Goal: Task Accomplishment & Management: Use online tool/utility

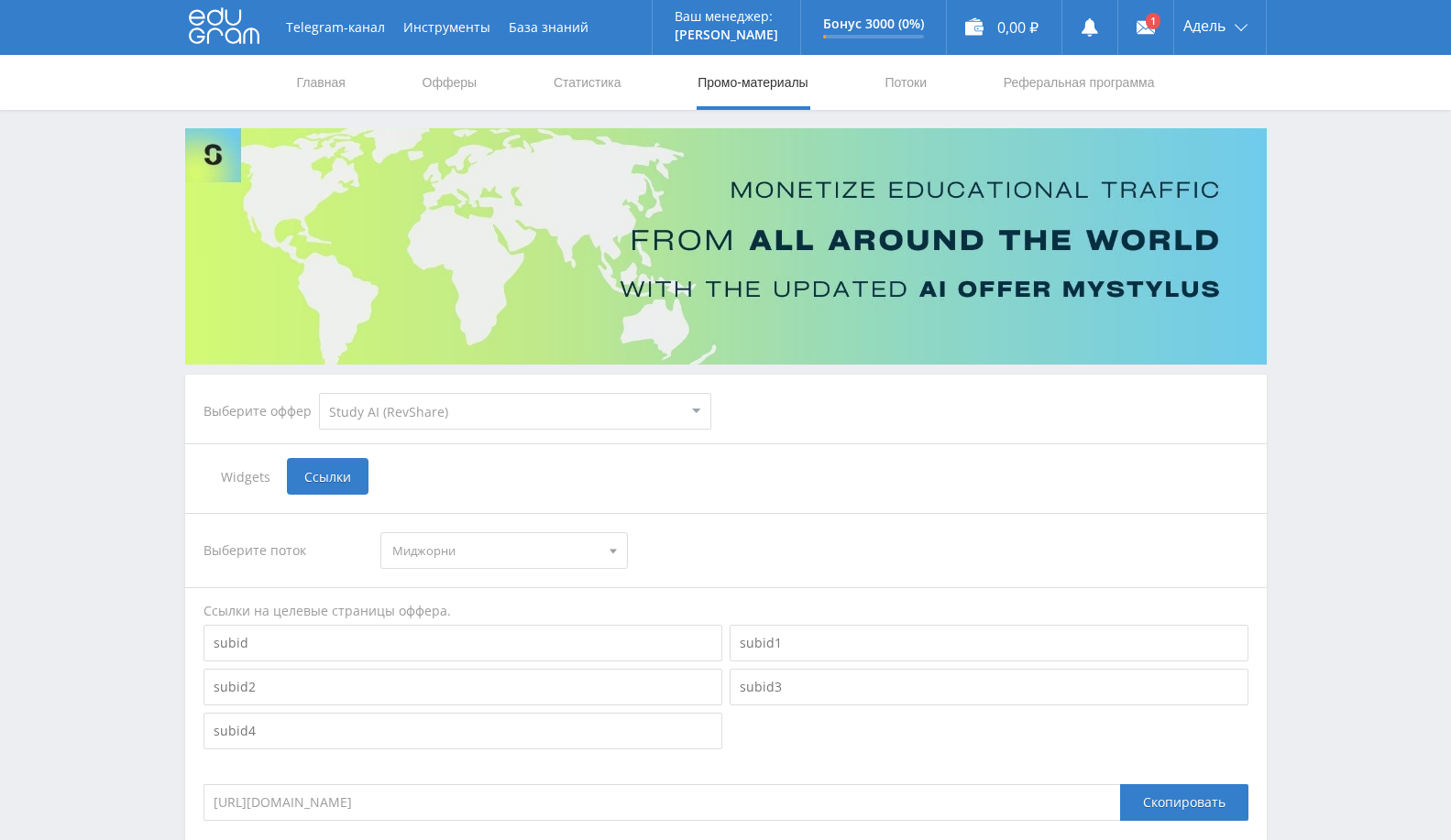
select select "376"
click at [1198, 127] on link "Выход" at bounding box center [1220, 139] width 92 height 33
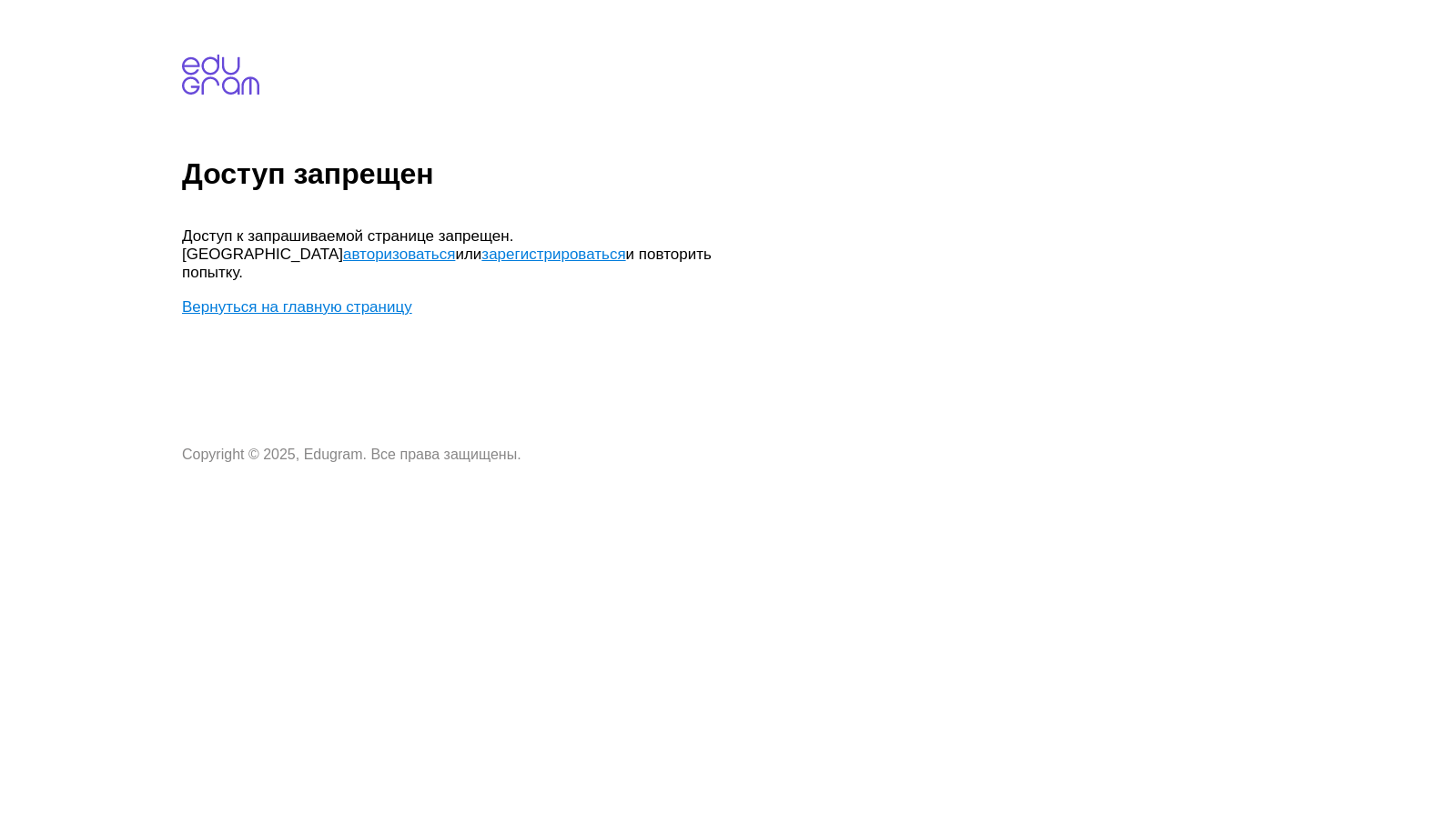
click at [455, 246] on link "авторизоваться" at bounding box center [398, 254] width 112 height 18
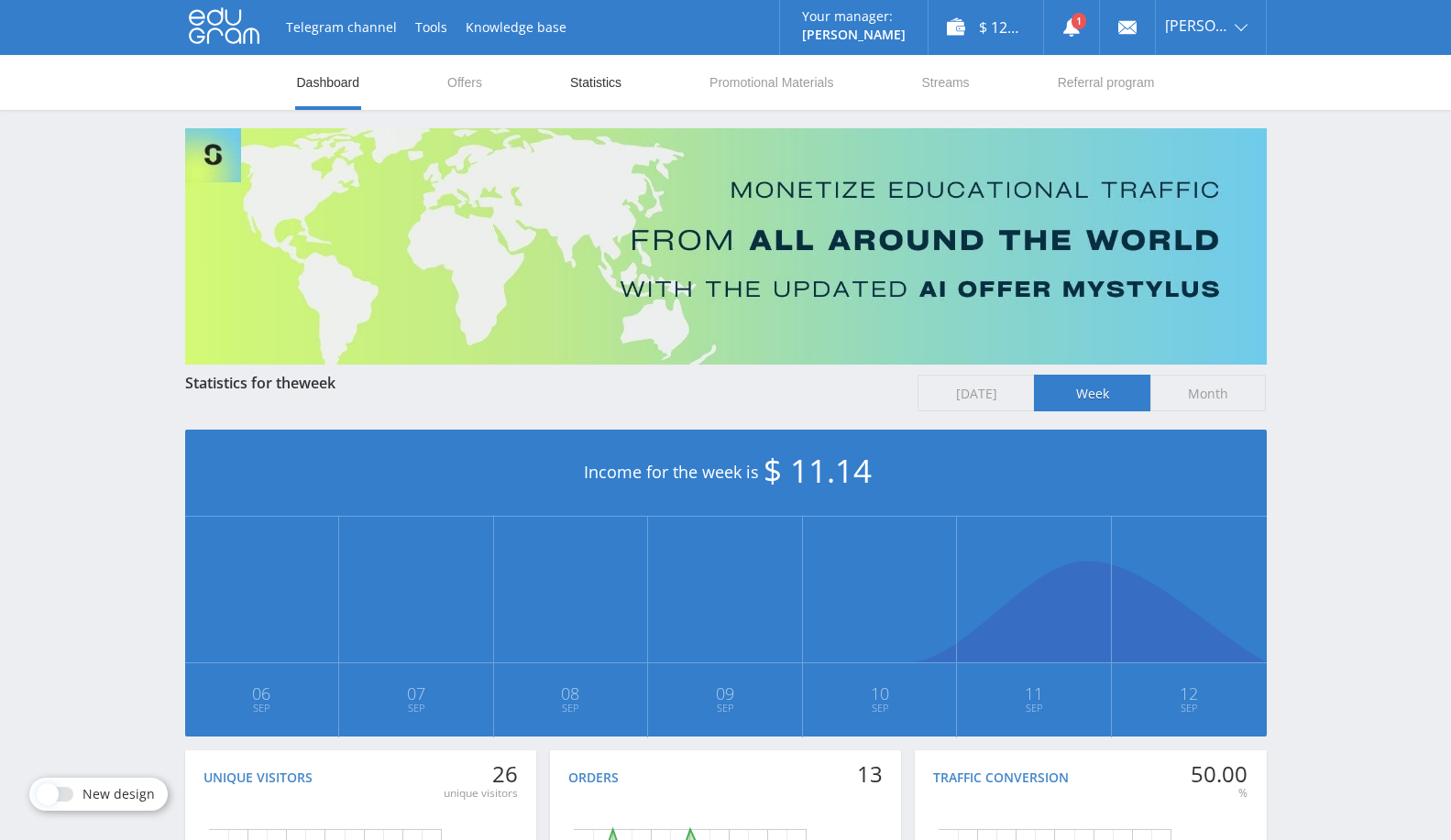
click at [605, 96] on link "Statistics" at bounding box center [596, 82] width 55 height 55
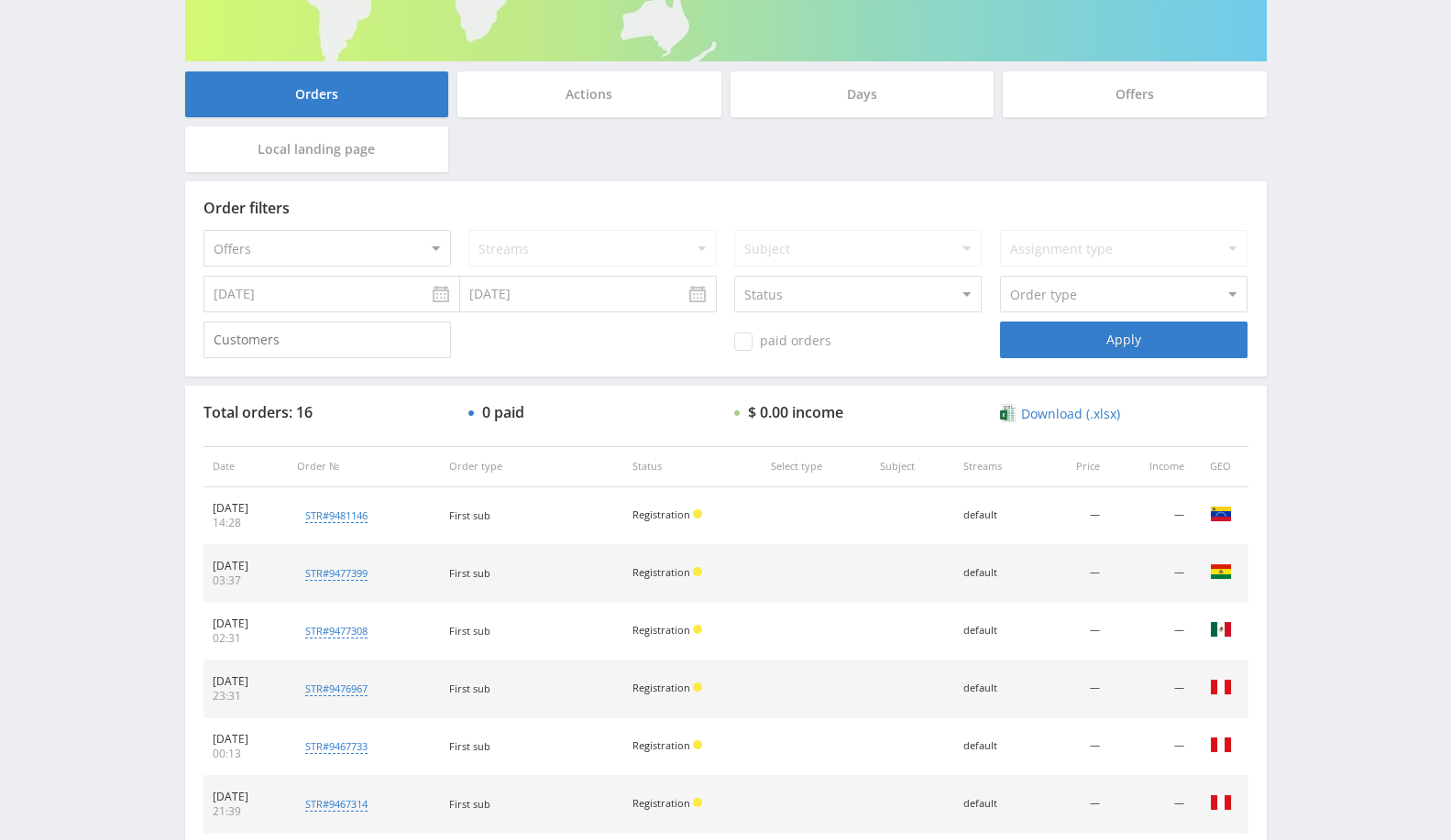
scroll to position [204, 0]
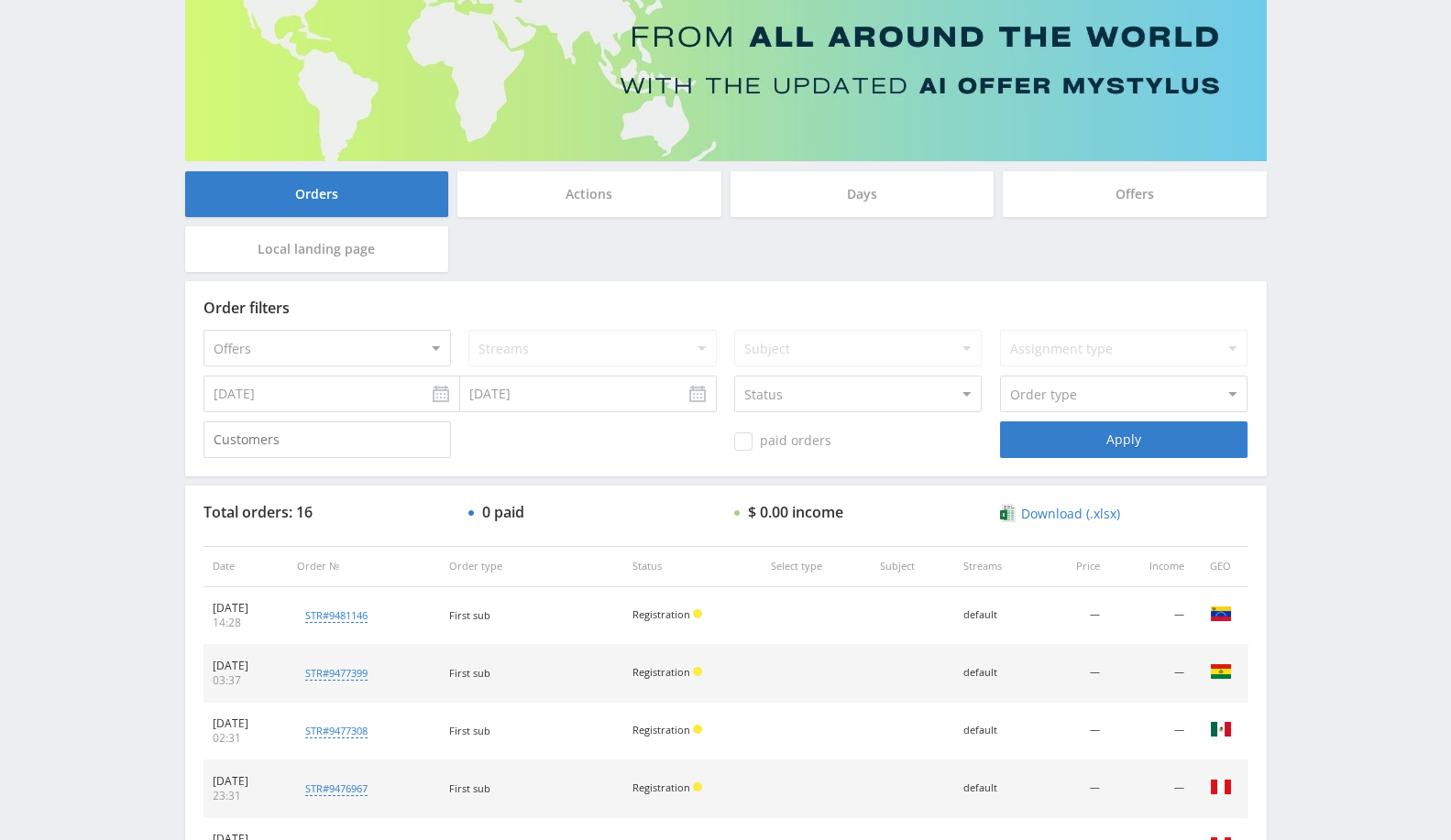
click at [554, 414] on div "Order filters Offers MyStylus MyStylus - Revshare Studybay Studybay [GEOGRAPHIC…" at bounding box center [726, 379] width 1082 height 195
click at [571, 396] on input "[DATE]" at bounding box center [589, 393] width 257 height 36
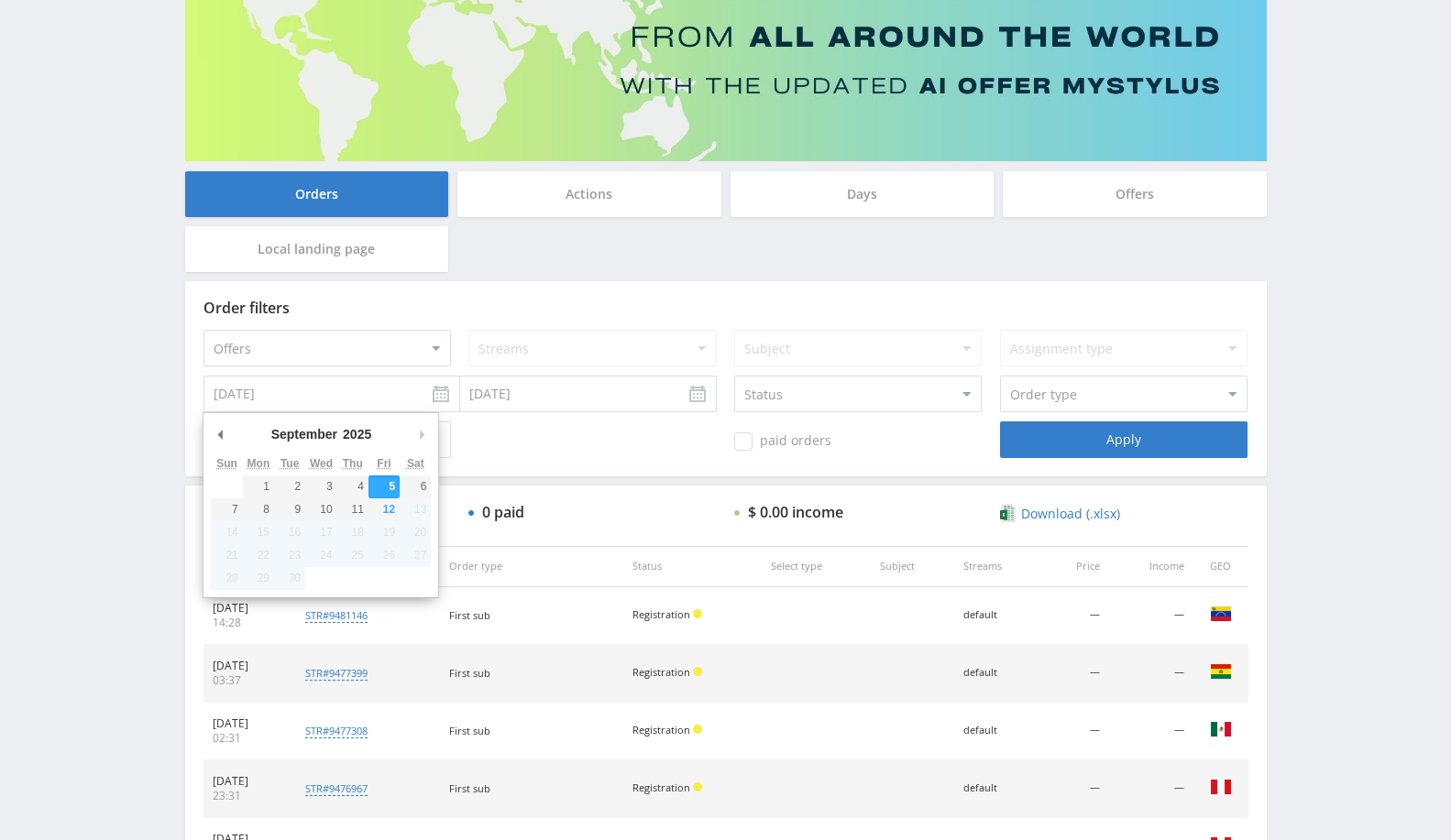
click at [400, 395] on input "[DATE]" at bounding box center [332, 393] width 257 height 36
type input "[DATE]"
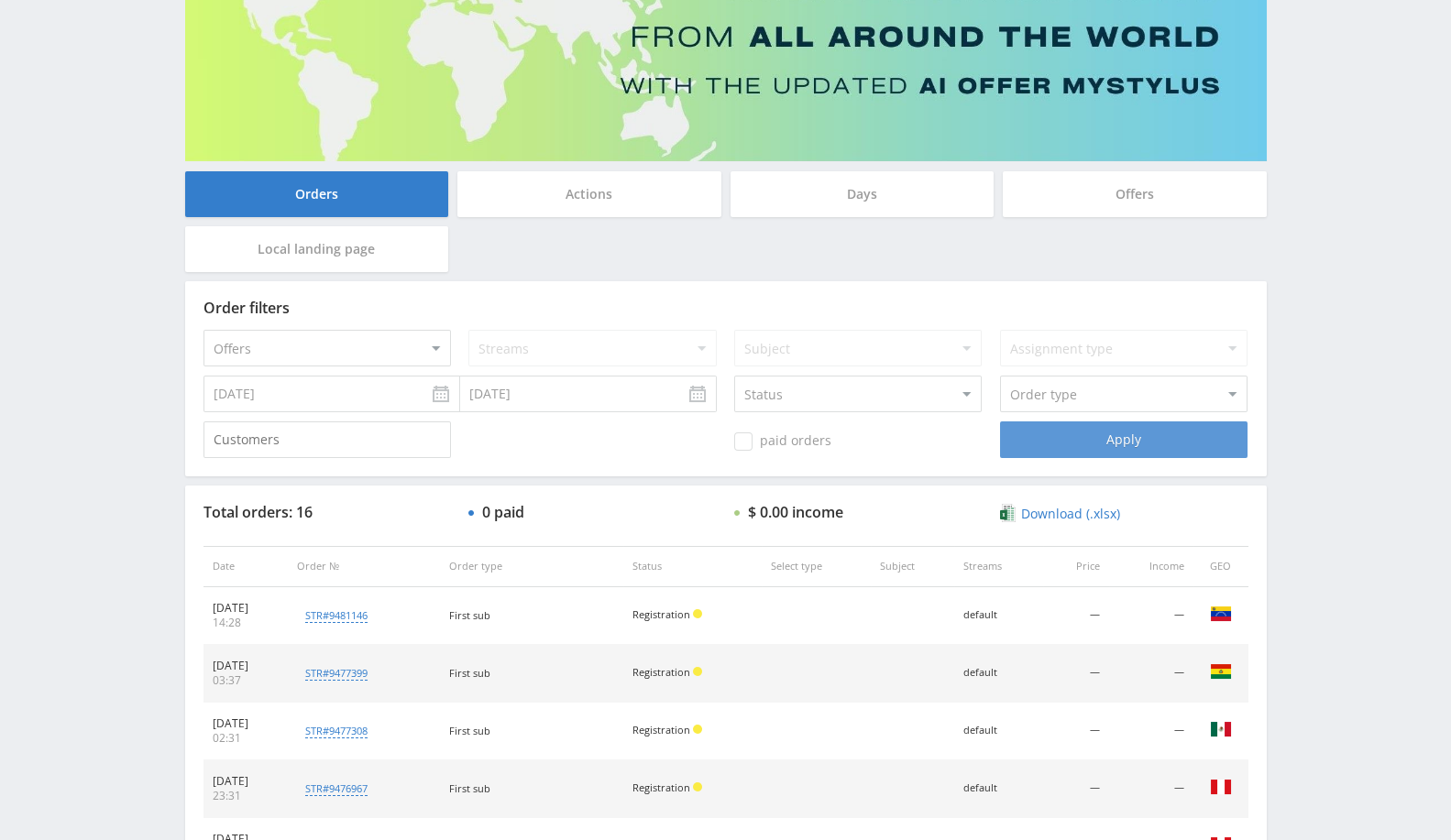
click at [1099, 442] on div "Apply" at bounding box center [1124, 439] width 248 height 36
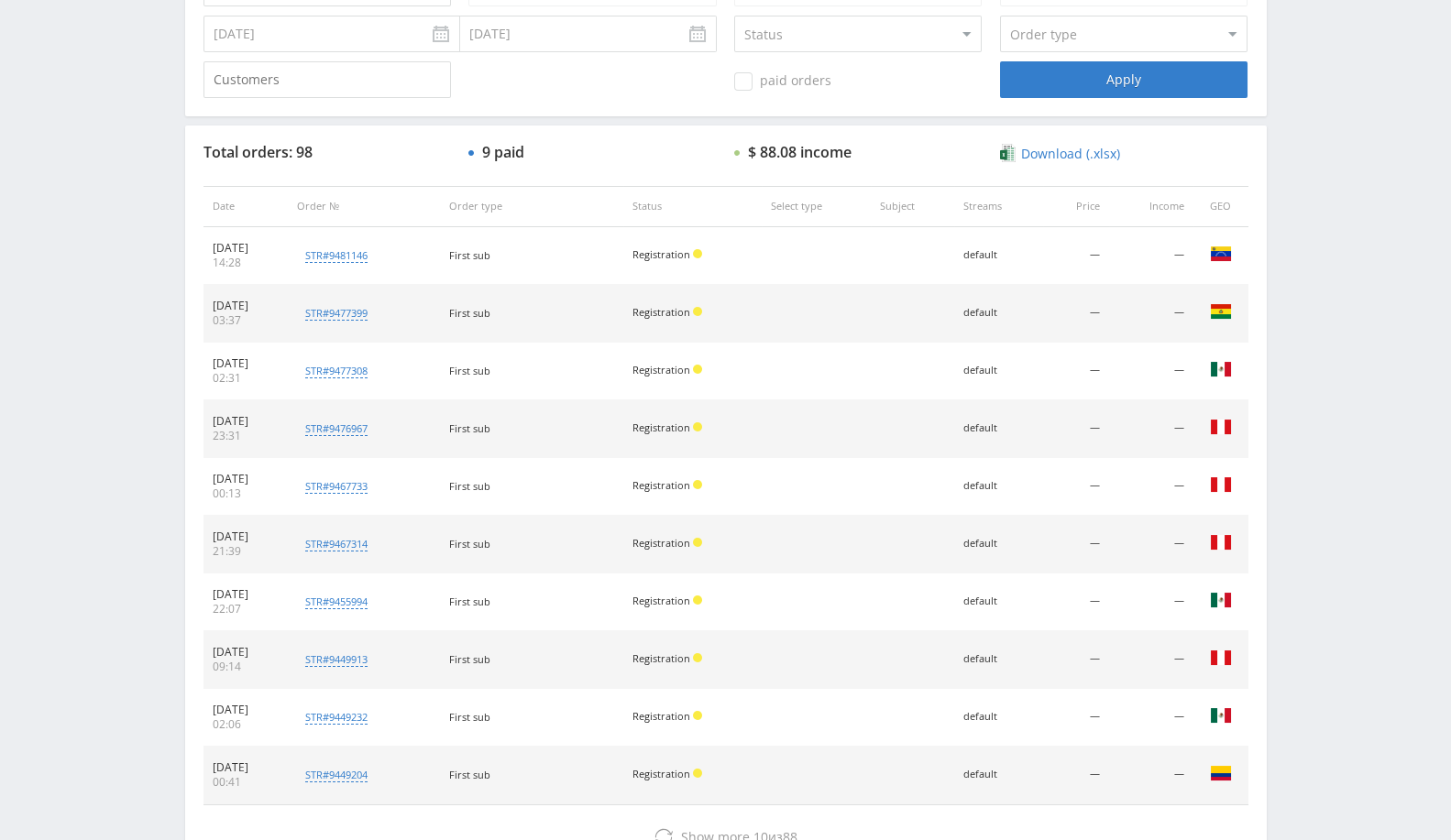
scroll to position [694, 0]
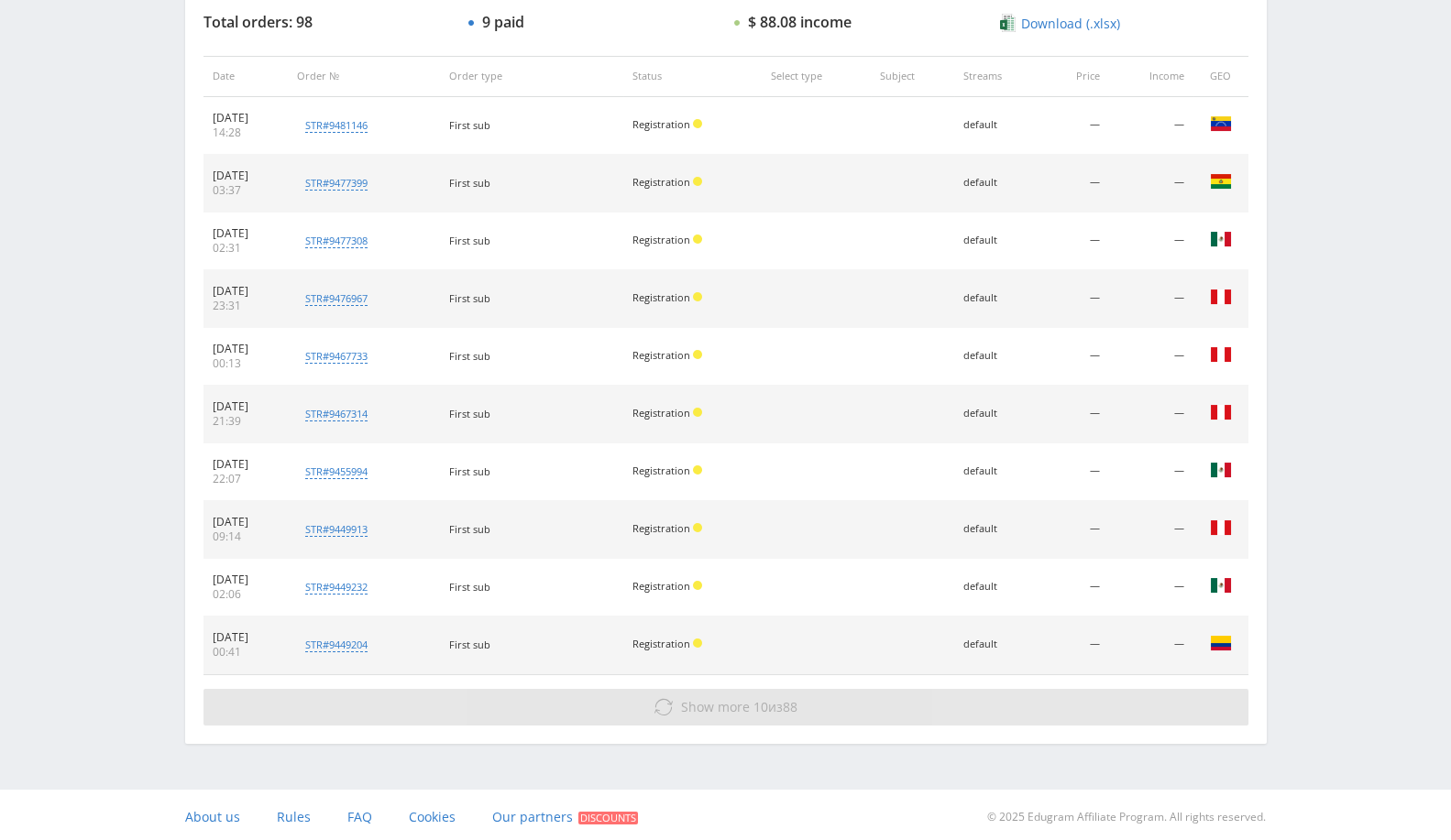
click at [754, 704] on span "10" at bounding box center [761, 707] width 15 height 18
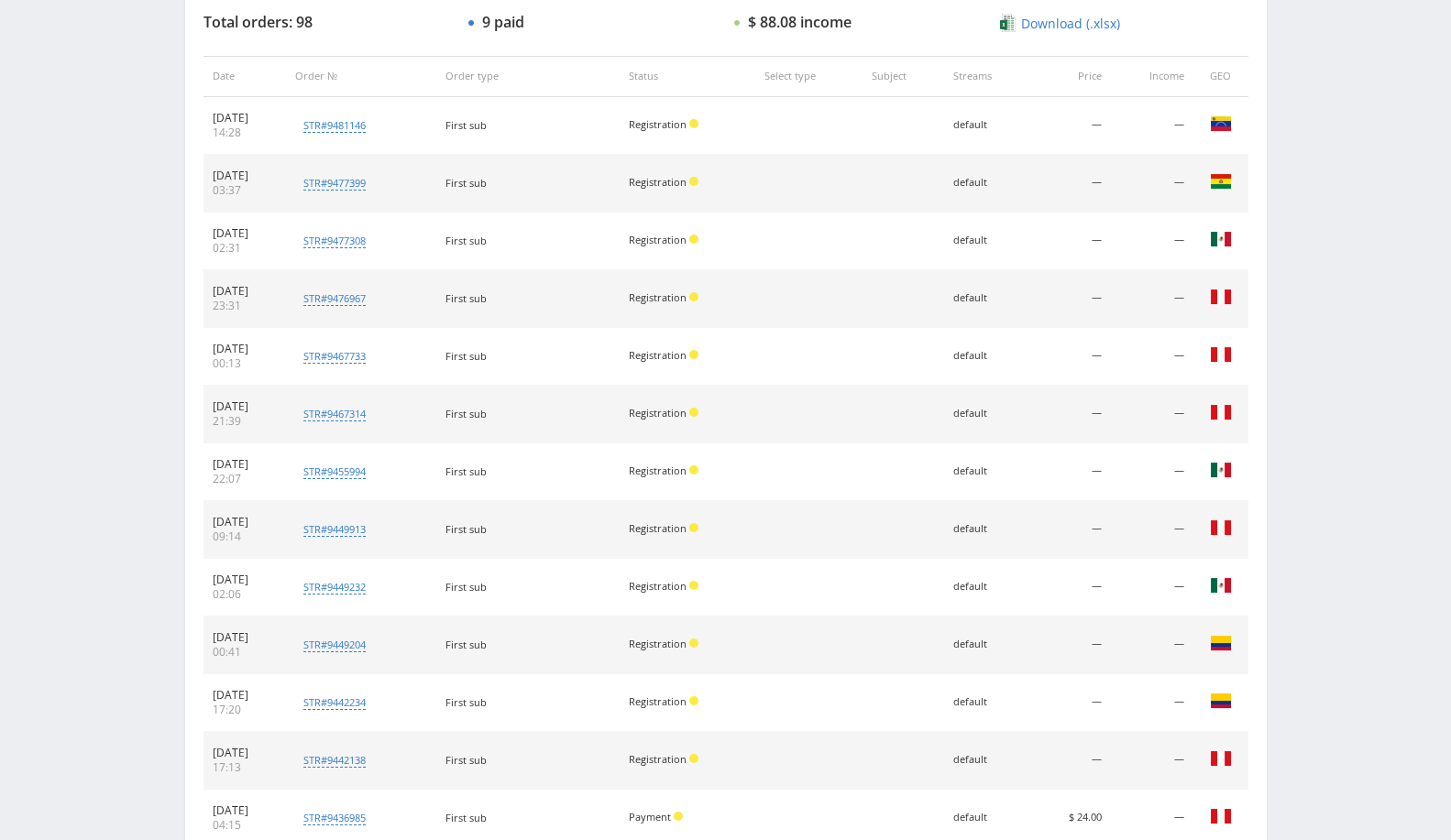
scroll to position [1268, 0]
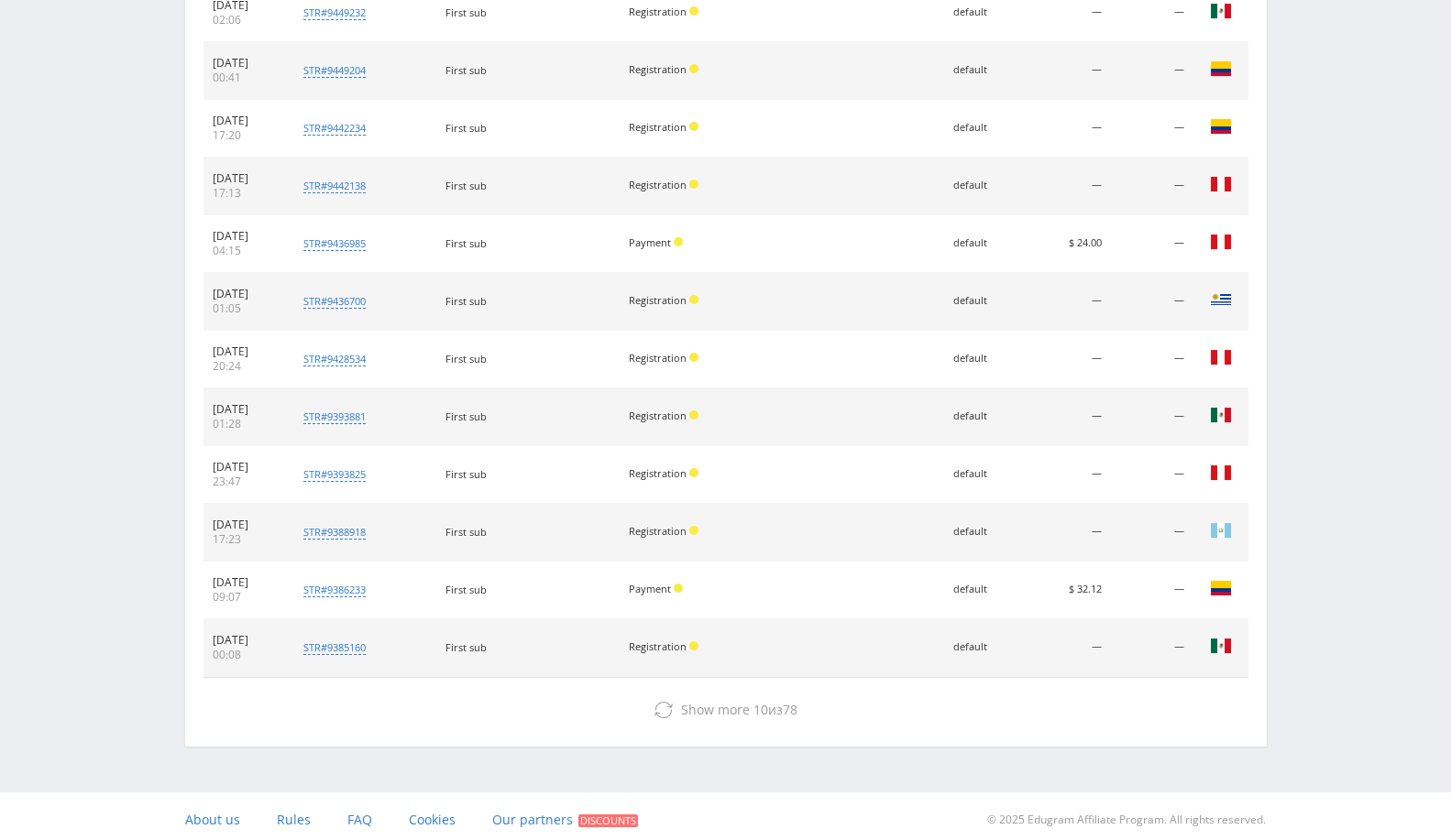
drag, startPoint x: 1072, startPoint y: 591, endPoint x: 307, endPoint y: 580, distance: 765.1
click at [307, 580] on tr "[DATE] 09:07 str#9386233 Customer 418996 First sub Payment default $ 32.12 — Co…" at bounding box center [726, 591] width 1045 height 58
click at [345, 583] on div "str#9386233" at bounding box center [334, 590] width 62 height 14
click at [277, 590] on div "09:07" at bounding box center [246, 597] width 65 height 15
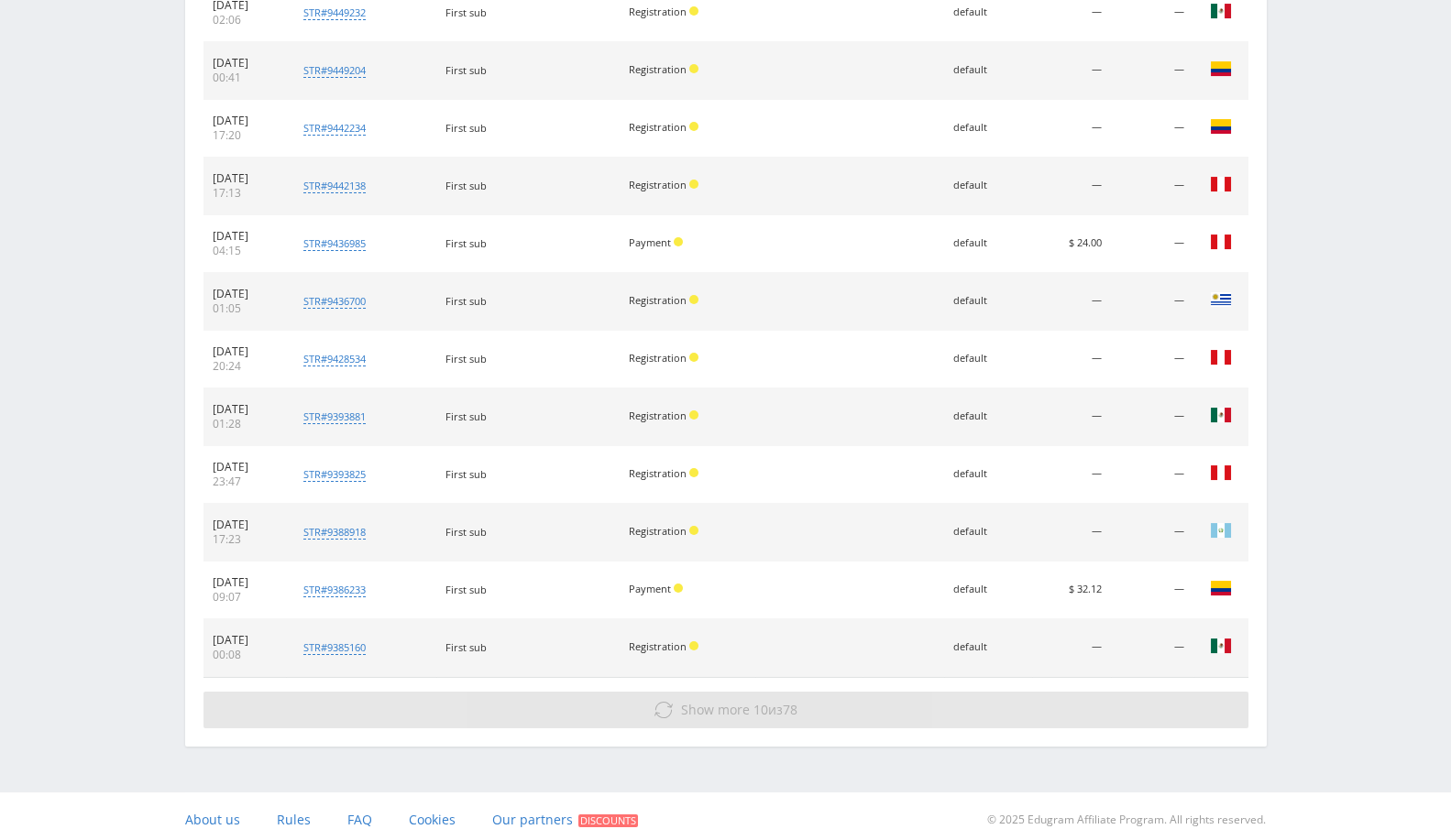
click at [774, 710] on span "Show more 10 из 78" at bounding box center [739, 710] width 116 height 18
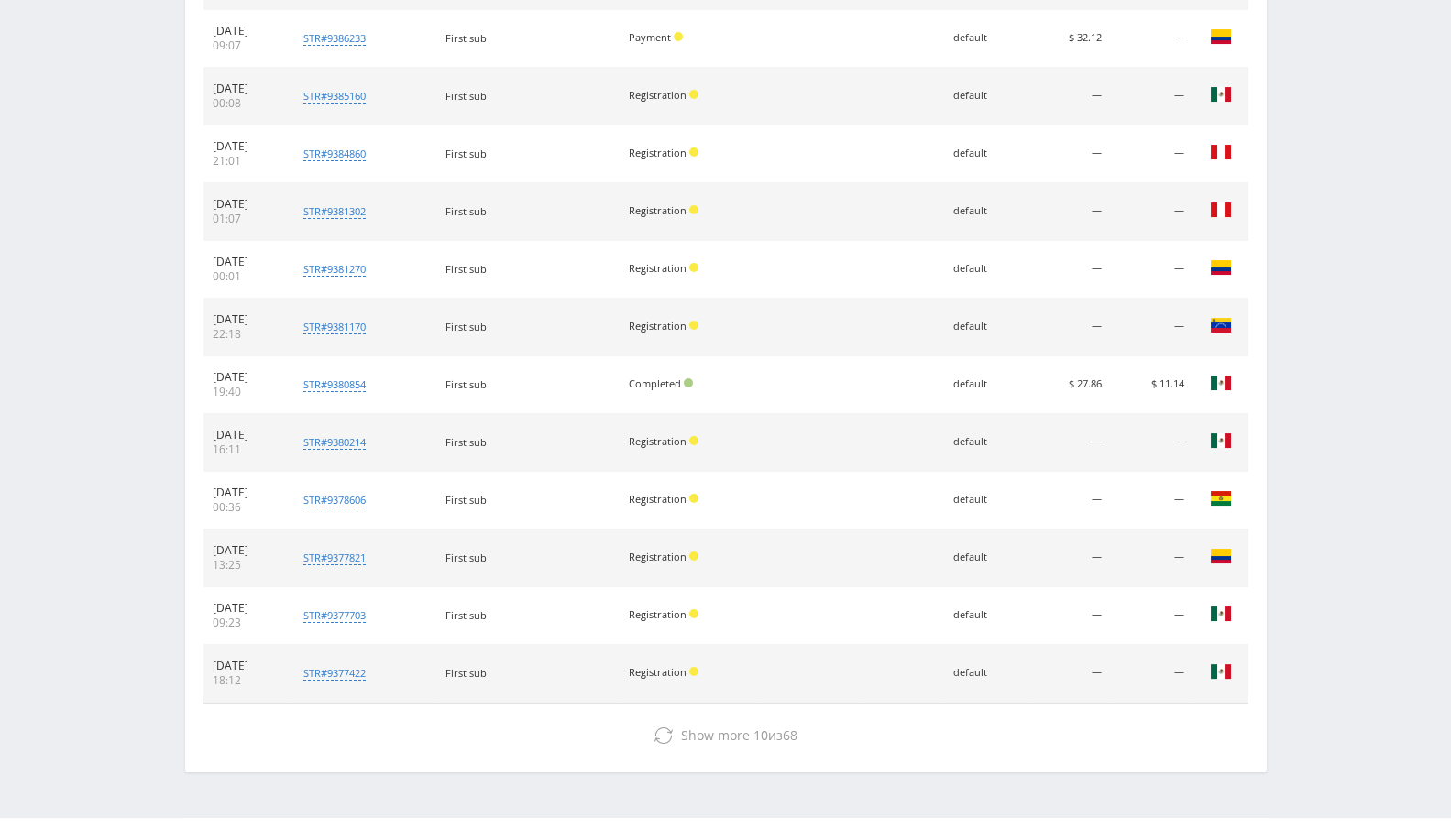
scroll to position [1843, 0]
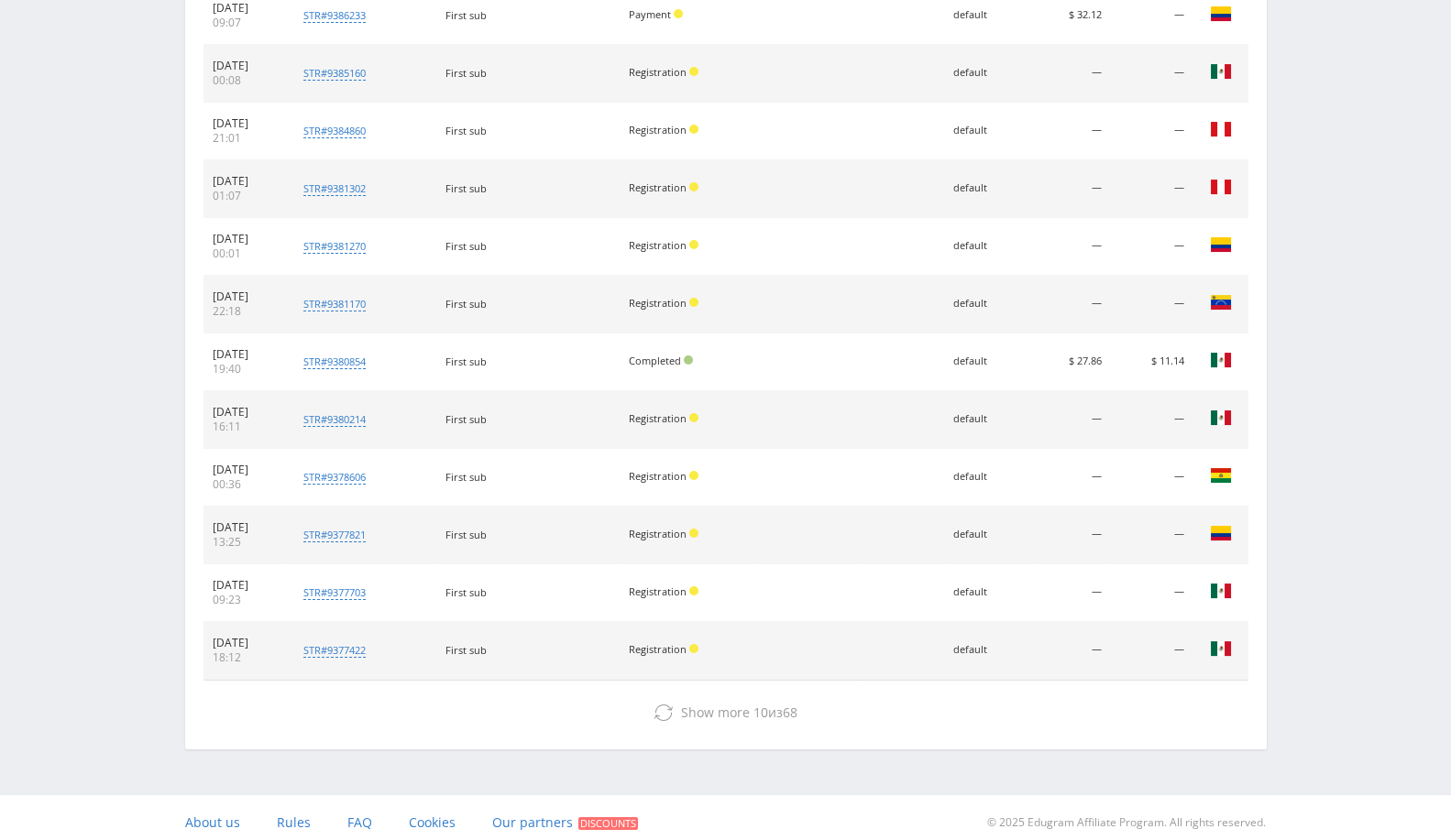
drag, startPoint x: 1191, startPoint y: 354, endPoint x: 1047, endPoint y: 375, distance: 145.5
click at [1047, 375] on tr "[DATE] 19:40 str#9380854 Customer 417226 First sub Completed default $ 27.86 $ …" at bounding box center [726, 363] width 1045 height 58
click at [1145, 363] on td "$ 11.14" at bounding box center [1152, 363] width 82 height 58
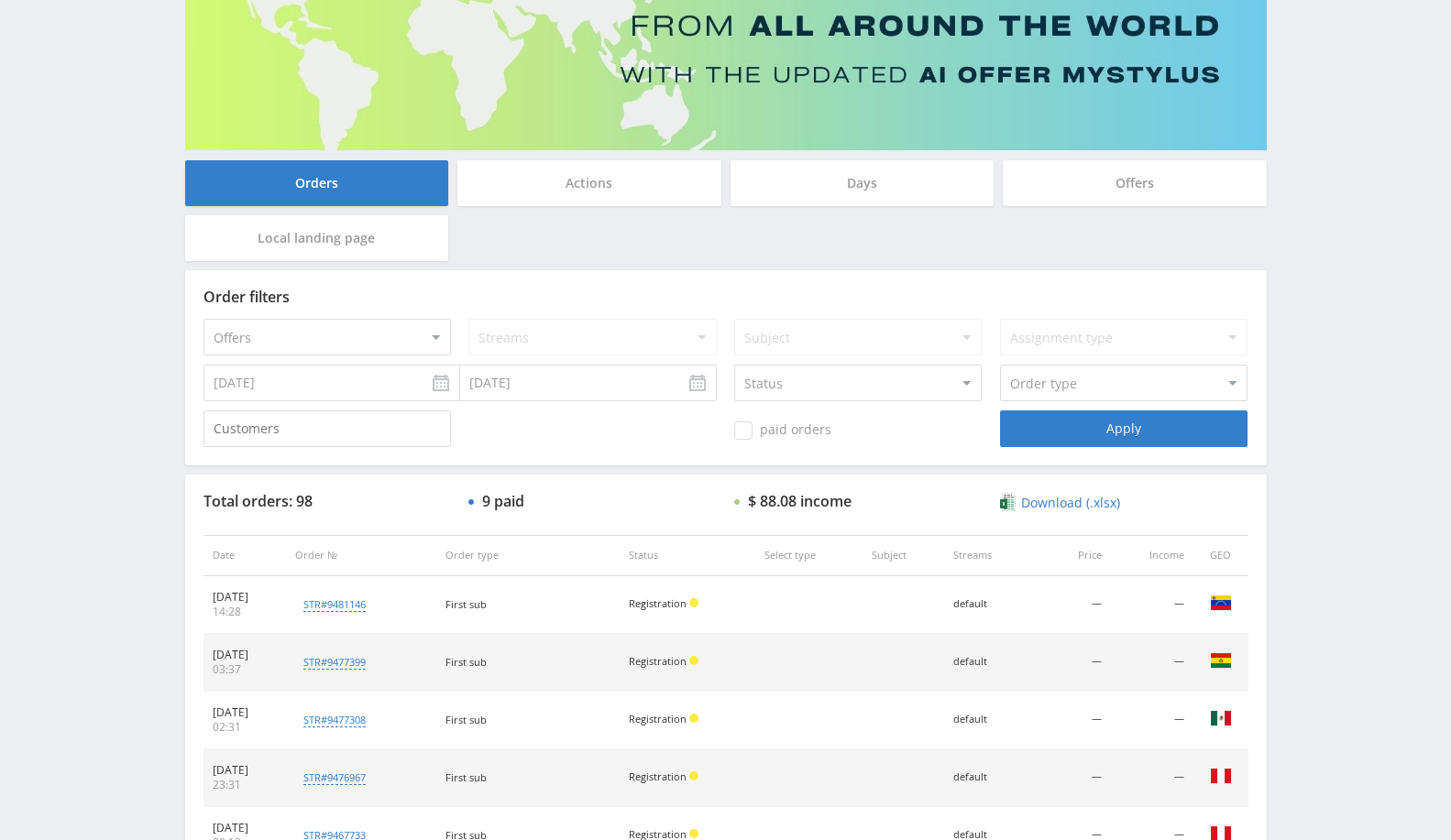
scroll to position [0, 0]
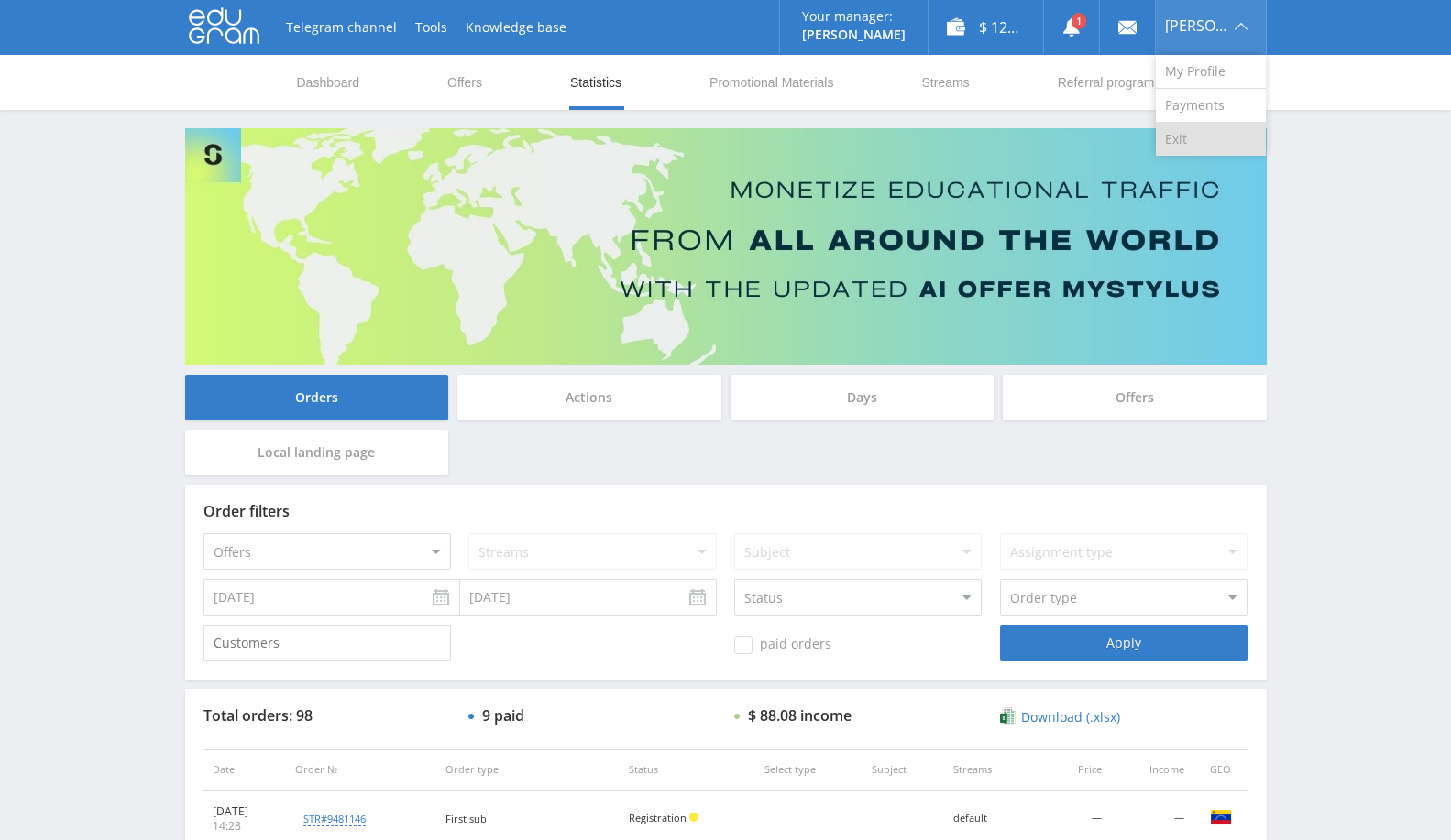
click at [1203, 140] on link "Exit" at bounding box center [1211, 139] width 110 height 33
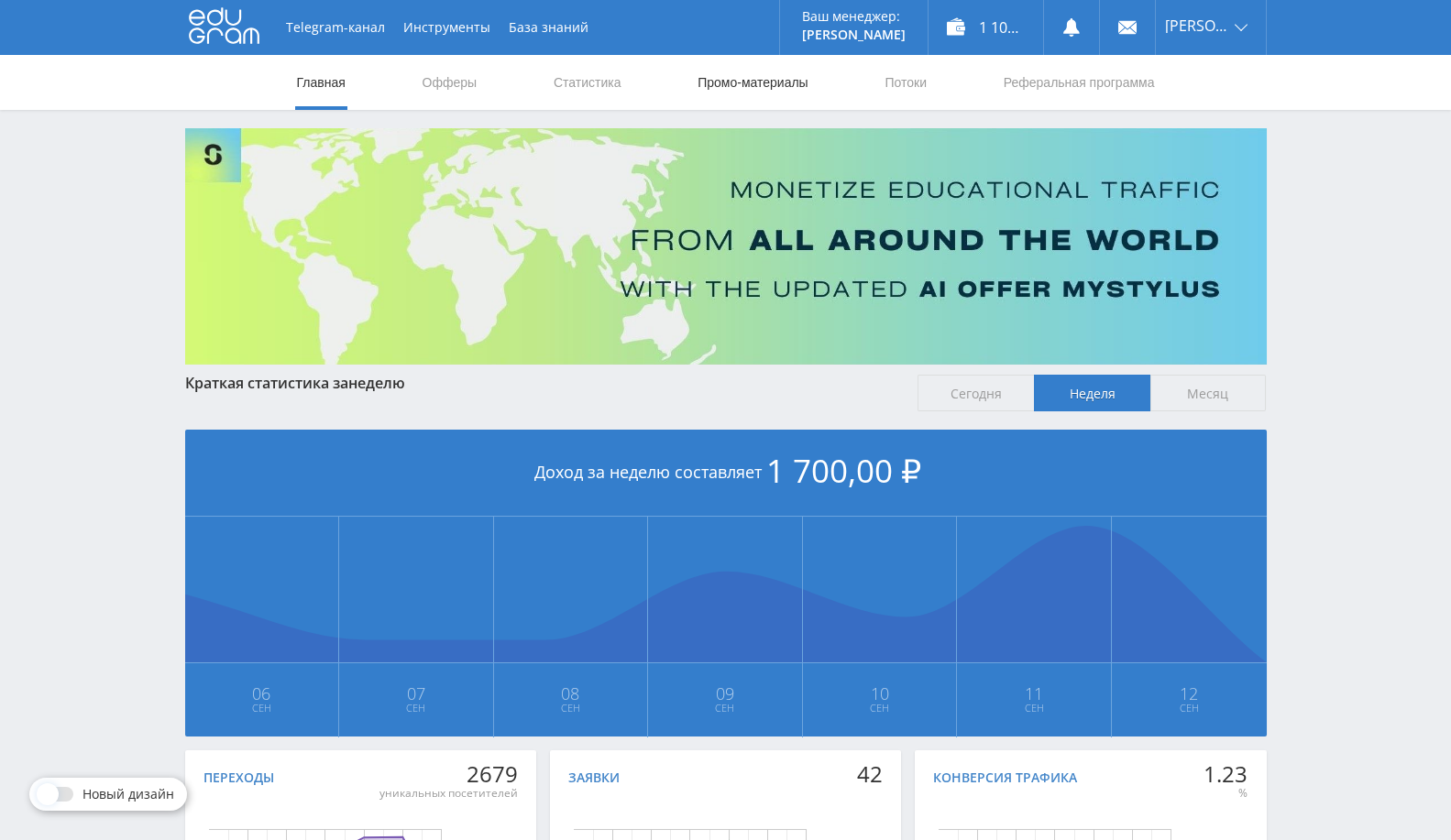
click at [751, 84] on link "Промо-материалы" at bounding box center [753, 82] width 114 height 55
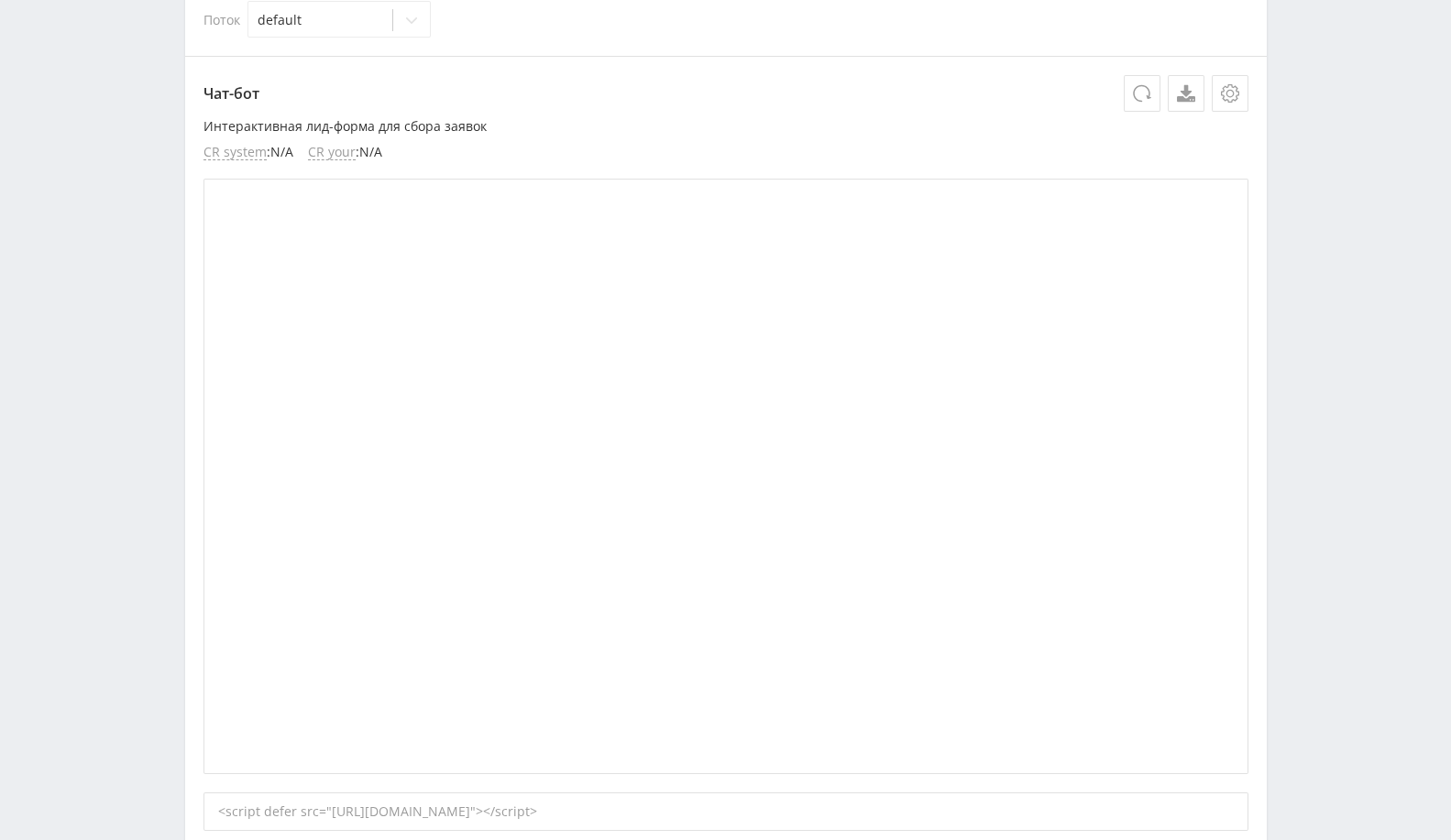
scroll to position [305, 0]
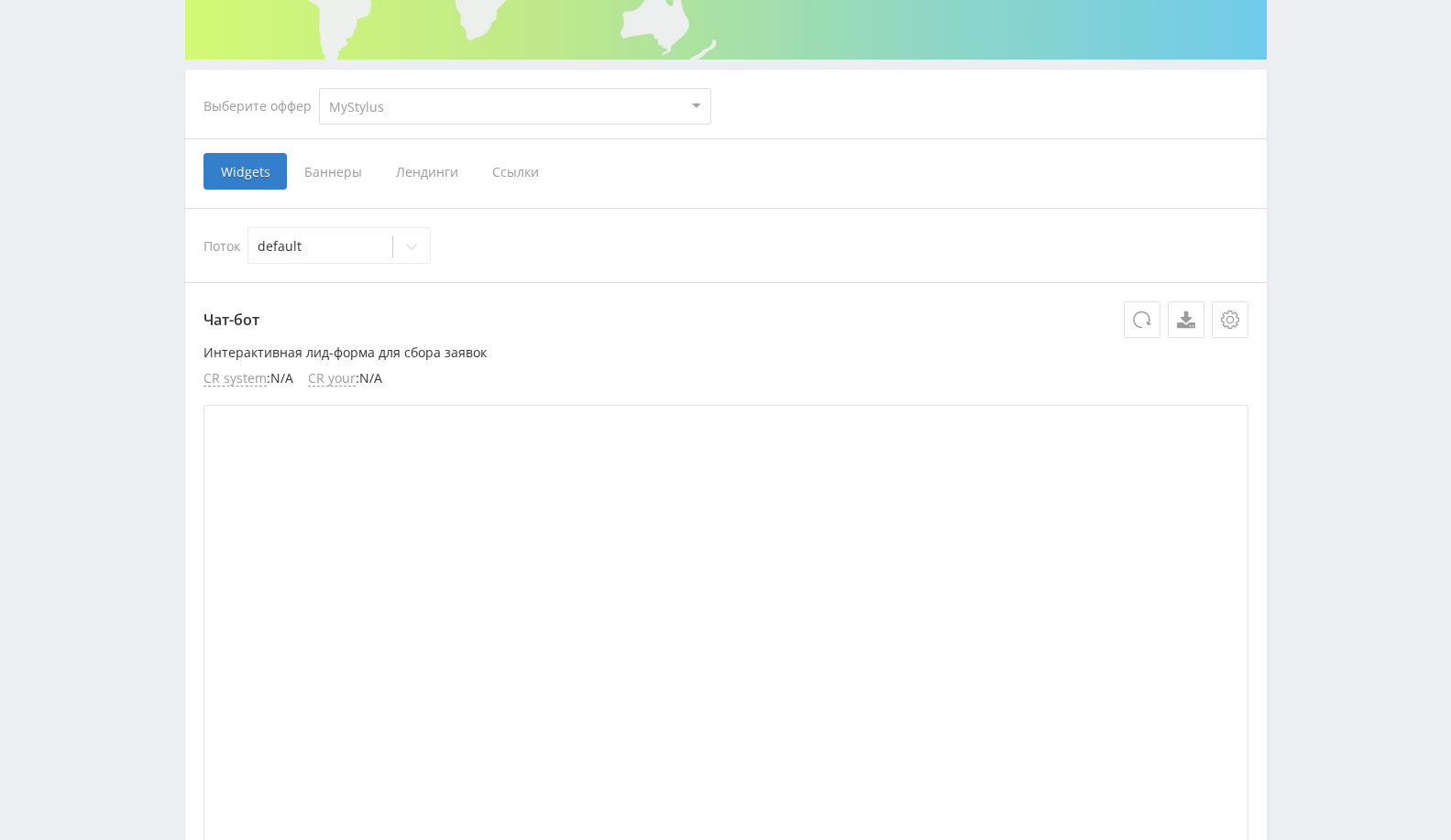
click at [552, 102] on select "MyStylus MyStylus - Revshare Кампус AI Studybay Автор24 Studybay Brazil Автор24…" at bounding box center [516, 106] width 393 height 36
select select "1"
click at [319, 88] on select "MyStylus MyStylus - Revshare Кампус AI Studybay Автор24 Studybay Brazil Автор24…" at bounding box center [516, 106] width 393 height 36
select select "1"
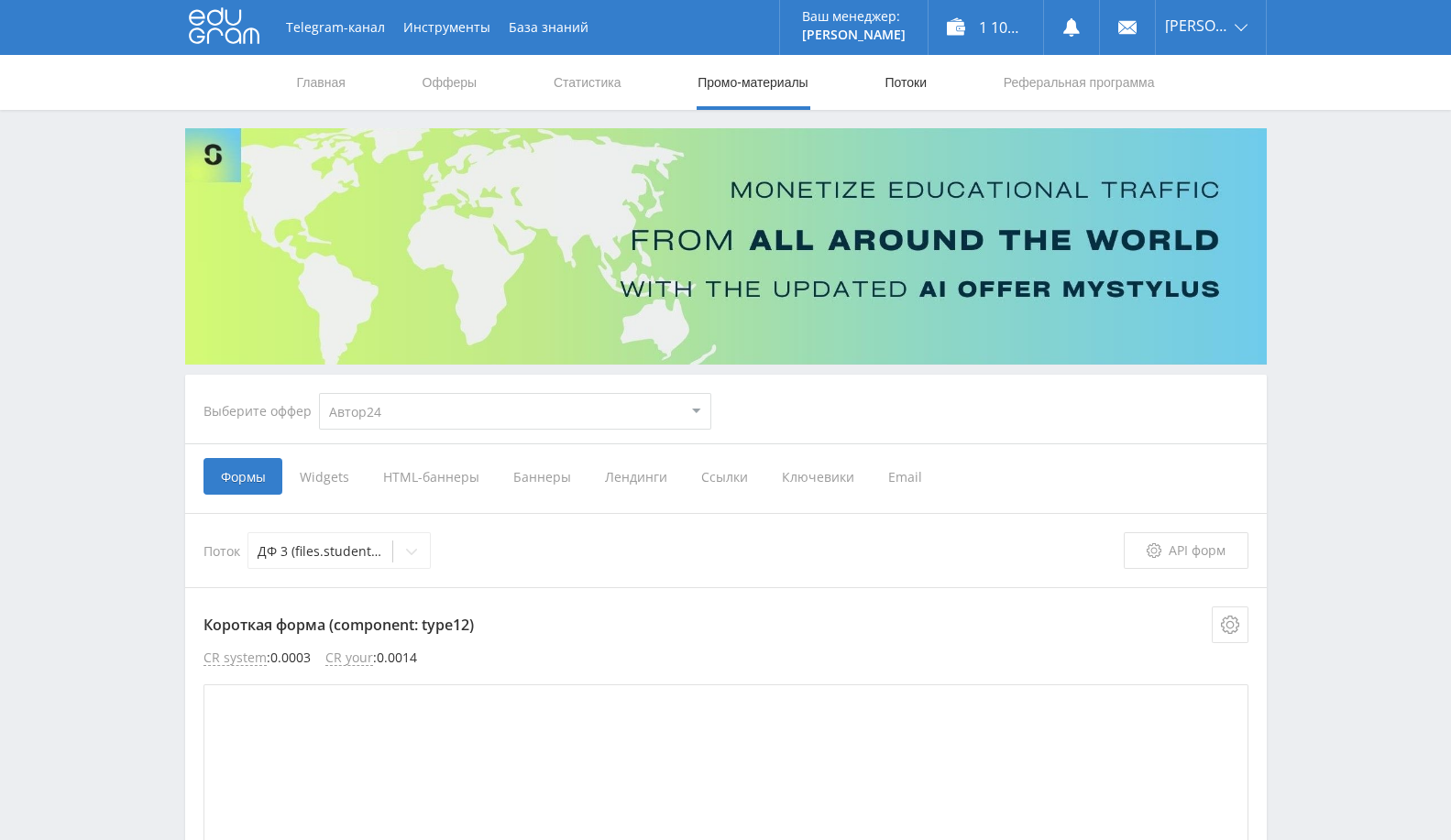
click at [900, 86] on link "Потоки" at bounding box center [906, 82] width 46 height 55
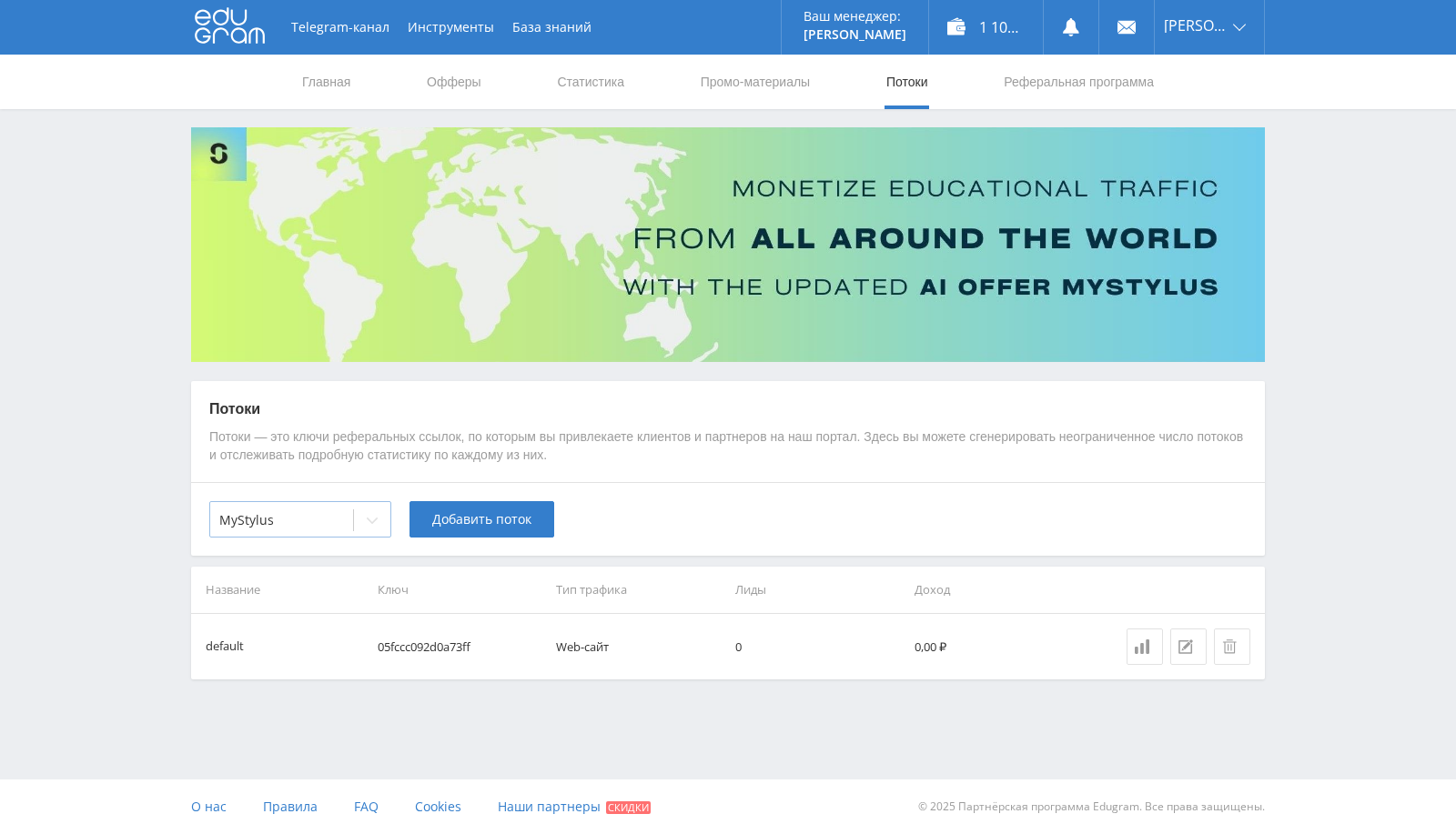
click at [380, 511] on div at bounding box center [371, 520] width 36 height 36
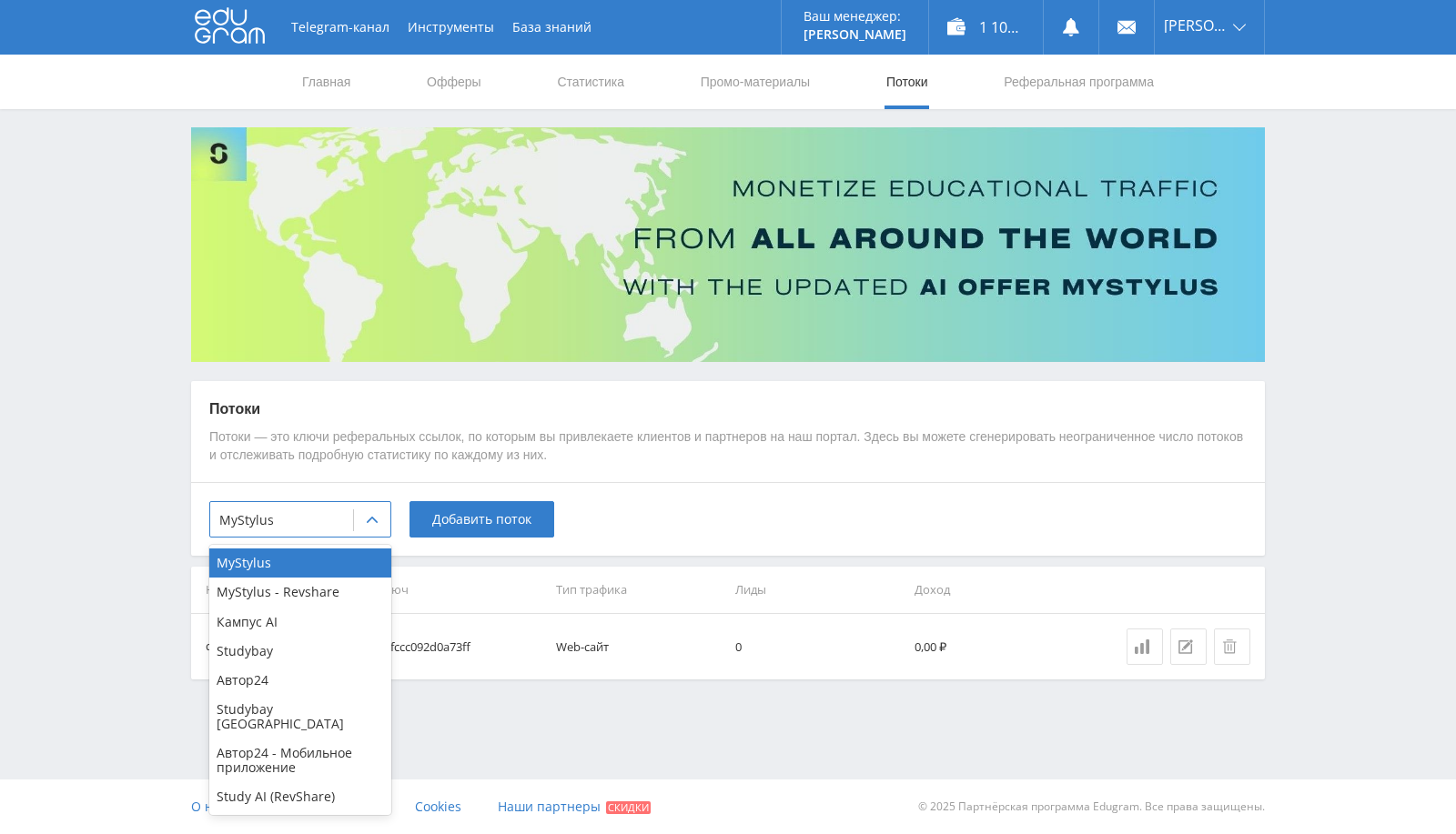
drag, startPoint x: 278, startPoint y: 678, endPoint x: 304, endPoint y: 658, distance: 32.8
click at [280, 677] on div "Автор24" at bounding box center [300, 681] width 182 height 30
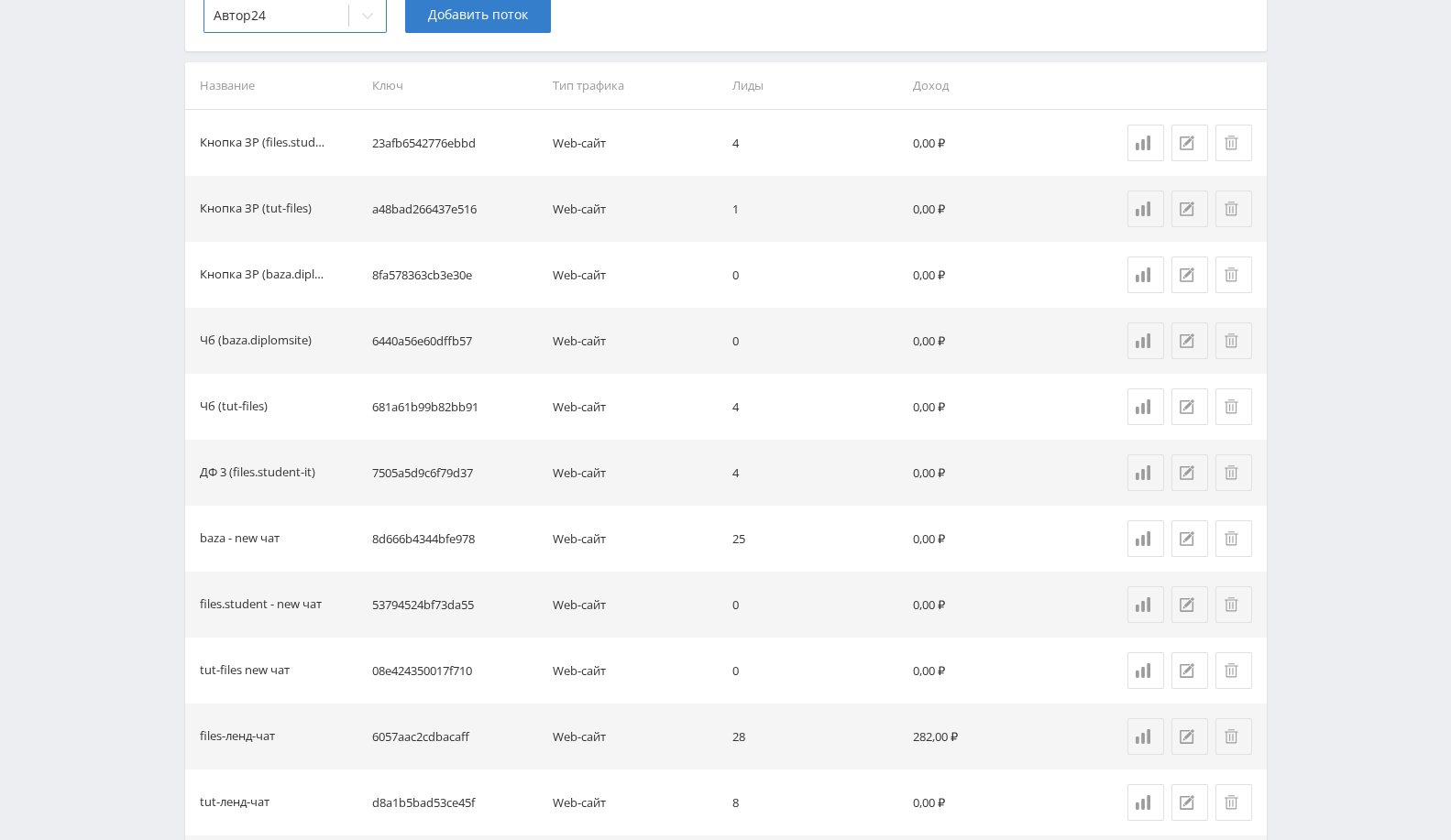
scroll to position [407, 0]
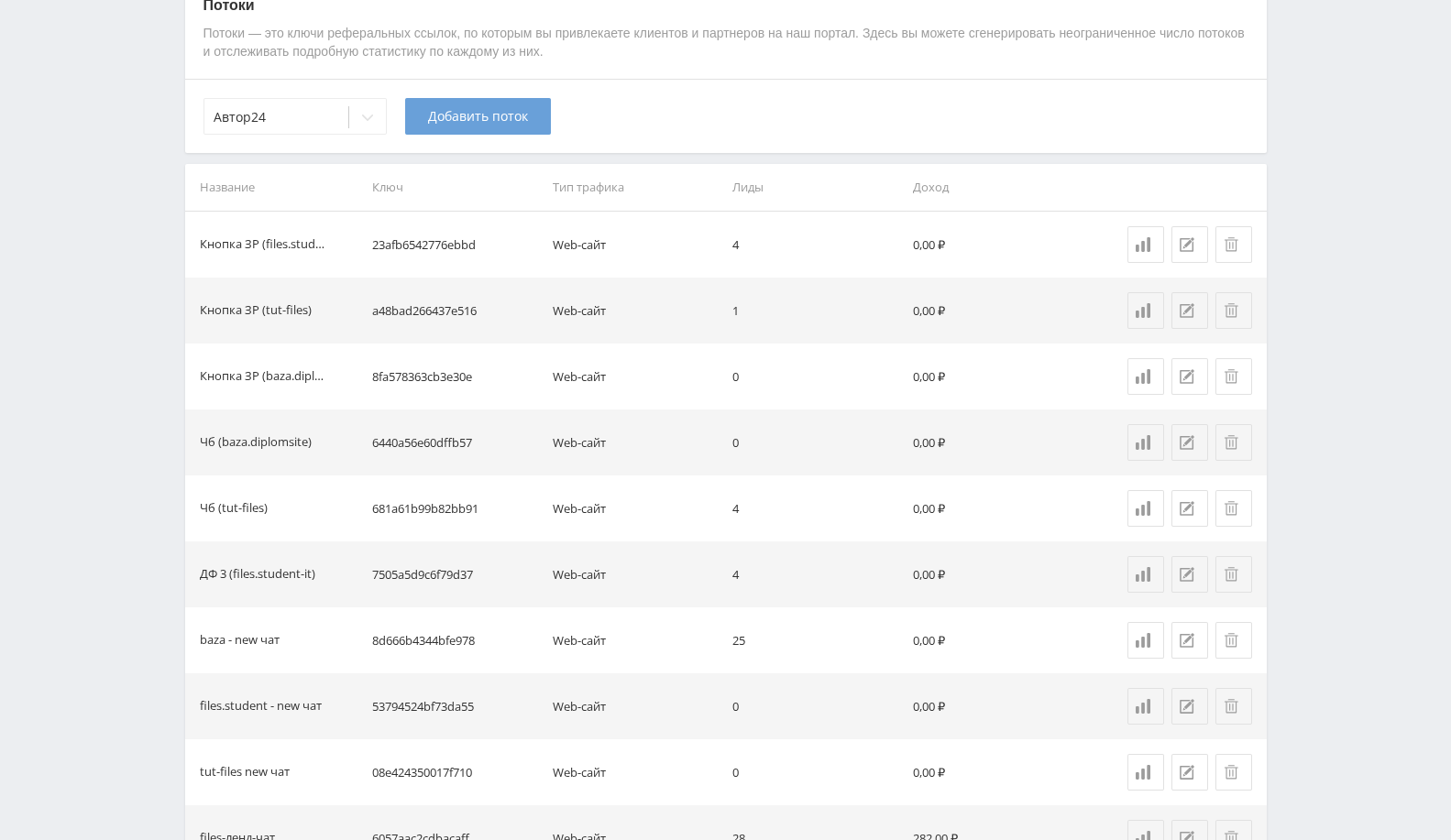
click at [461, 111] on span "Добавить поток" at bounding box center [477, 116] width 100 height 15
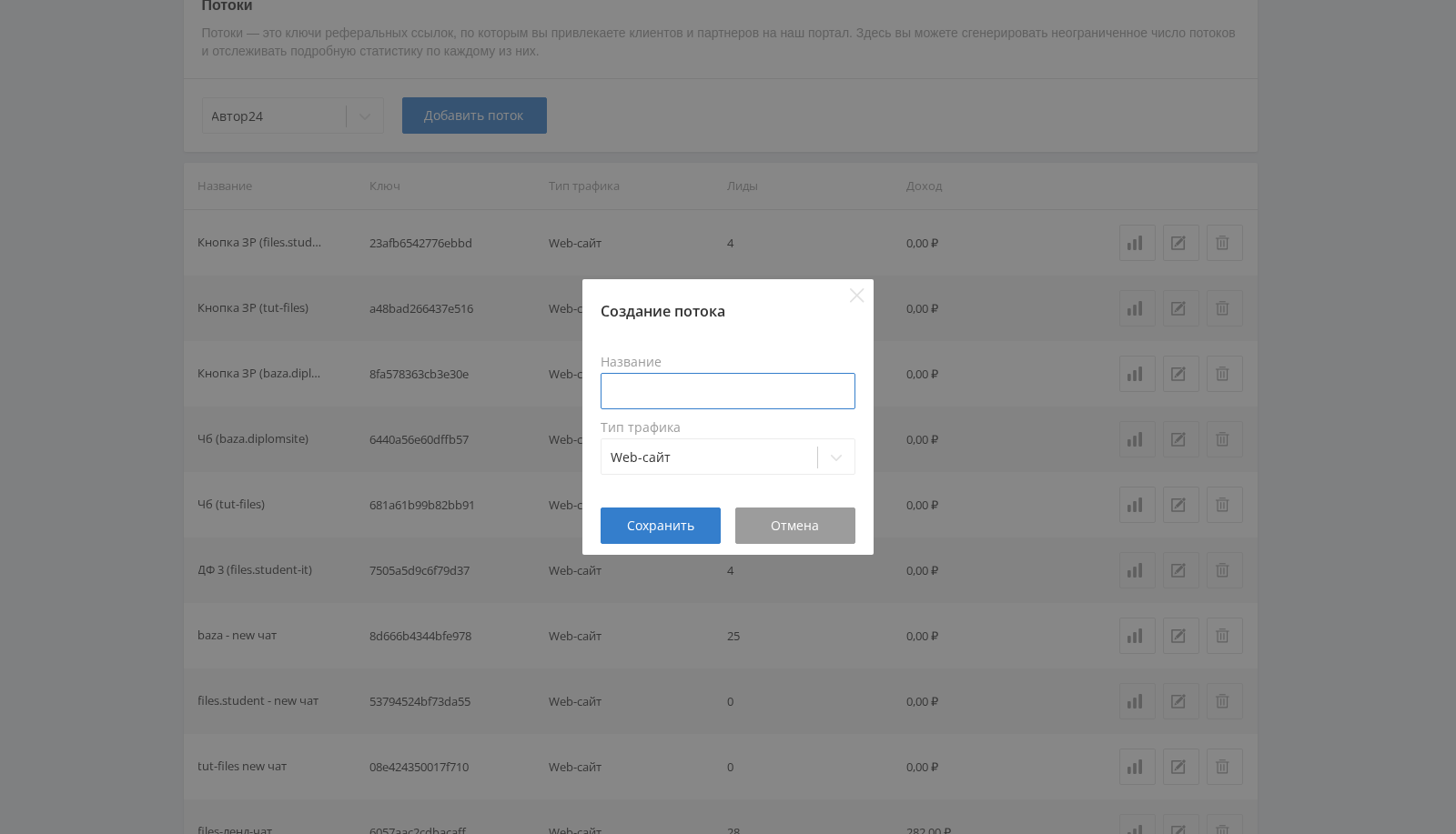
click at [649, 404] on input at bounding box center [728, 391] width 255 height 36
click at [837, 517] on button "Отмена" at bounding box center [795, 526] width 120 height 36
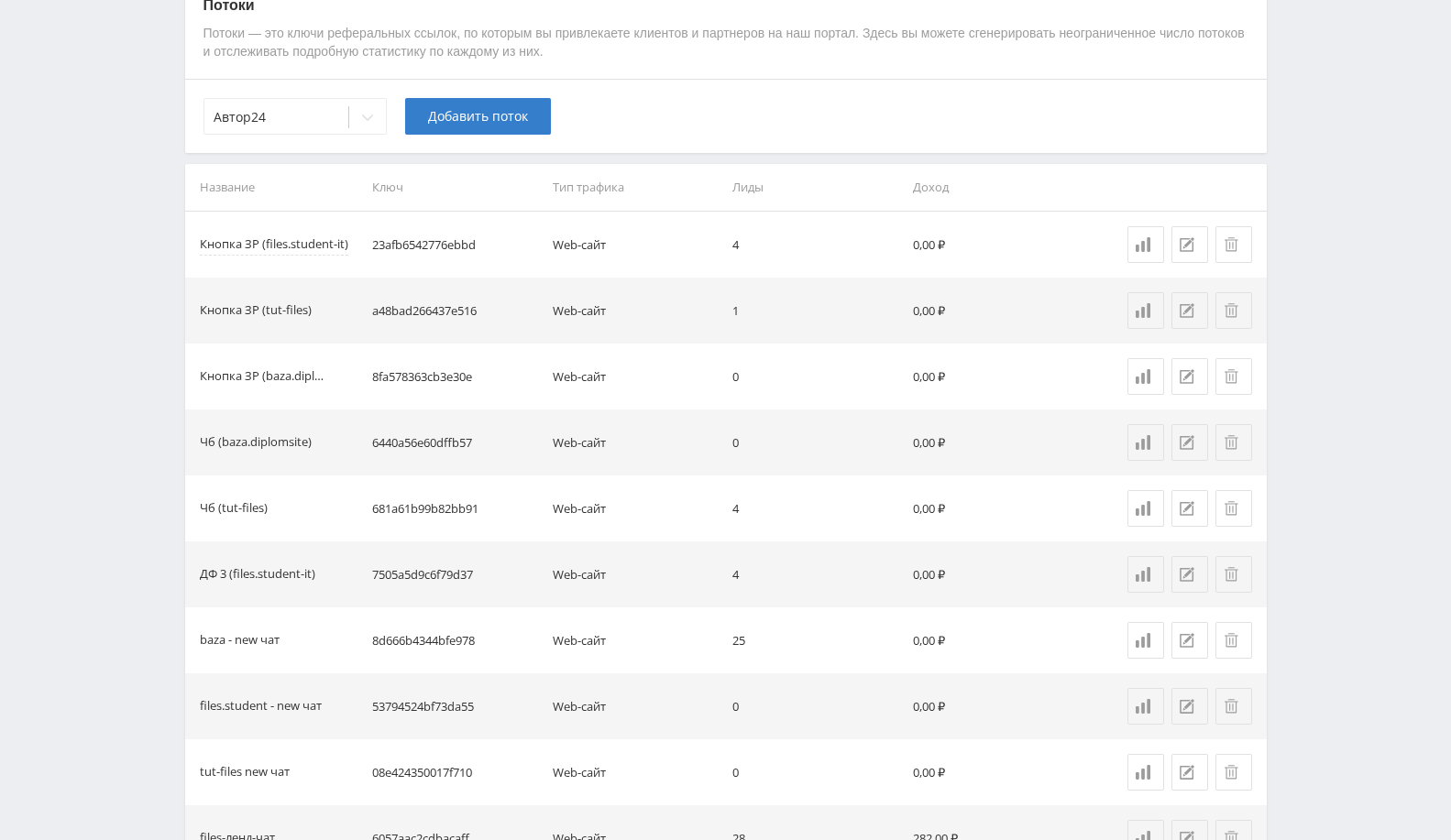
click at [302, 242] on div "Кнопка ЗР (files.student-it)" at bounding box center [275, 245] width 149 height 21
click at [303, 242] on div "Кнопка ЗР (files.student-it)" at bounding box center [275, 245] width 149 height 21
click at [303, 243] on div "Кнопка ЗР (files.student-it)" at bounding box center [275, 245] width 149 height 21
copy div "Кнопка ЗР (files.student-it)"
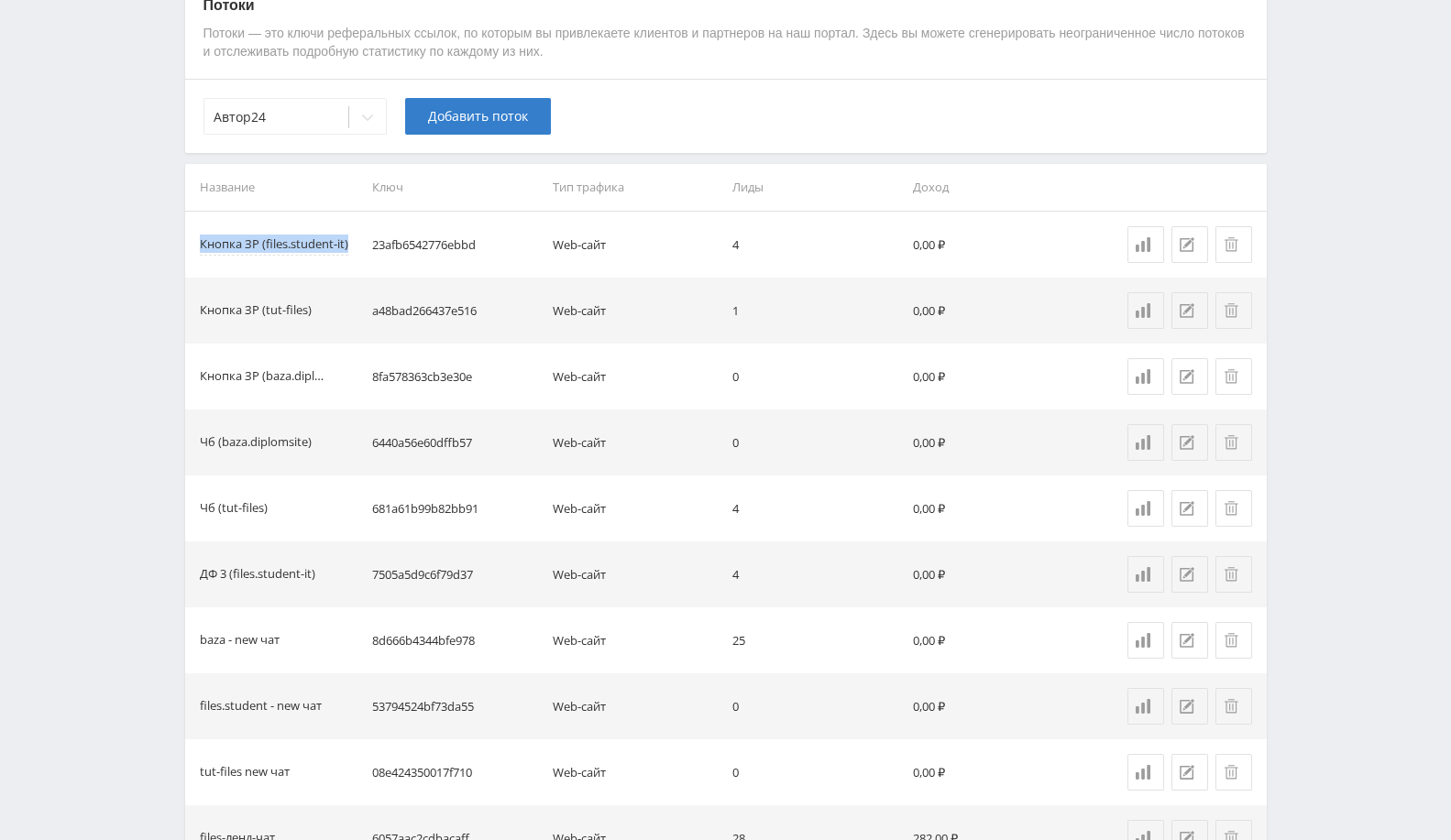
click at [306, 245] on div "Кнопка ЗР (files.student-it)" at bounding box center [275, 245] width 149 height 21
drag, startPoint x: 267, startPoint y: 246, endPoint x: 343, endPoint y: 236, distance: 76.7
click at [343, 236] on div "Кнопка ЗР (files.student-it)" at bounding box center [275, 245] width 149 height 21
drag, startPoint x: 461, startPoint y: 113, endPoint x: 458, endPoint y: 123, distance: 10.4
click at [458, 120] on span "Добавить поток" at bounding box center [477, 116] width 100 height 15
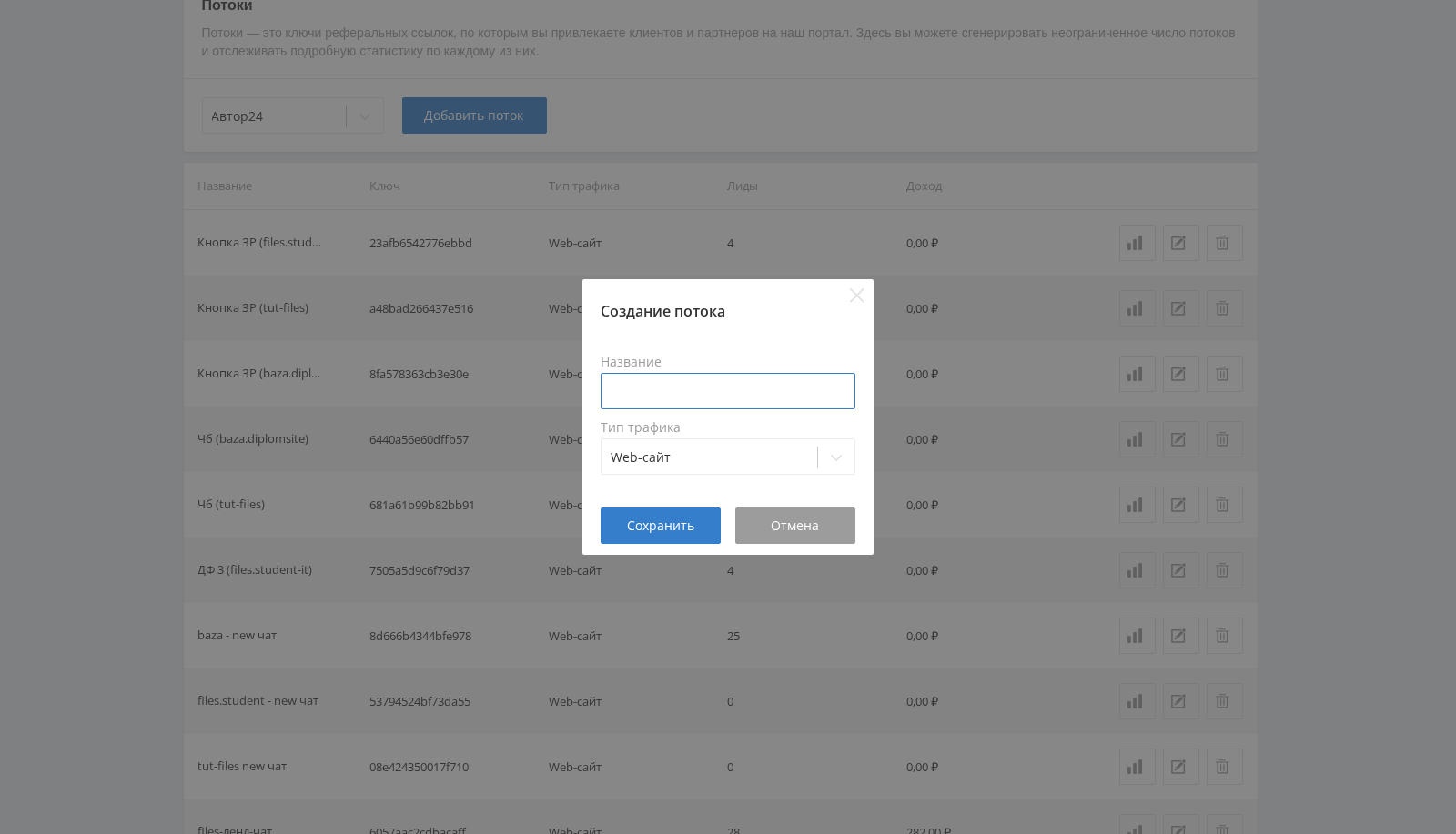
click at [630, 394] on input at bounding box center [728, 391] width 255 height 36
paste input "files.student-it"
type input "Кр (files.student-it)"
click at [684, 537] on button "Сохранить" at bounding box center [661, 526] width 120 height 36
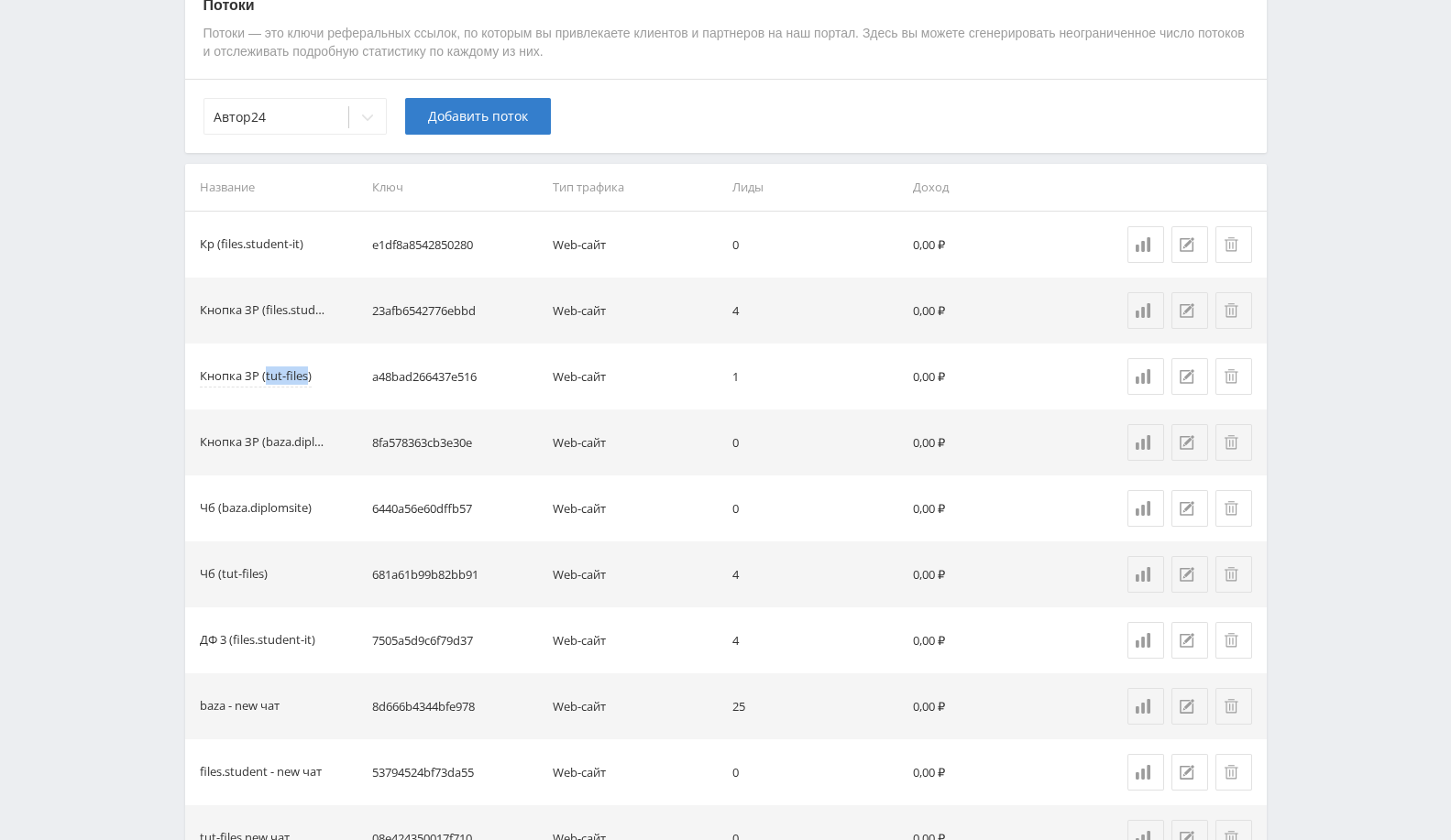
drag, startPoint x: 266, startPoint y: 377, endPoint x: 308, endPoint y: 375, distance: 42.0
click at [308, 375] on div "Кнопка ЗР (tut-files)" at bounding box center [256, 377] width 112 height 21
drag, startPoint x: 318, startPoint y: 376, endPoint x: 273, endPoint y: 381, distance: 45.3
click at [273, 381] on div "Кнопка ЗР (tut-files)" at bounding box center [264, 377] width 128 height 19
click at [276, 368] on div "Кнопка ЗР (tut-files)" at bounding box center [256, 377] width 112 height 21
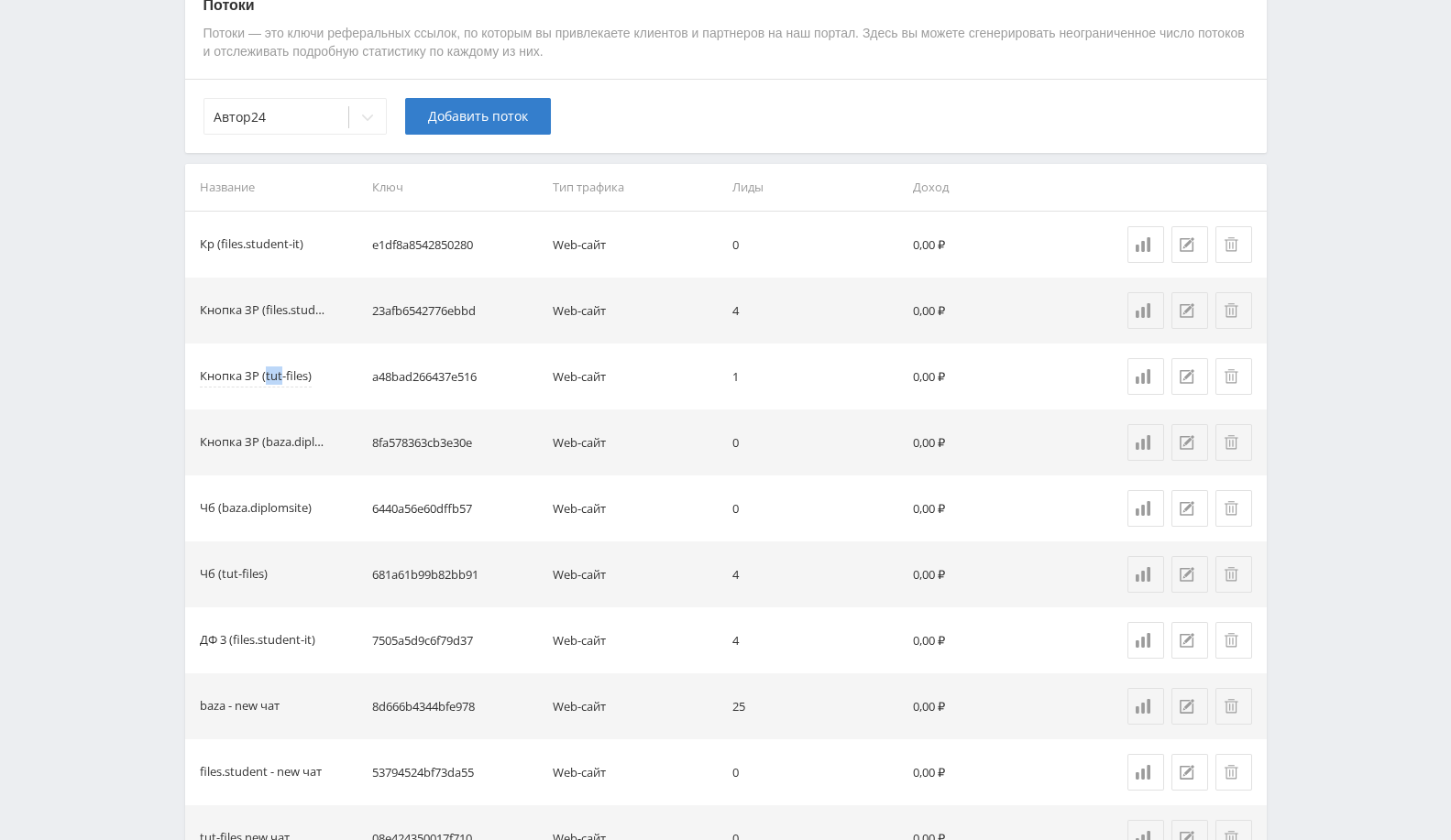
click at [276, 368] on div "Кнопка ЗР (tut-files)" at bounding box center [256, 377] width 112 height 21
copy div "Кнопка ЗР (tut-files)"
click at [498, 101] on button "Добавить поток" at bounding box center [477, 115] width 146 height 36
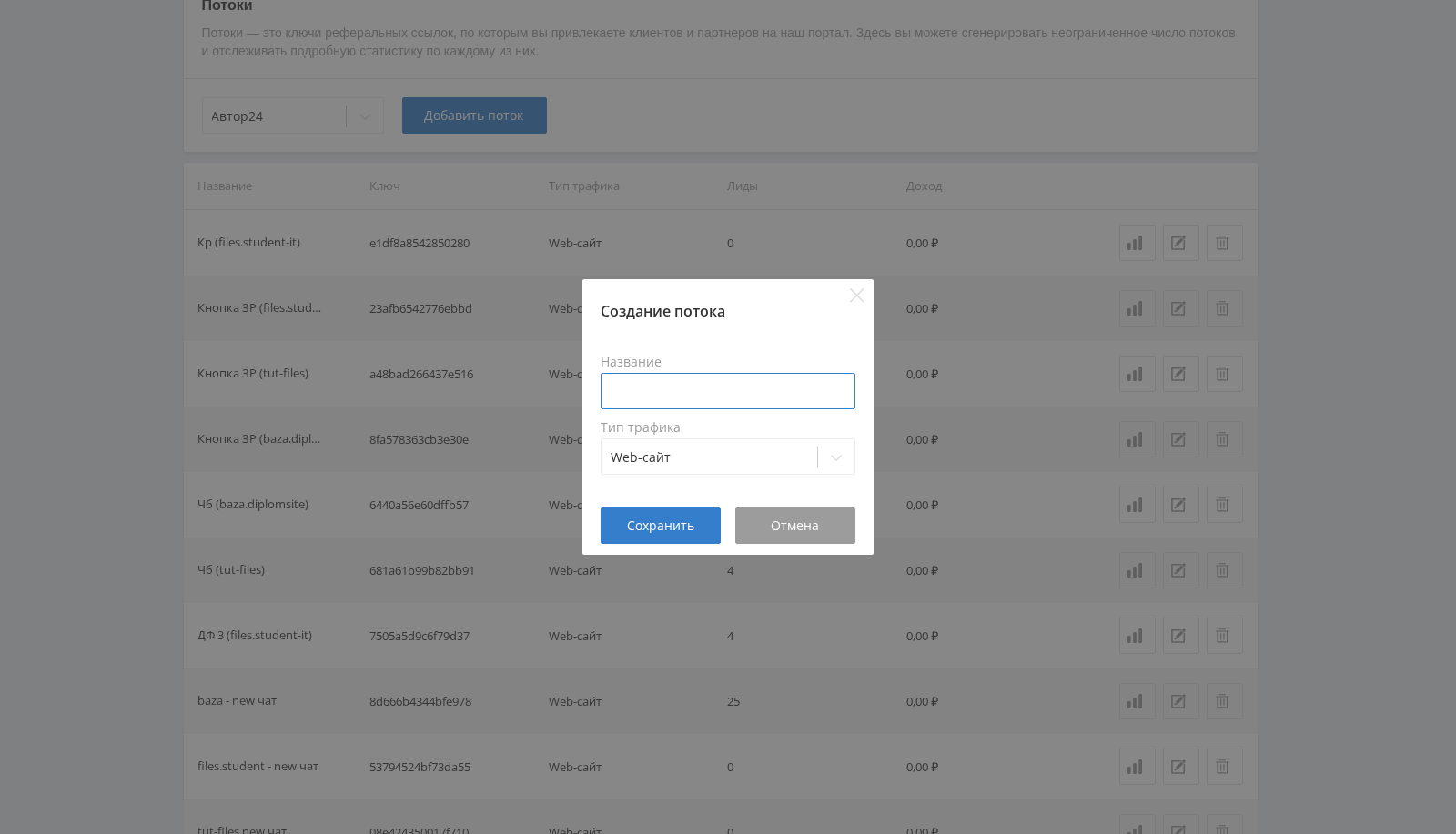
click at [637, 388] on input at bounding box center [728, 391] width 255 height 36
paste input "Кнопка ЗР (tut-files)"
drag, startPoint x: 700, startPoint y: 389, endPoint x: 637, endPoint y: 384, distance: 63.2
click at [637, 384] on input "Ур (Кнопка ЗР (tut-files)" at bounding box center [728, 391] width 255 height 36
type input "Кф (tut-files)"
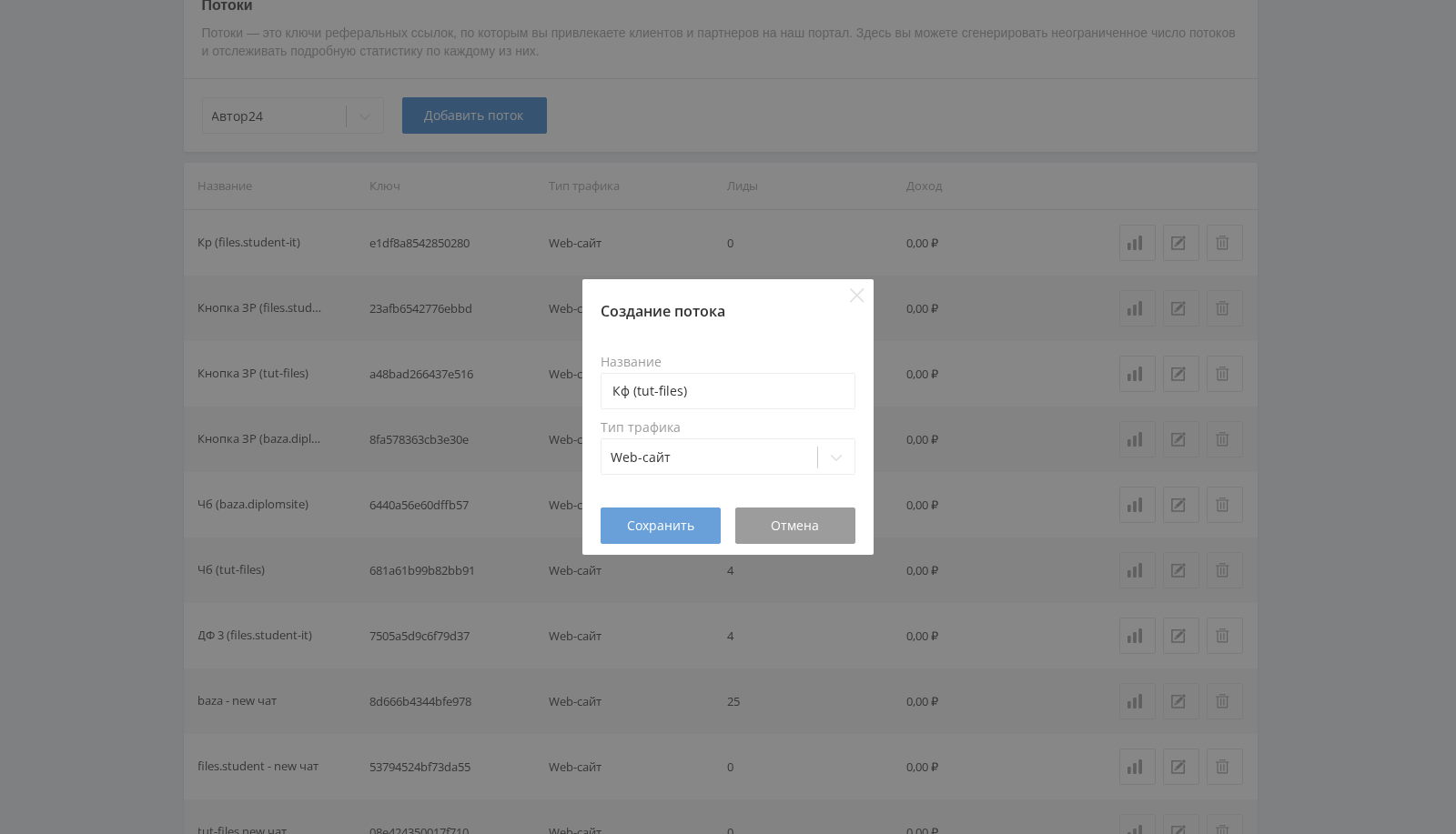
click at [683, 525] on span "Сохранить" at bounding box center [661, 526] width 67 height 15
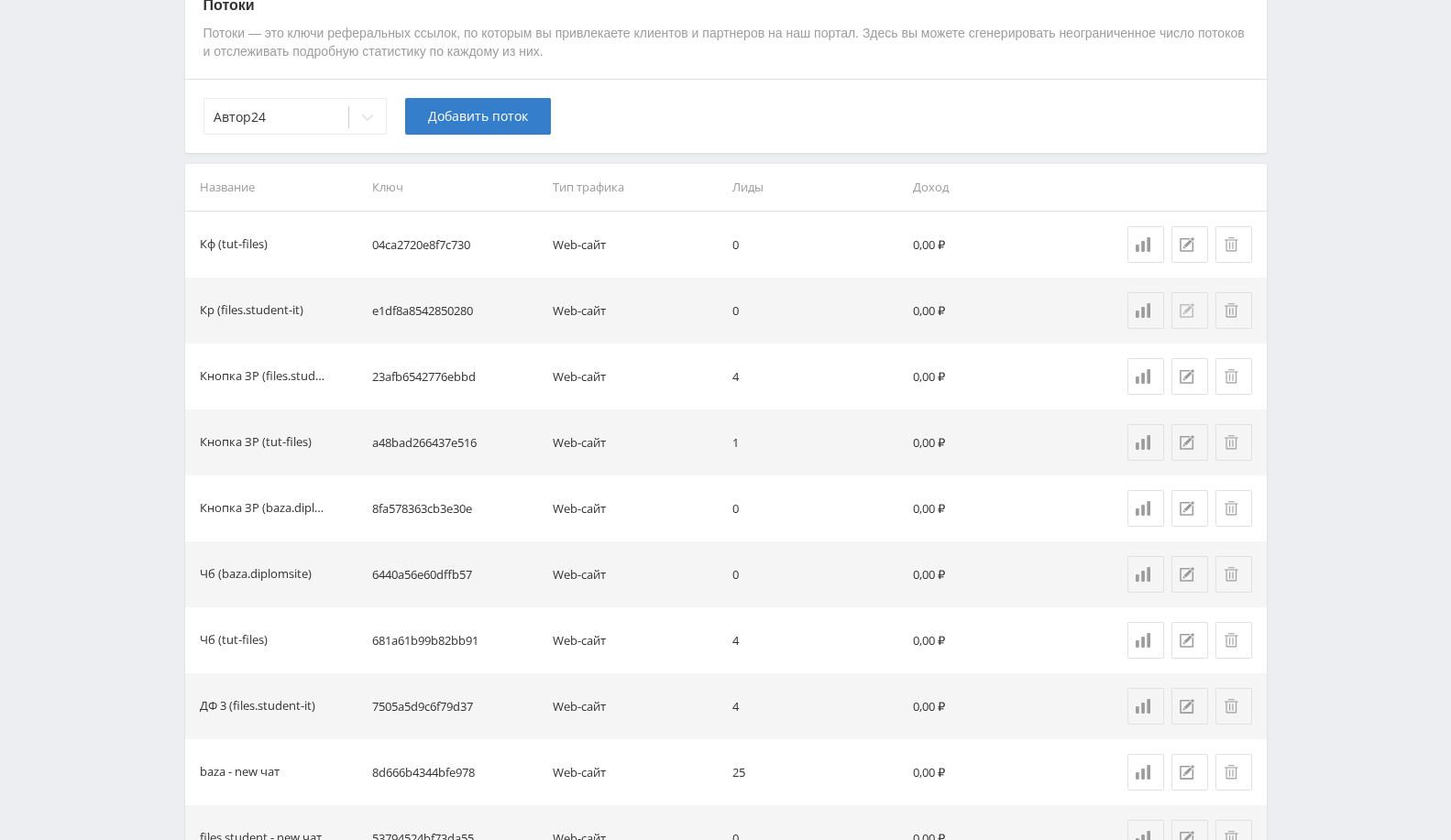
click at [1203, 303] on button at bounding box center [1189, 310] width 36 height 36
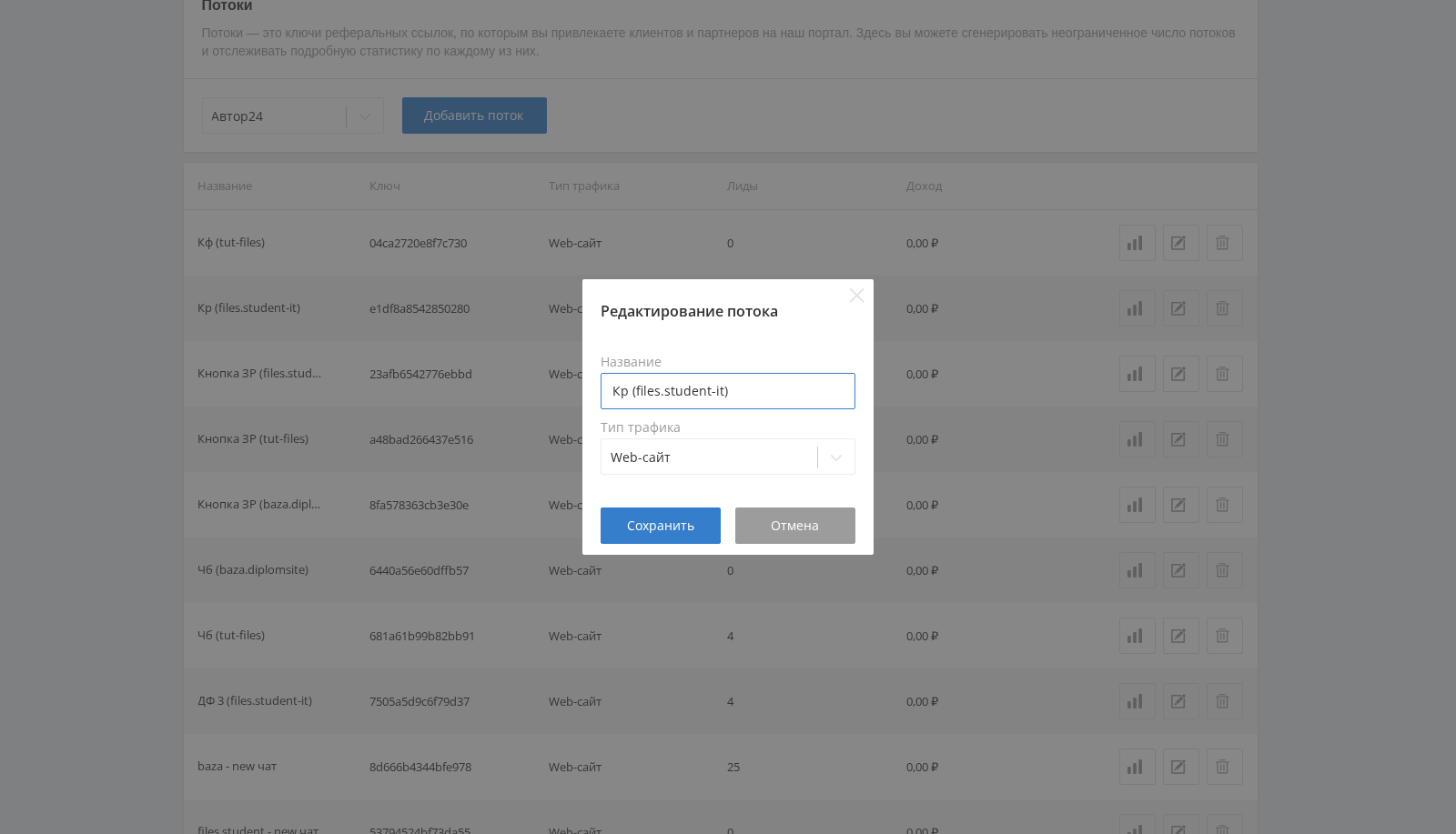
click at [627, 393] on input "Кр (files.student-it)" at bounding box center [728, 391] width 255 height 36
type input "Кф (files.student-it)"
click at [683, 527] on span "Сохранить" at bounding box center [661, 526] width 67 height 15
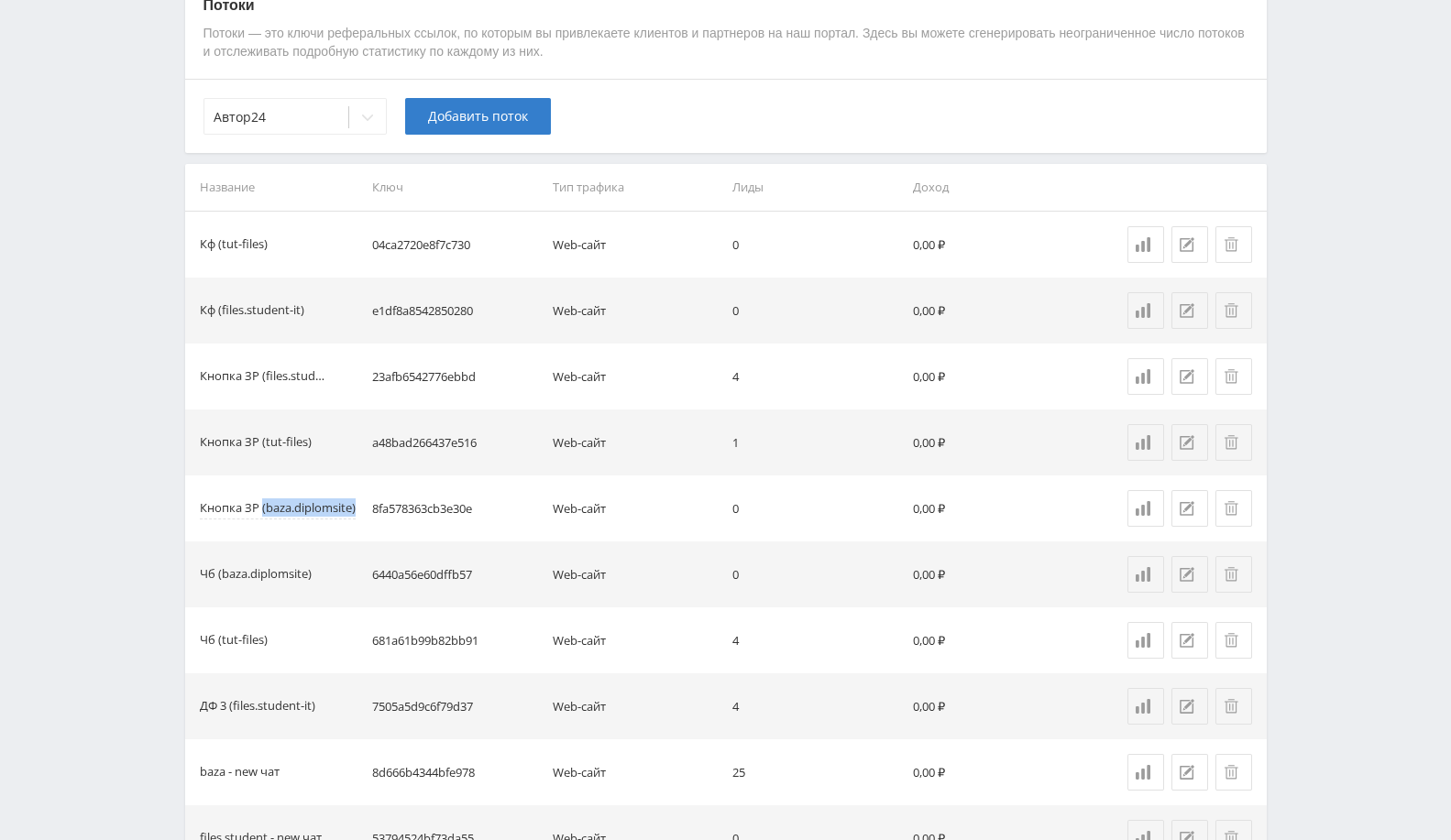
drag, startPoint x: 262, startPoint y: 509, endPoint x: 355, endPoint y: 510, distance: 93.0
click at [355, 510] on div "Кнопка ЗР (baza.diplomsite)" at bounding box center [277, 509] width 155 height 21
copy div "(baza.diplomsite)"
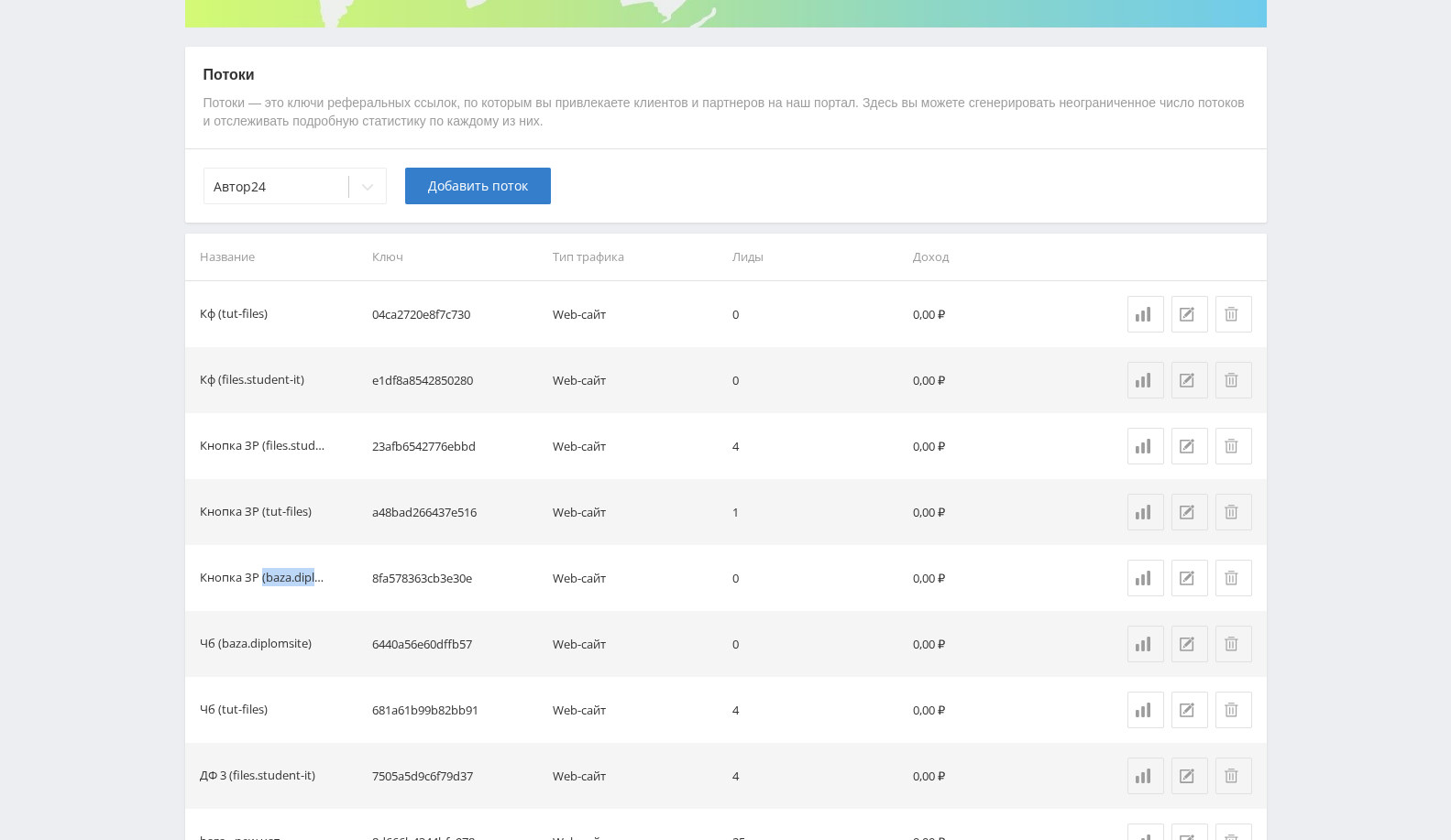
scroll to position [305, 0]
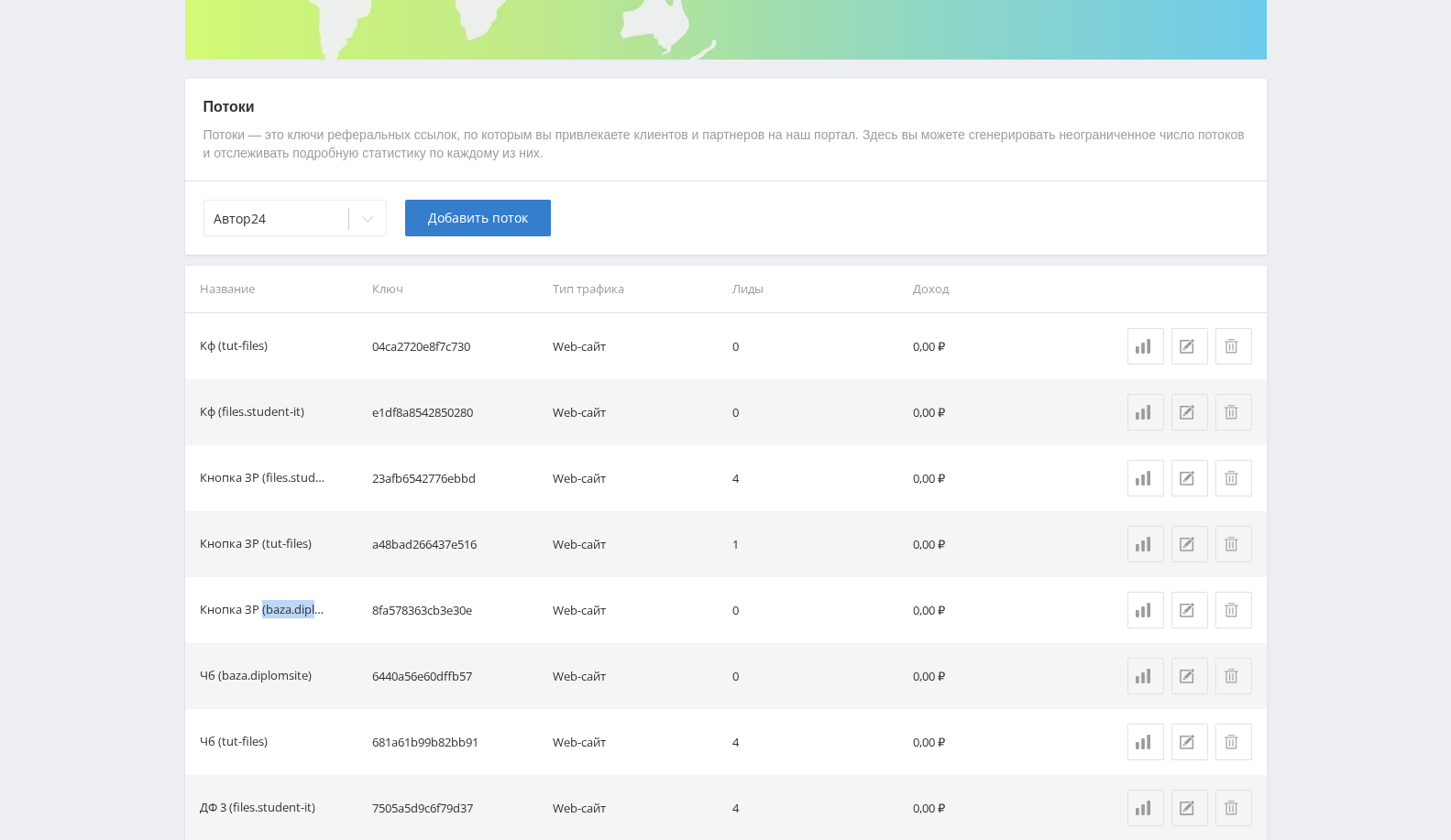
copy div "(baza.diplomsite)"
click at [470, 215] on span "Добавить поток" at bounding box center [477, 219] width 100 height 15
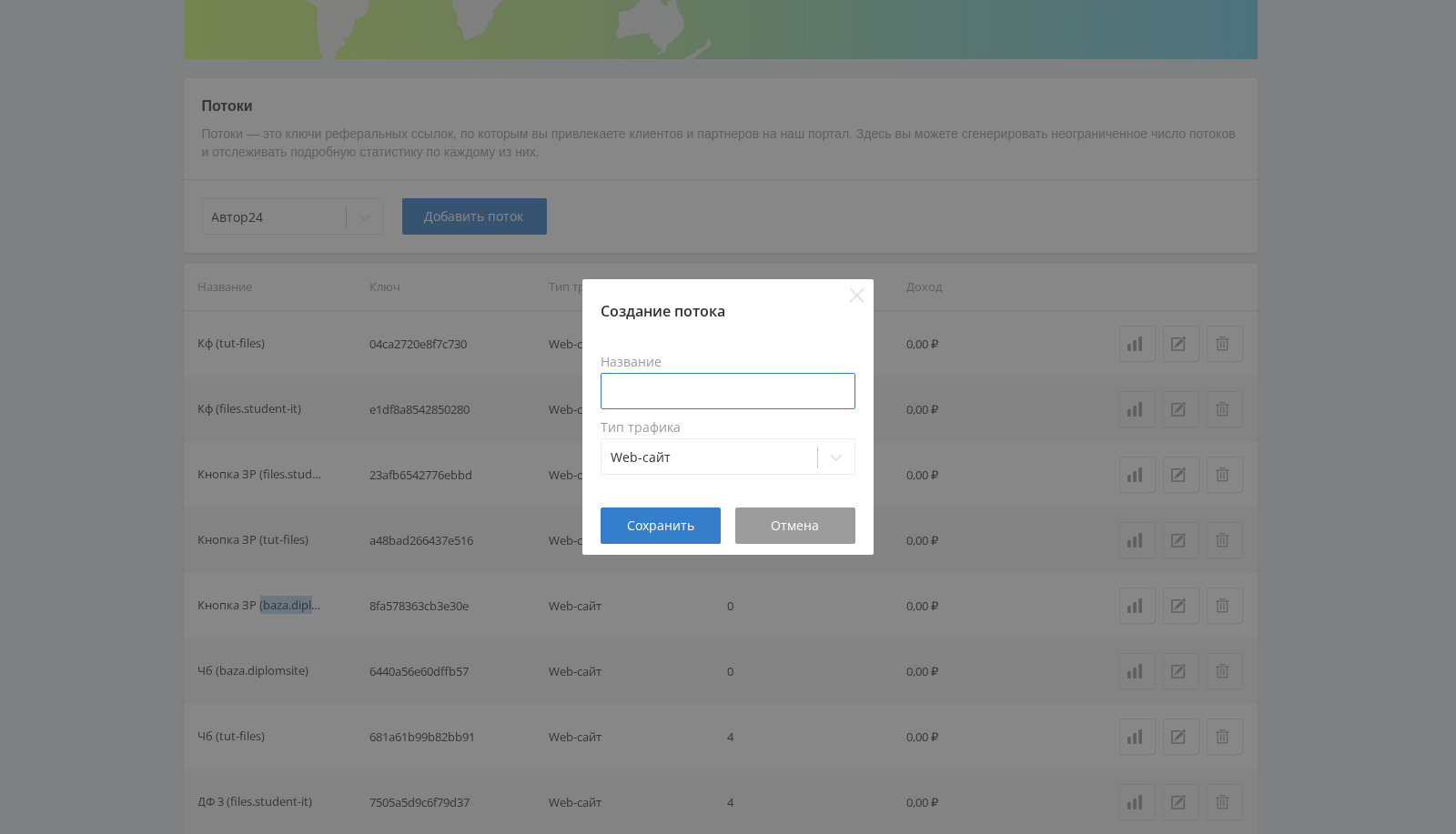
click at [667, 392] on input at bounding box center [728, 391] width 255 height 36
paste input "(baza.diplomsite)"
click at [638, 391] on input "Кф ((baza.diplomsite)" at bounding box center [728, 391] width 255 height 36
type input "Кф (baza.diplomsite)"
click at [682, 514] on button "Сохранить" at bounding box center [661, 526] width 120 height 36
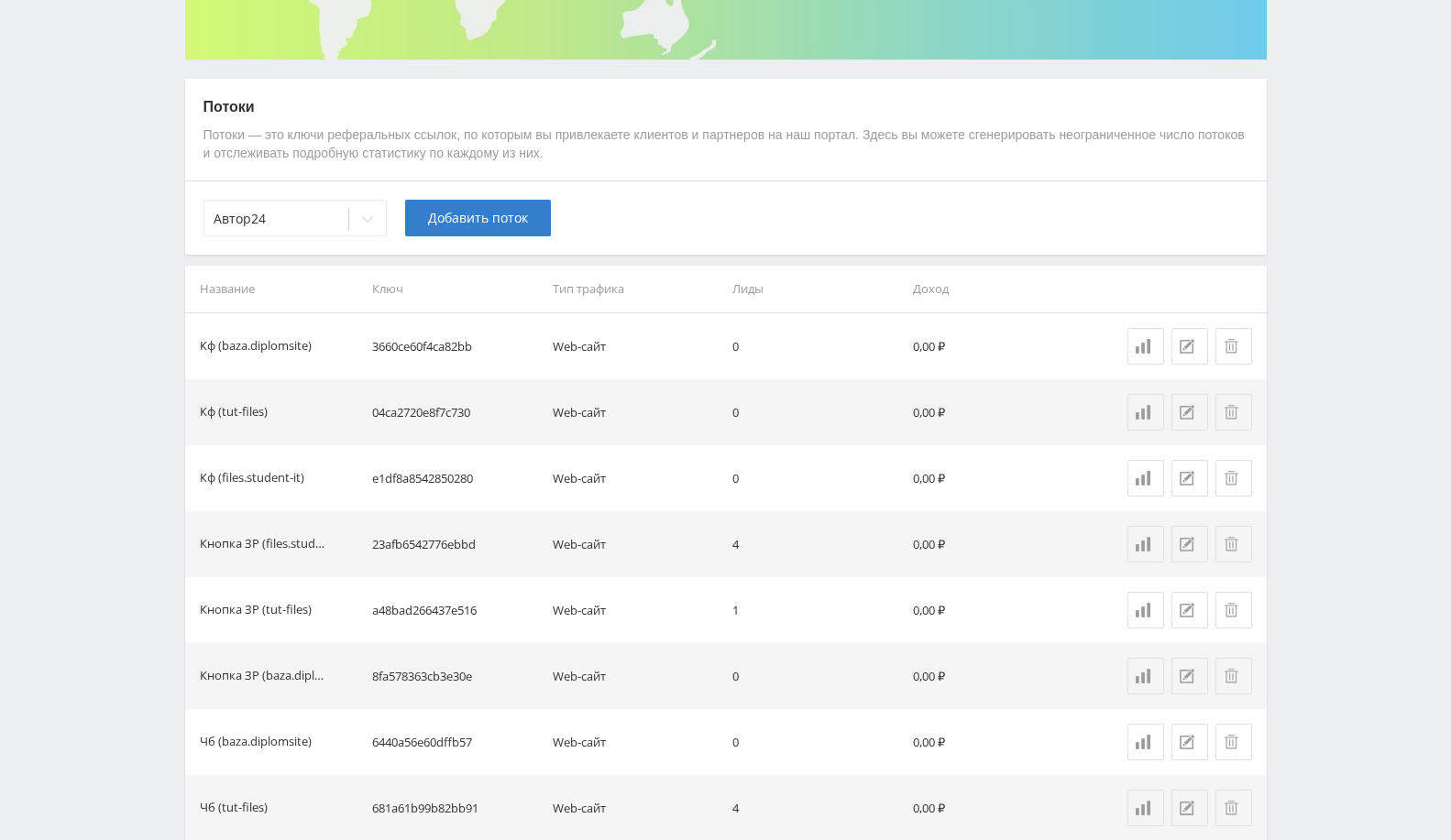
scroll to position [0, 0]
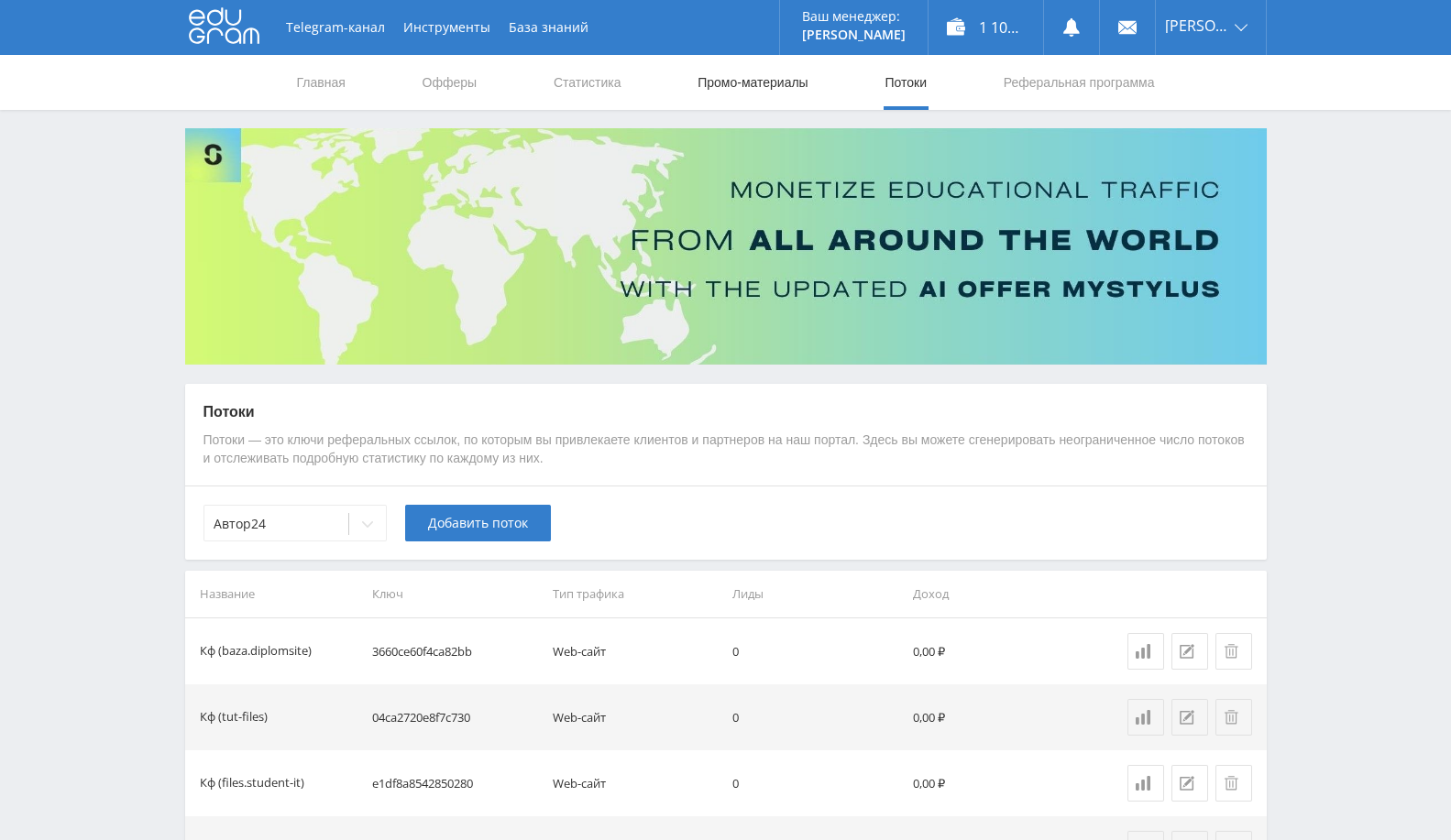
click at [753, 85] on link "Промо-материалы" at bounding box center [753, 82] width 114 height 55
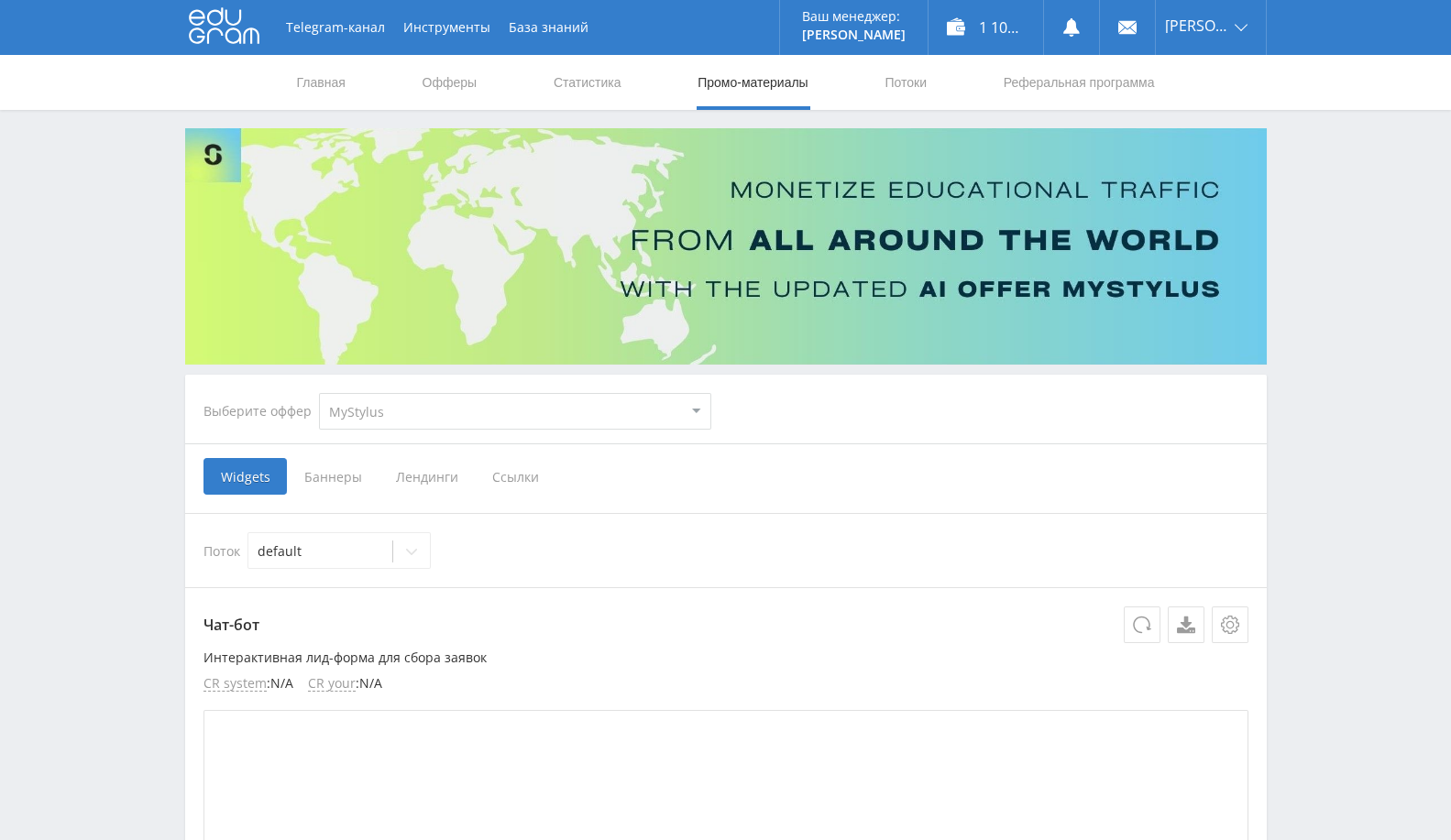
click at [418, 397] on select "MyStylus MyStylus - Revshare Кампус AI Studybay Автор24 Studybay Brazil Автор24…" at bounding box center [516, 411] width 393 height 36
select select "1"
click at [319, 393] on select "MyStylus MyStylus - Revshare Кампус AI Studybay Автор24 Studybay Brazil Автор24…" at bounding box center [516, 411] width 393 height 36
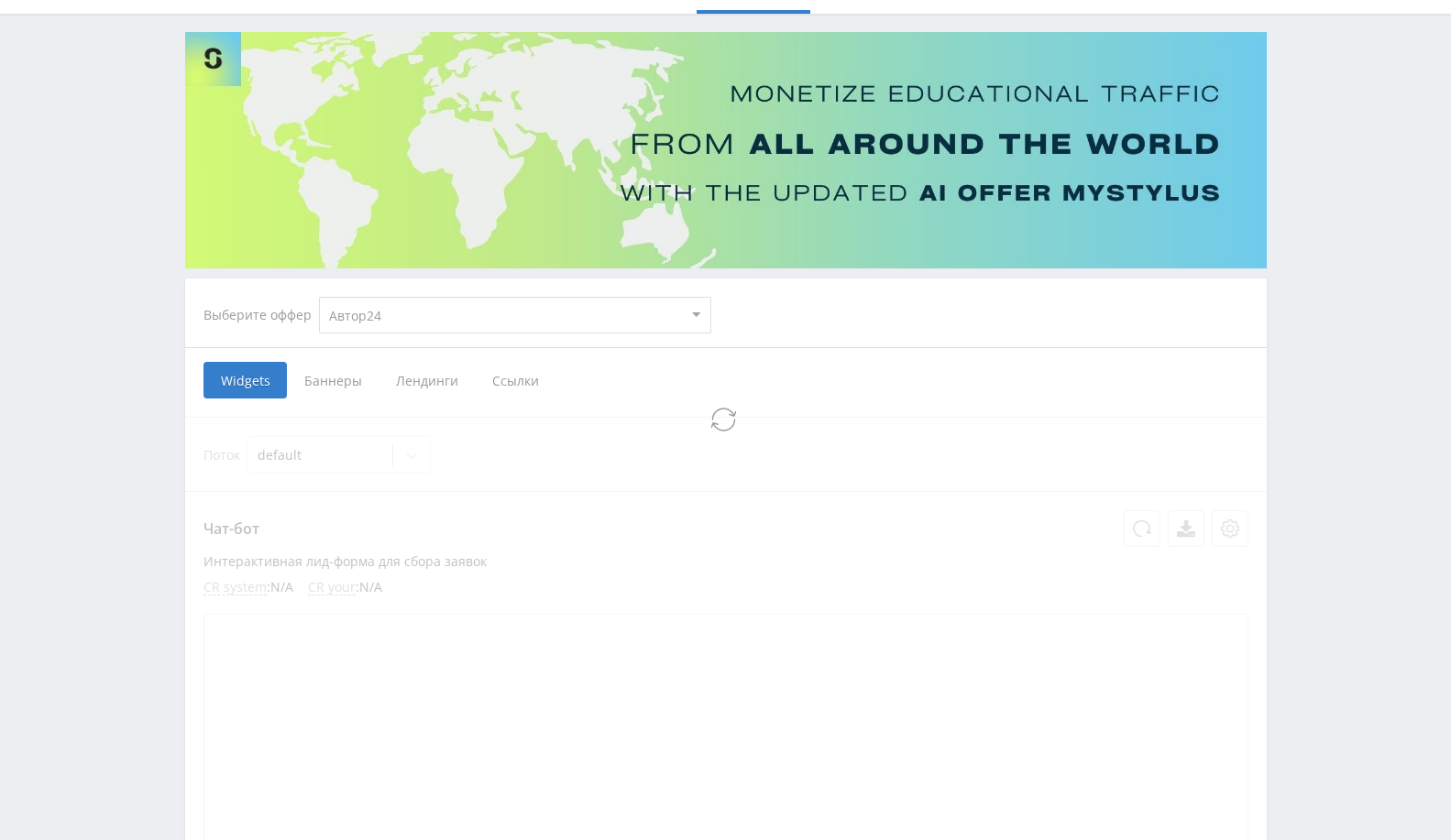
scroll to position [305, 0]
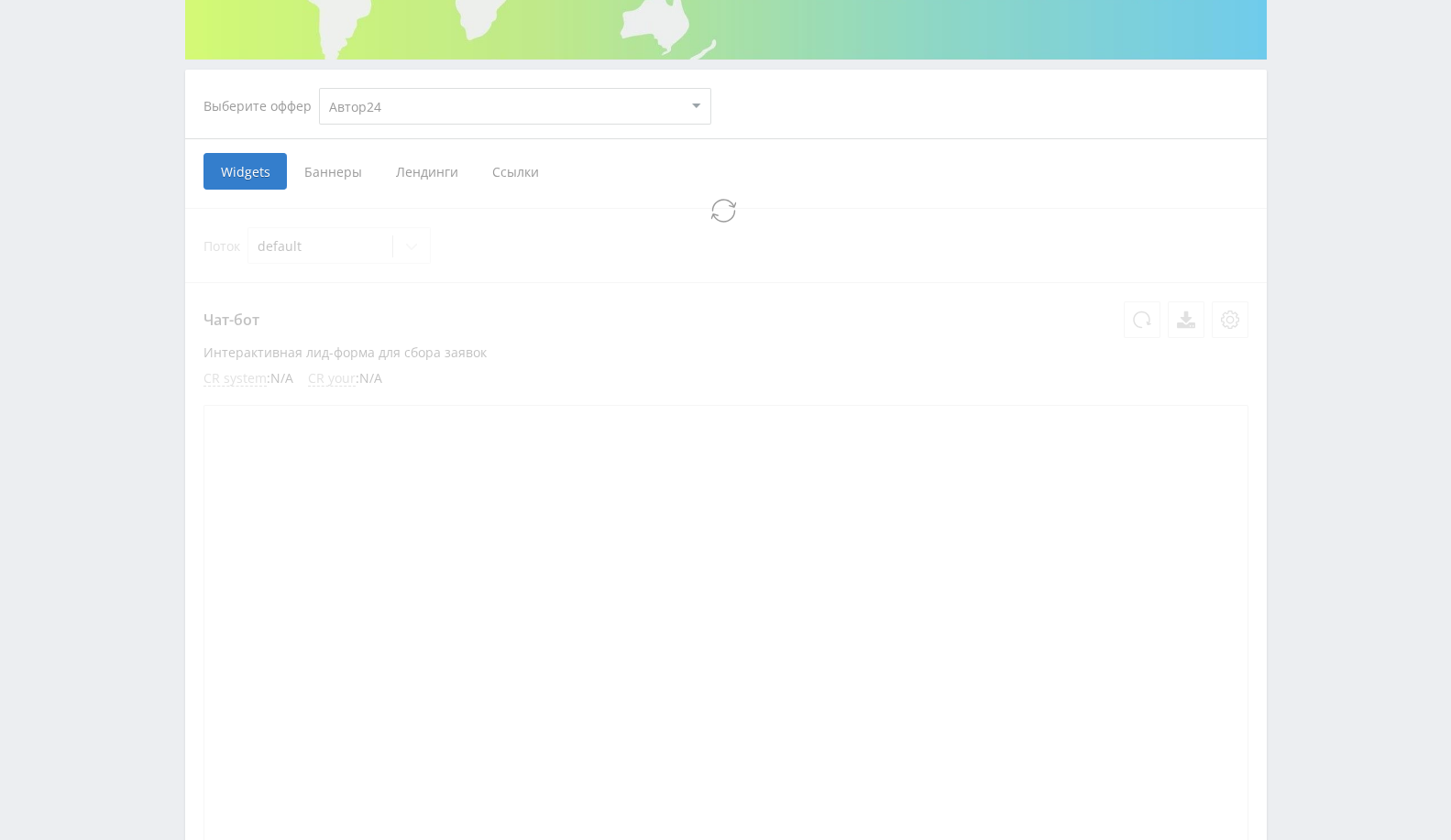
select select "1"
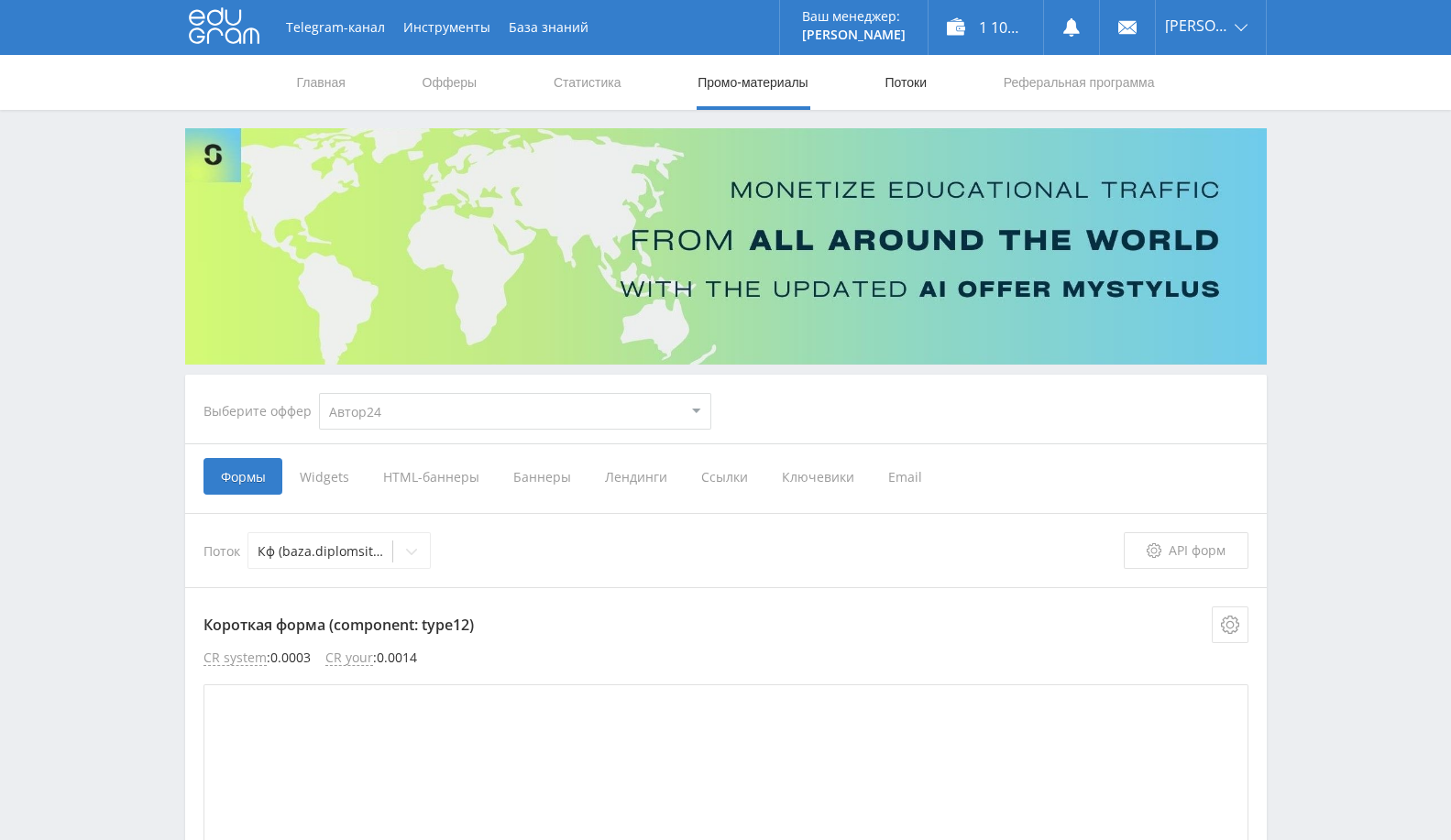
click at [893, 87] on link "Потоки" at bounding box center [906, 82] width 46 height 55
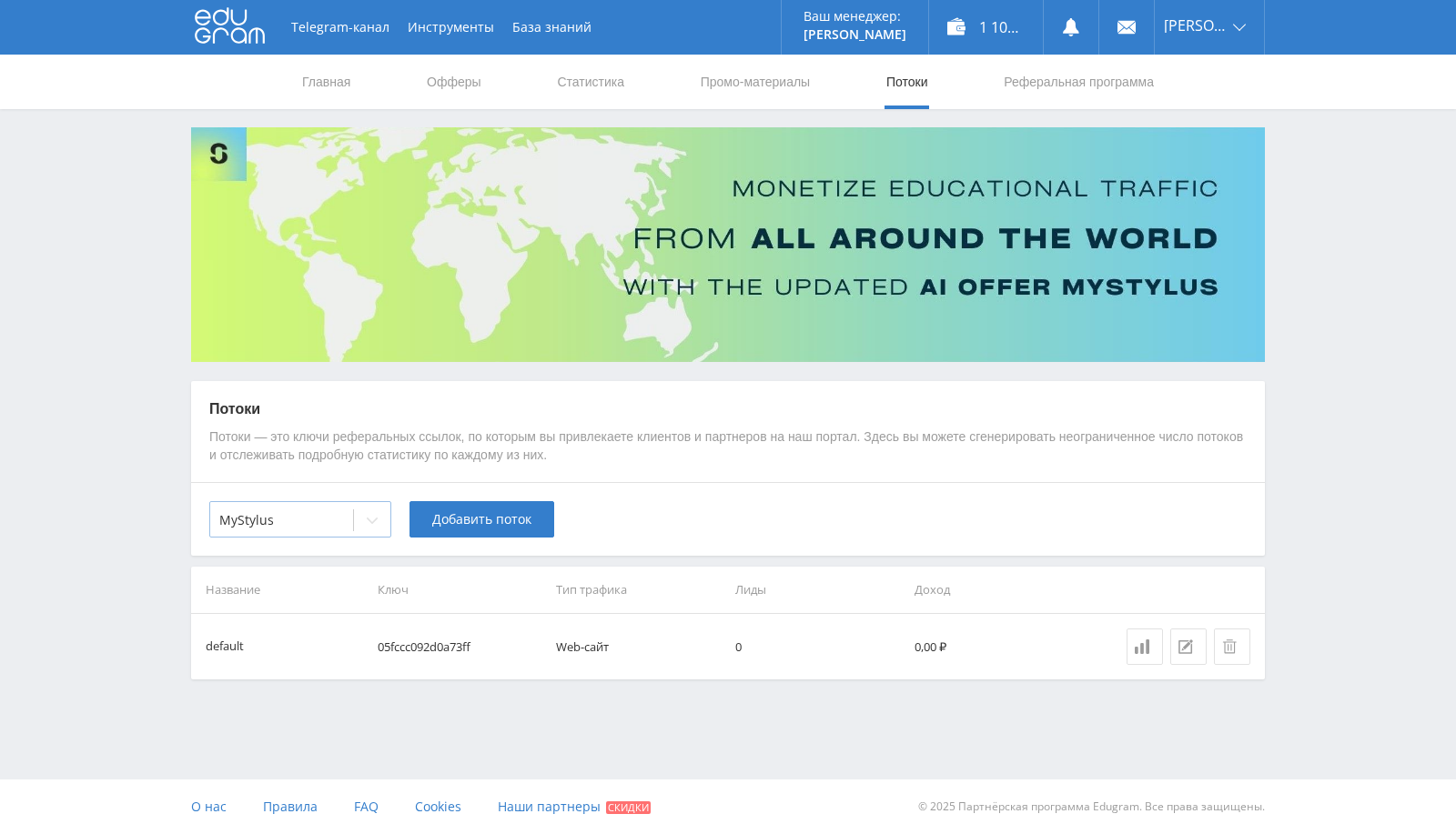
click at [345, 520] on div "MyStylus" at bounding box center [282, 521] width 143 height 26
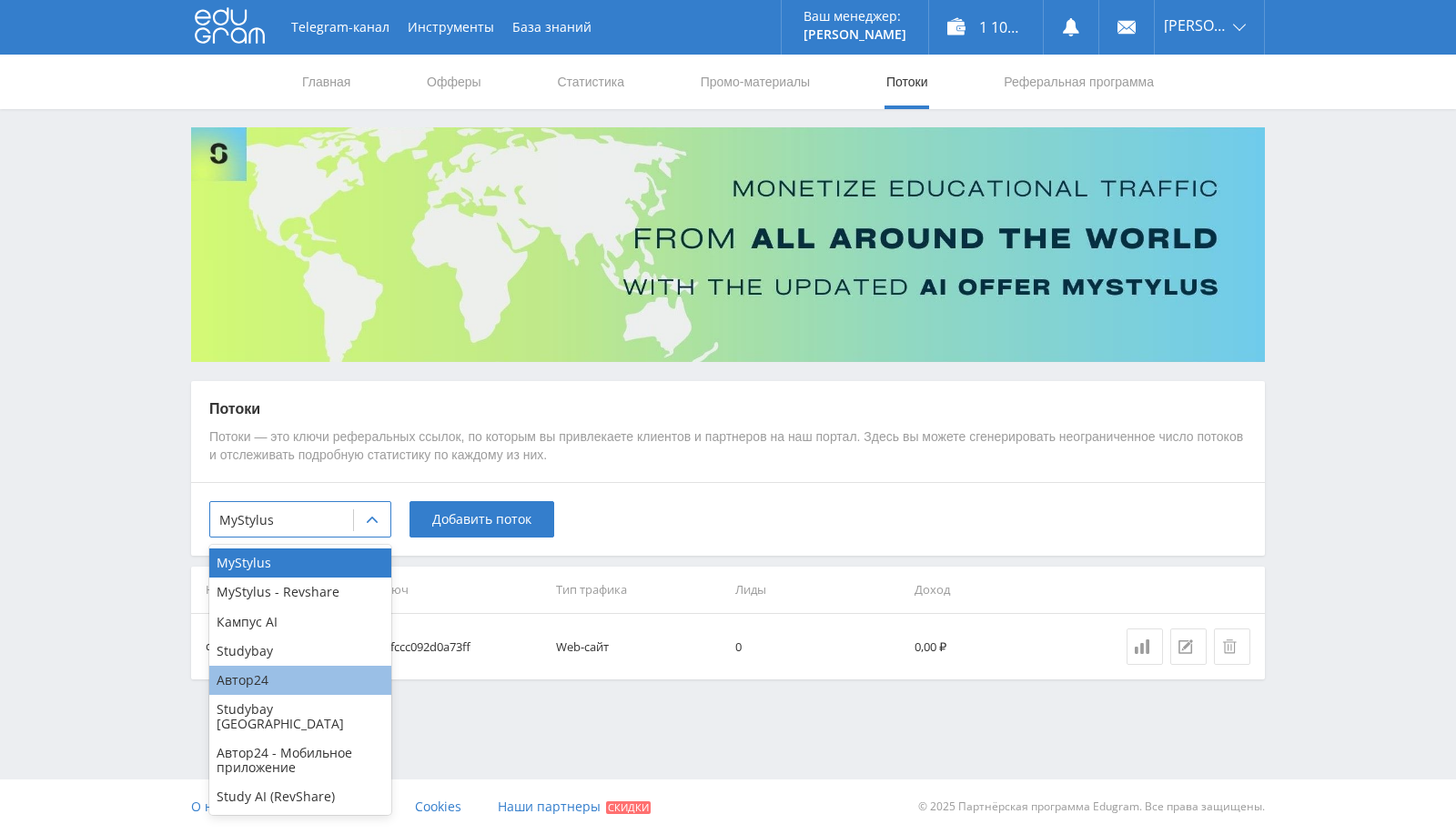
click at [276, 680] on div "Автор24" at bounding box center [300, 681] width 182 height 30
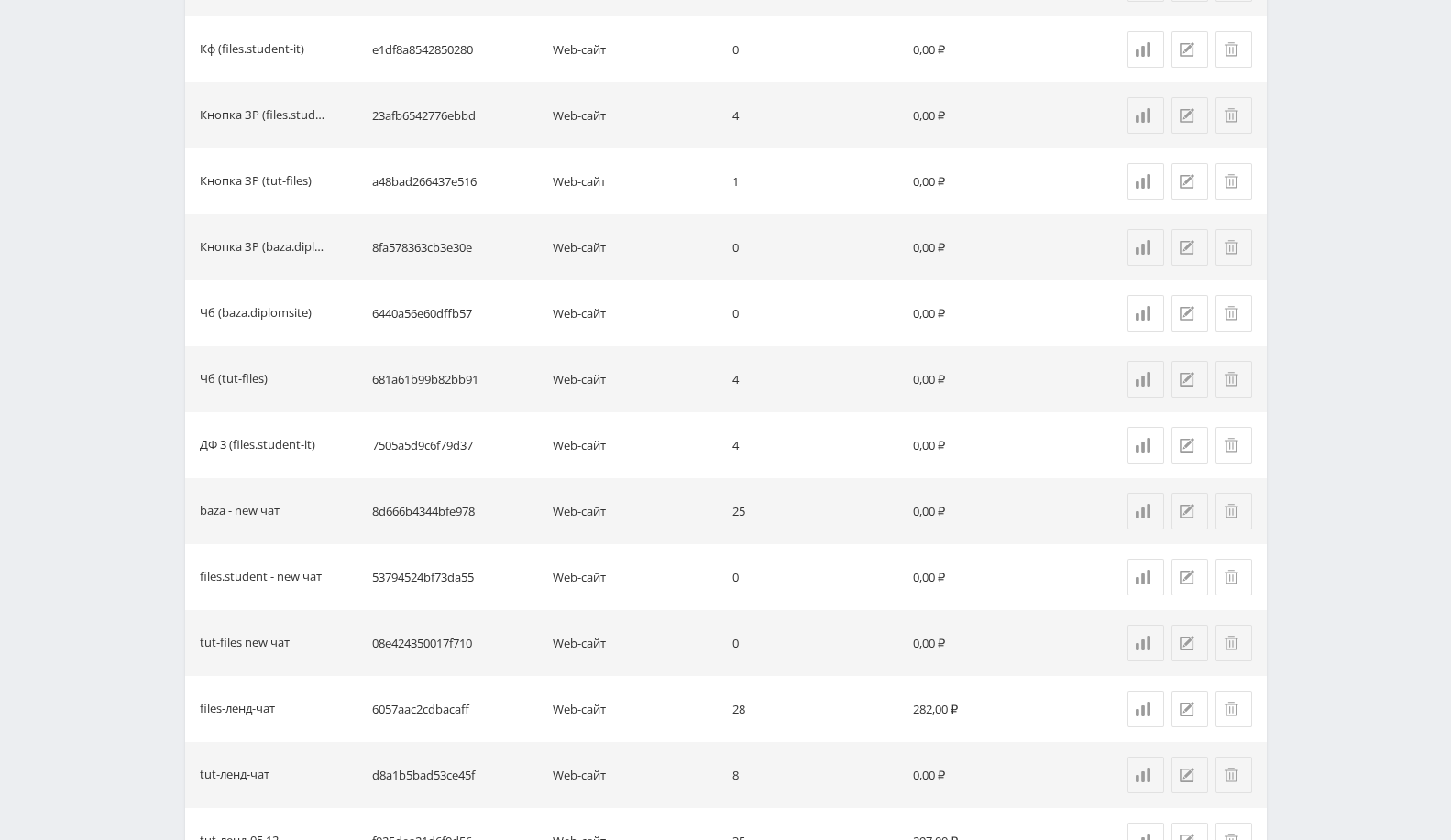
scroll to position [327, 0]
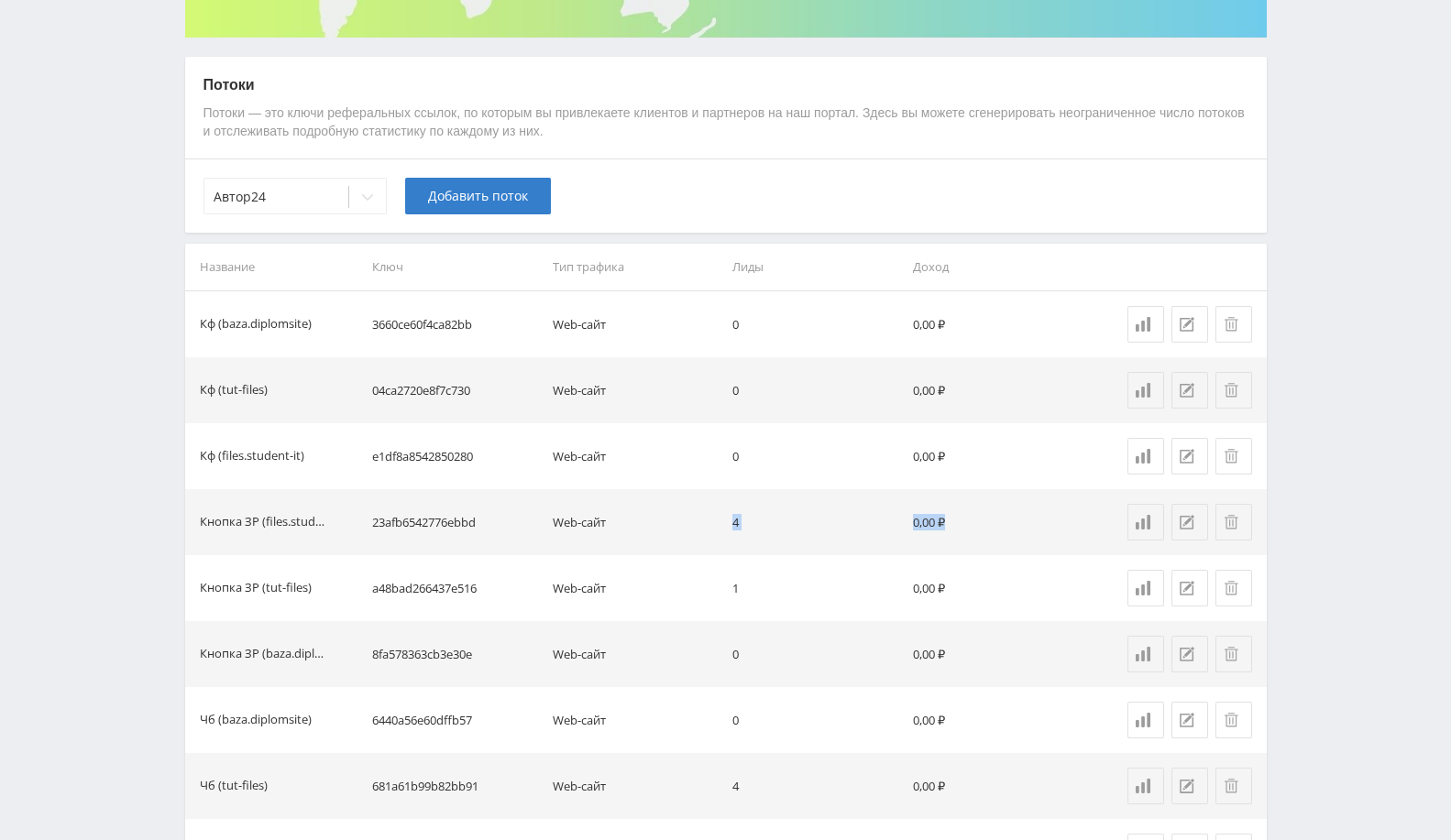
drag, startPoint x: 731, startPoint y: 516, endPoint x: 993, endPoint y: 503, distance: 262.3
click at [993, 503] on tr "Кнопка ЗР (files.student-it) 23afb6542776ebbd Web-сайт 4 0,00 ₽" at bounding box center [726, 522] width 1082 height 66
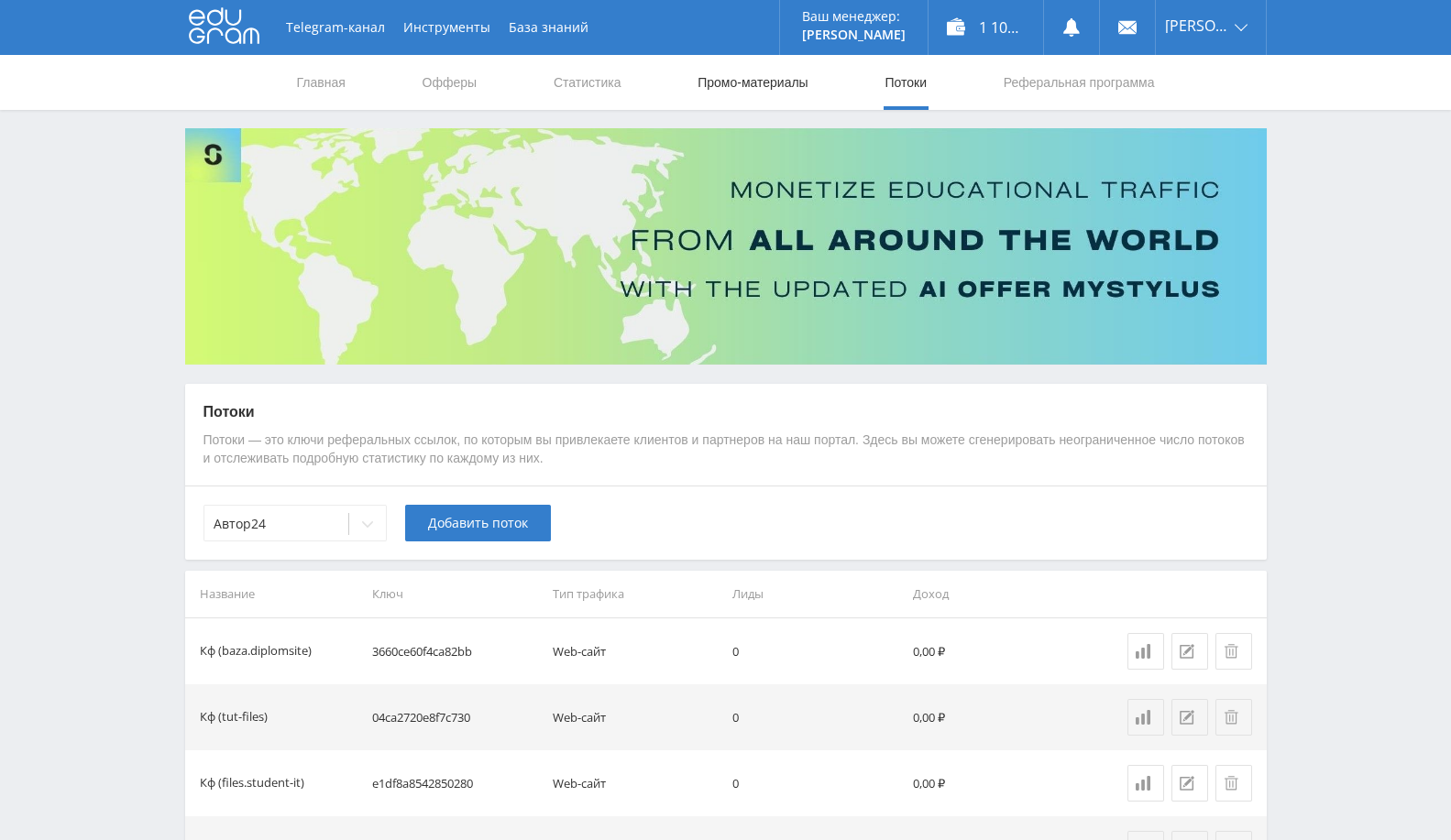
click at [758, 77] on link "Промо-материалы" at bounding box center [753, 82] width 114 height 55
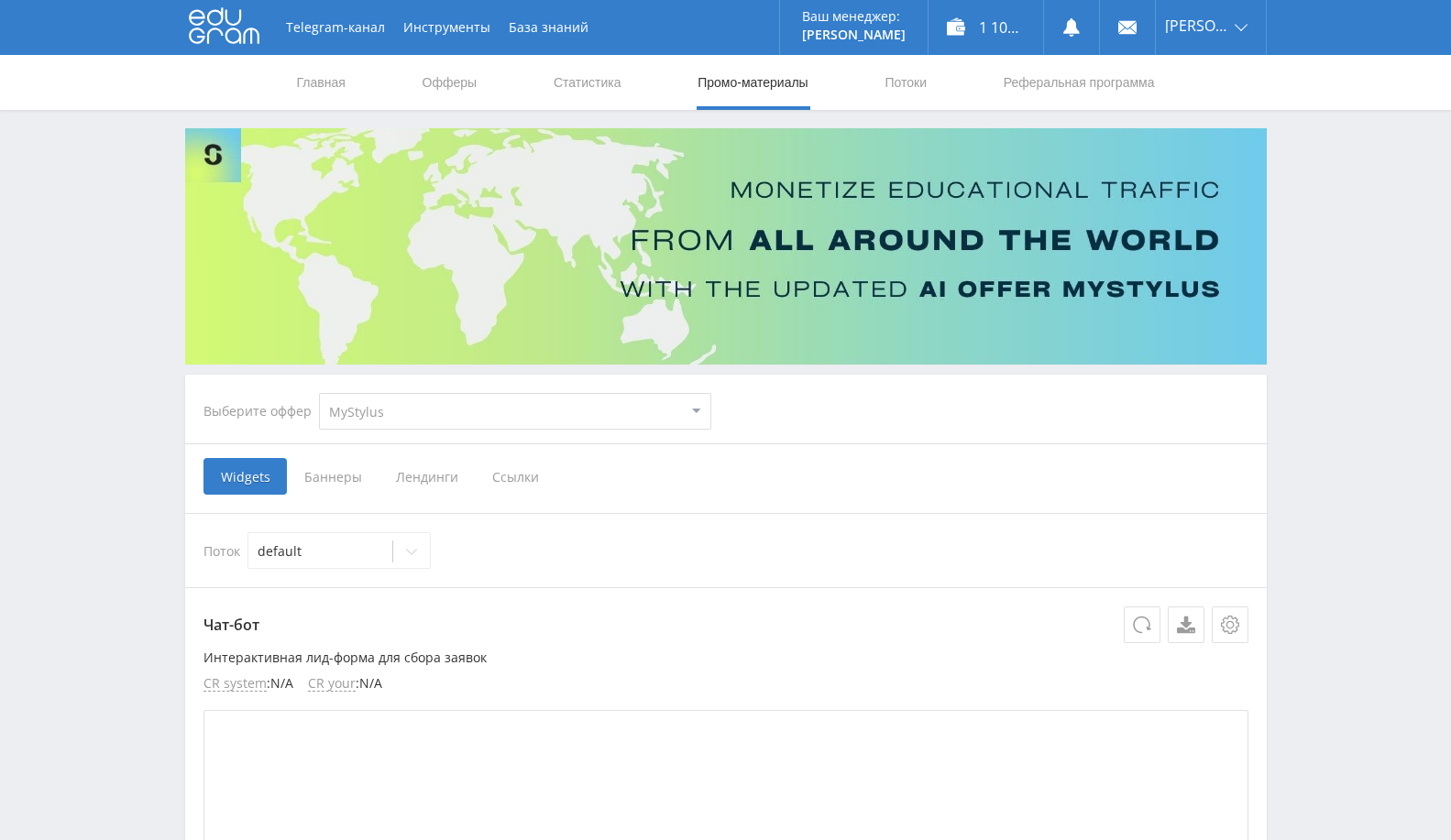
click at [502, 412] on select "MyStylus MyStylus - Revshare Кампус AI Studybay Автор24 Studybay Brazil Автор24…" at bounding box center [516, 411] width 393 height 36
select select "1"
click at [319, 393] on select "MyStylus MyStylus - Revshare Кампус AI Studybay Автор24 Studybay Brazil Автор24…" at bounding box center [516, 411] width 393 height 36
select select "1"
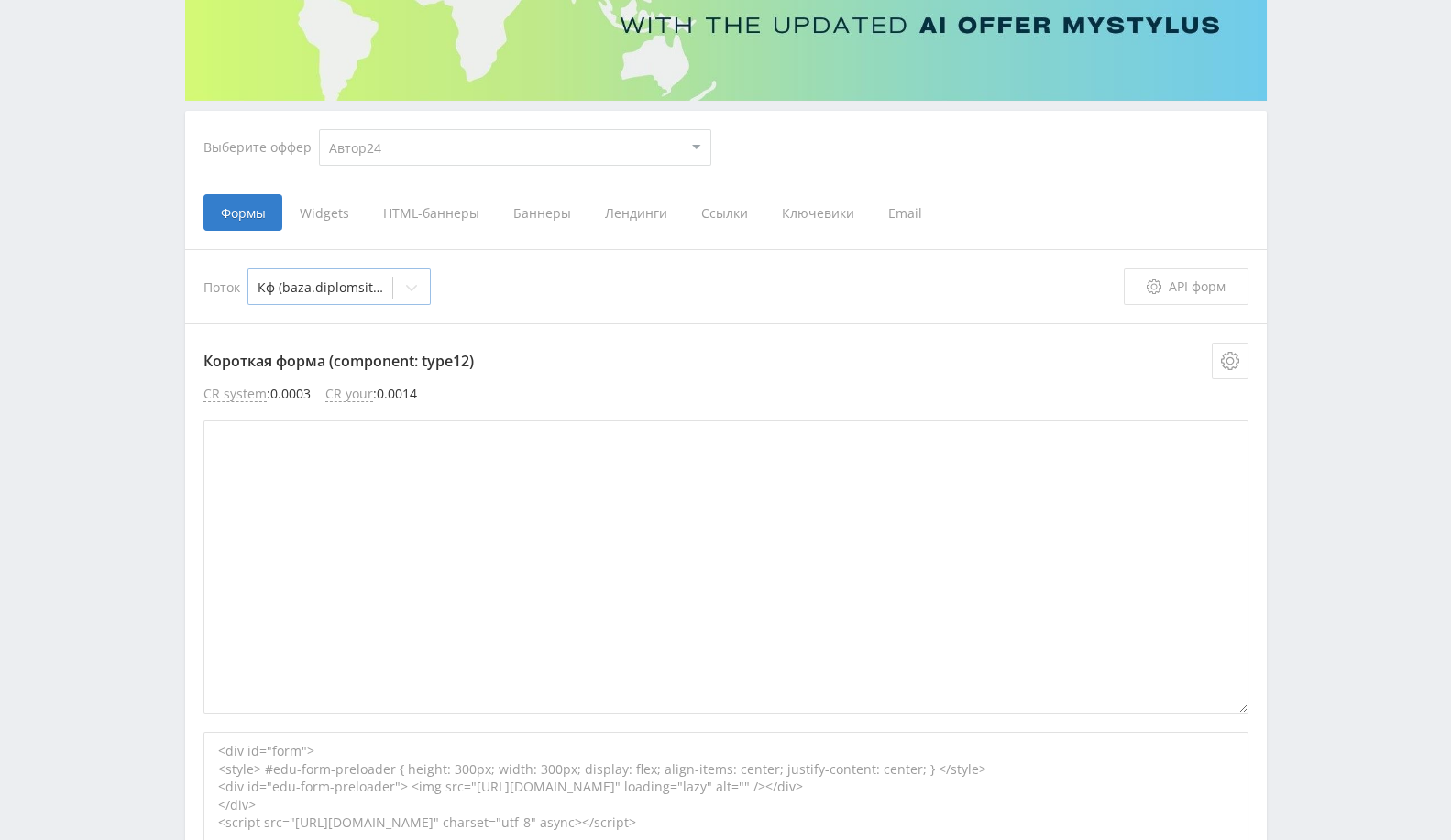
scroll to position [305, 0]
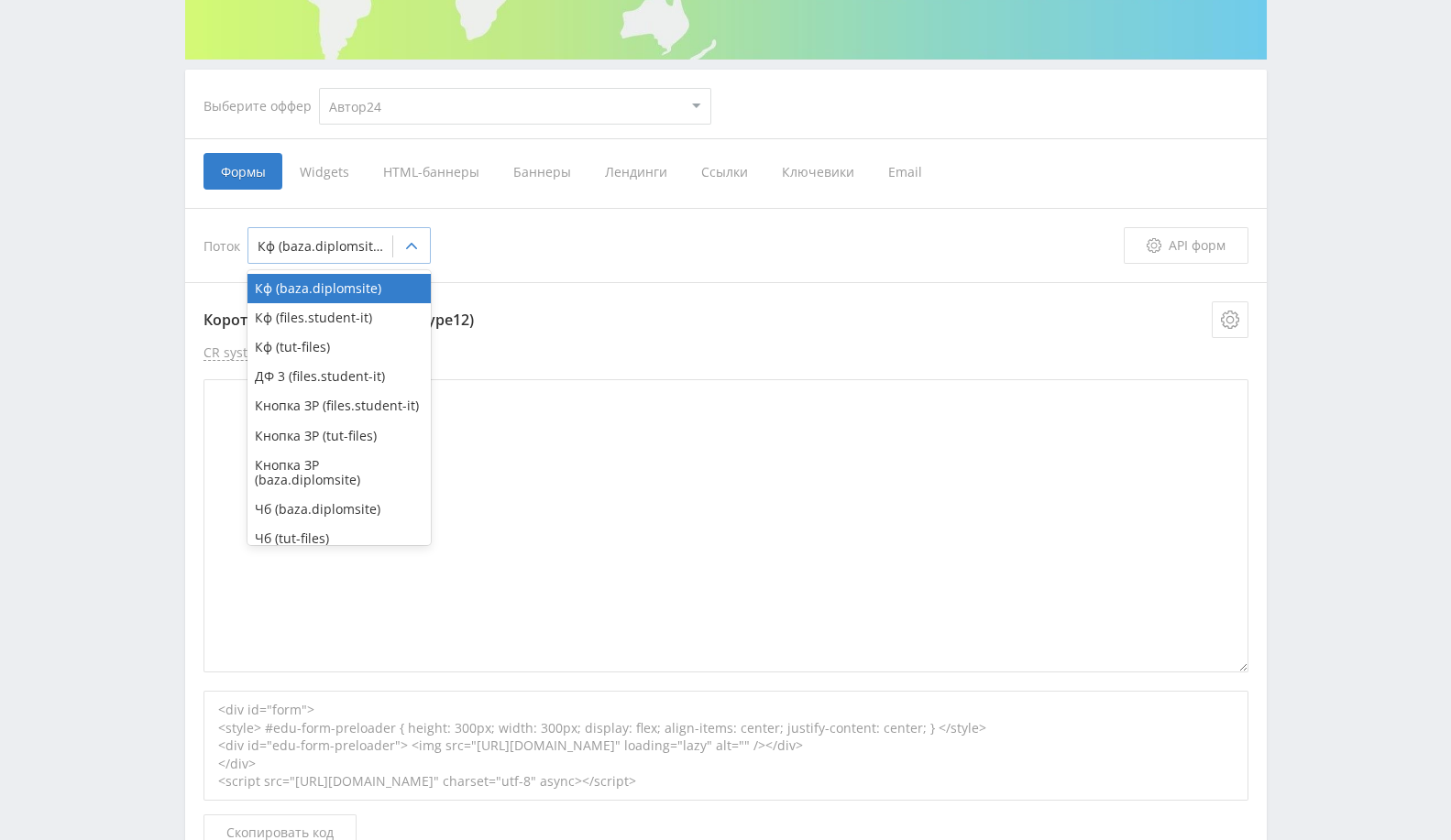
click at [393, 249] on div "Кф (baza.diplomsite)" at bounding box center [339, 245] width 183 height 36
click at [345, 341] on div "Кф (tut-files)" at bounding box center [339, 348] width 183 height 30
type textarea "<div id="form"> <style> #edu-form-preloader { height: 300px; width: 300px; disp…"
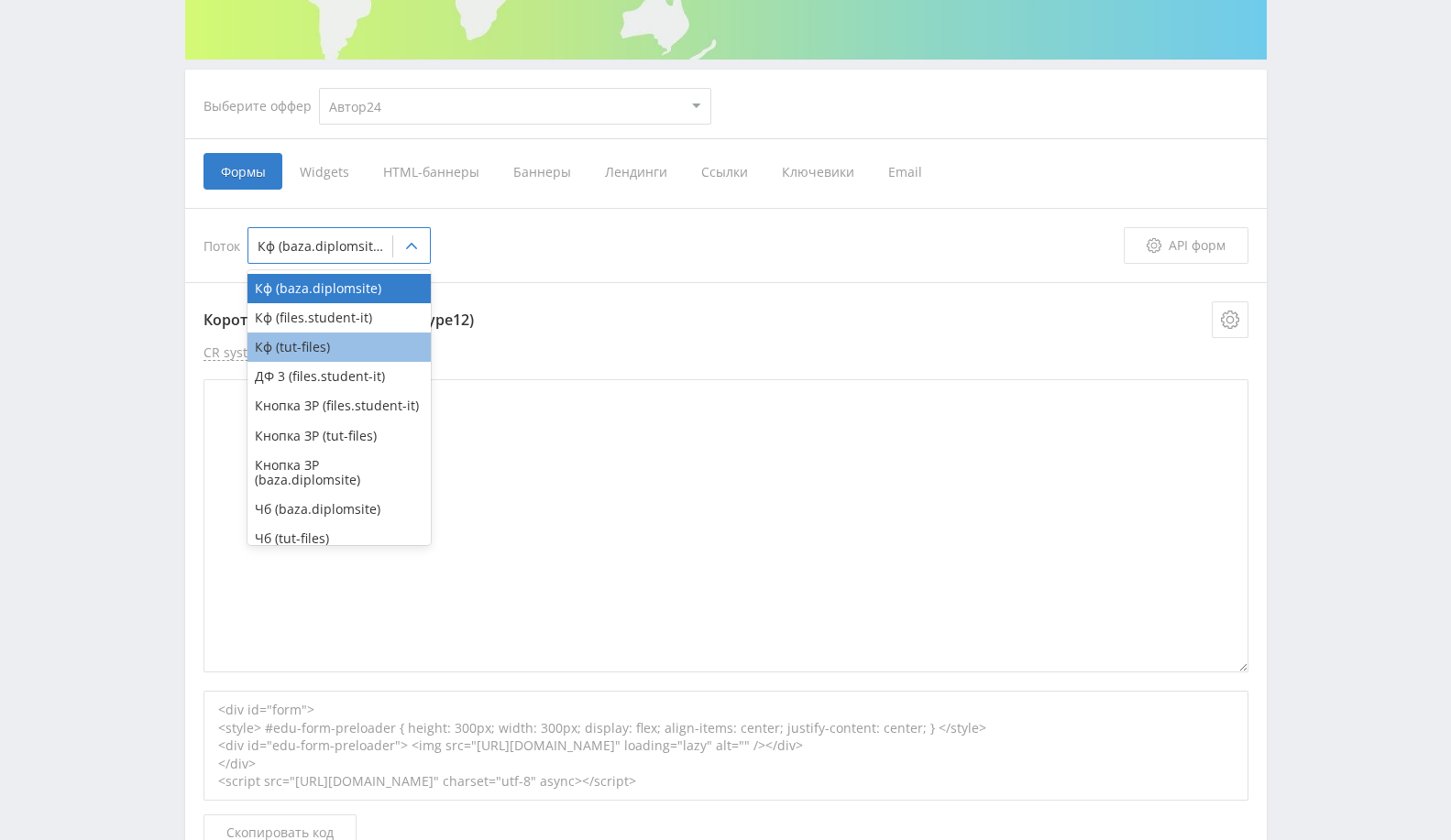
type textarea "<div id="form"> <style> #edu-form-preloader { height: 300px; width: 300px; disp…"
type textarea "<div id="form"> </div> <link rel="stylesheet" href="https://eduforms.org/assets…"
type textarea "<div id="form"> <style> #edu-form-preloader { height: 300px; width: 300px; disp…"
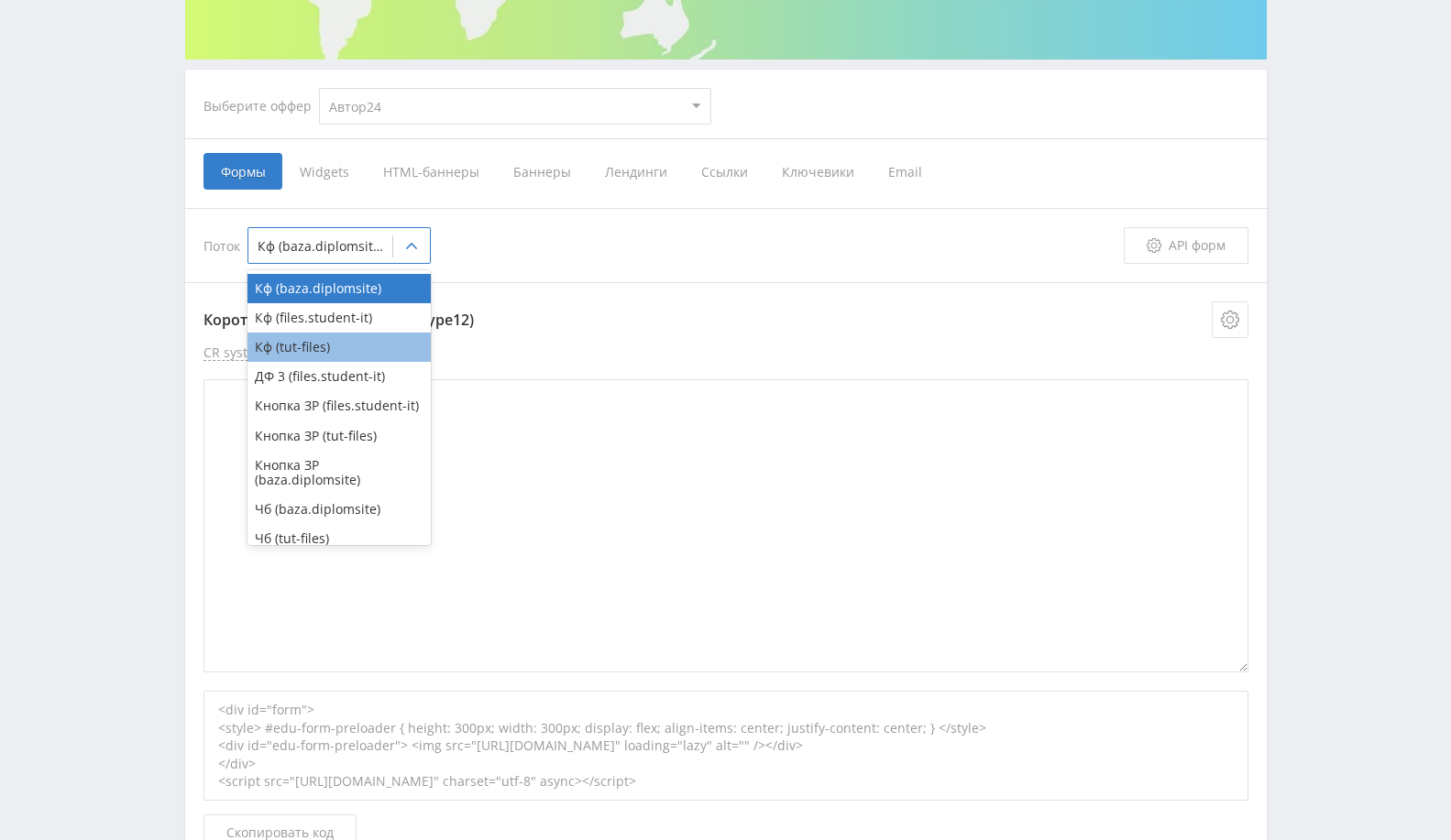
type textarea "<div id="form"> <style> #edu-form-preloader { height: 300px; width: 300px; disp…"
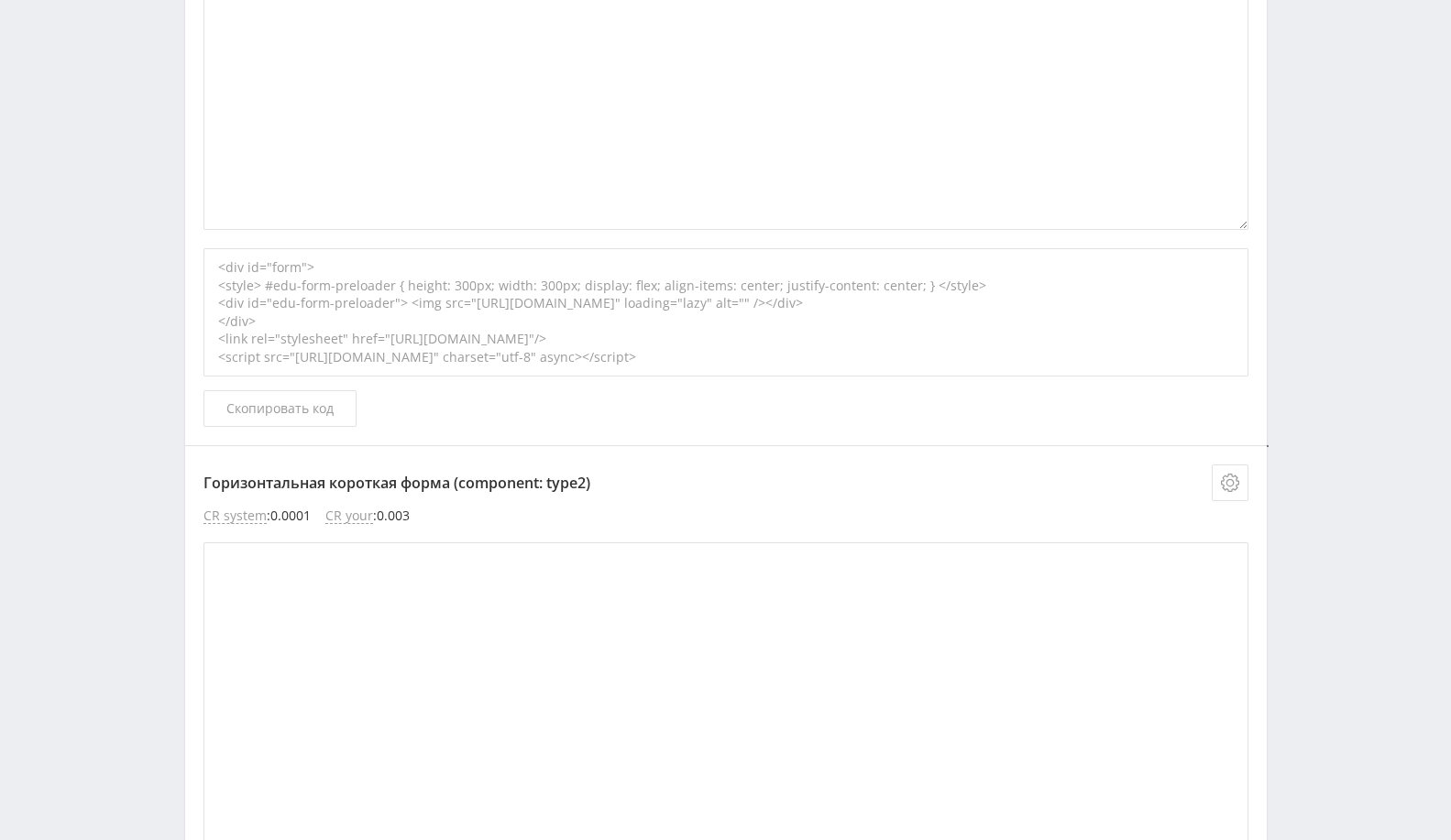
scroll to position [2545, 0]
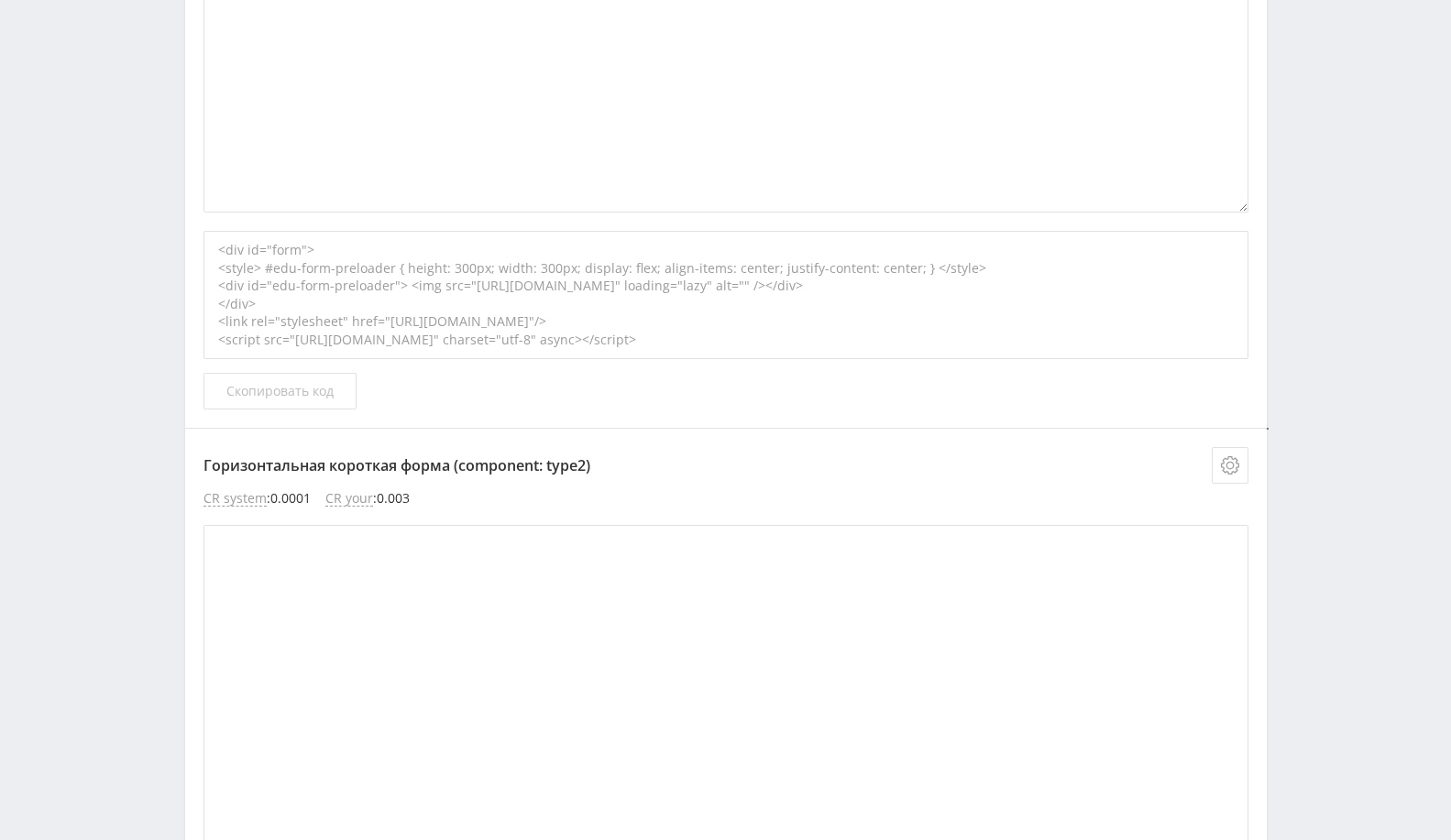
click at [309, 395] on button "Скопировать код" at bounding box center [280, 391] width 154 height 36
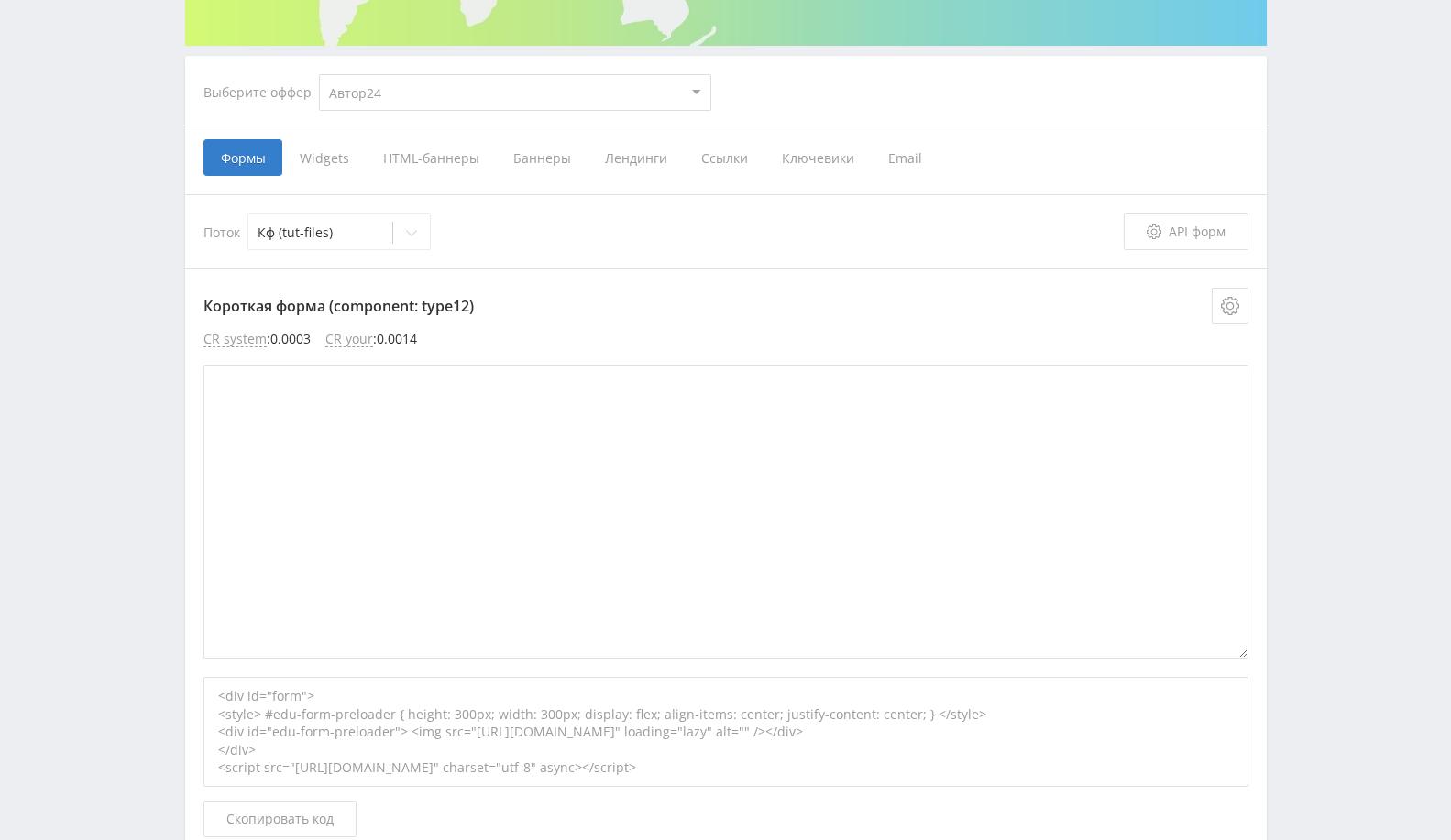
scroll to position [204, 0]
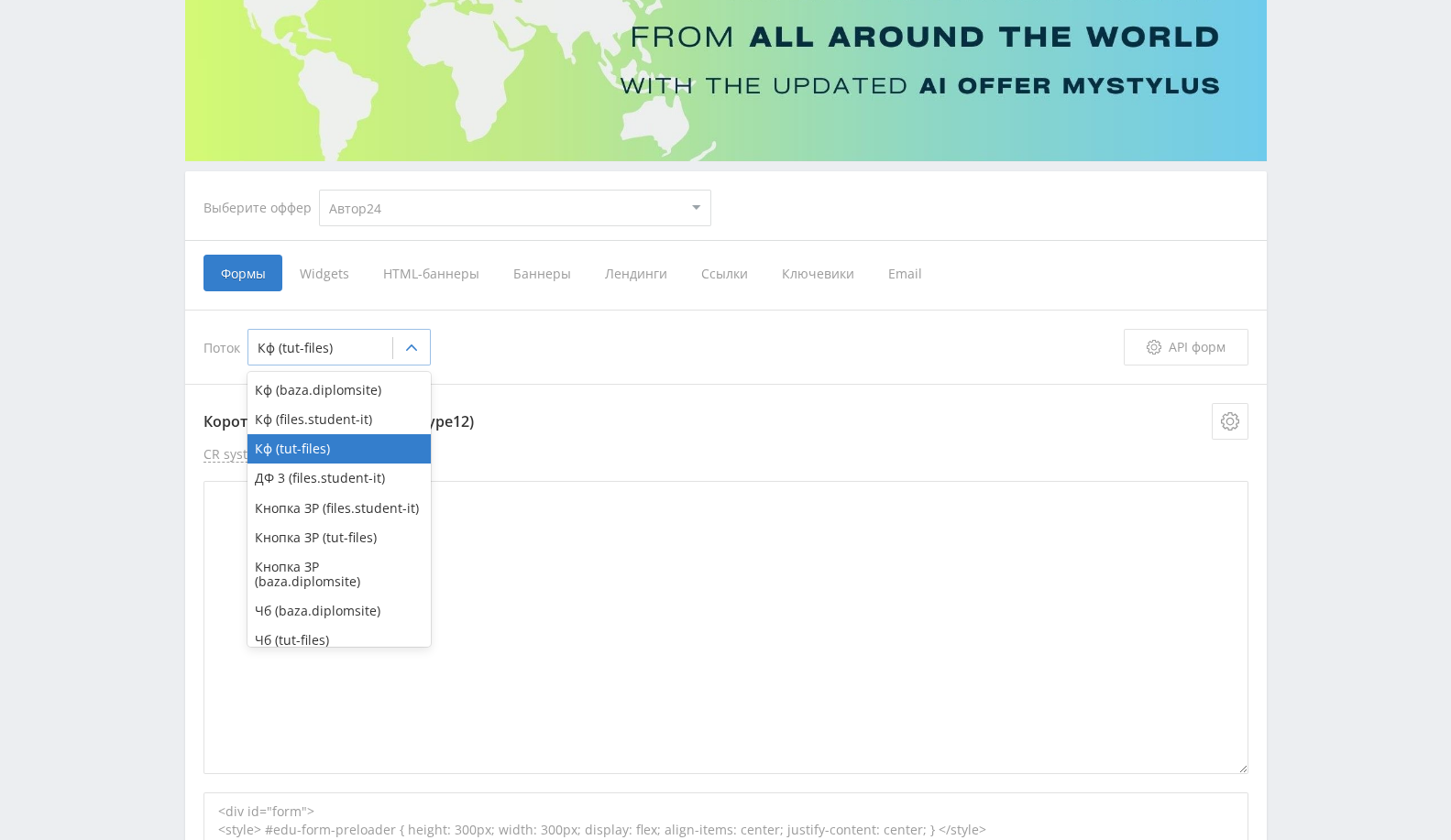
click at [383, 346] on div at bounding box center [320, 348] width 126 height 19
click at [353, 425] on div "Кф (files.student-it)" at bounding box center [339, 420] width 183 height 30
type textarea "<div id="form"> <style> #edu-form-preloader { height: 300px; width: 300px; disp…"
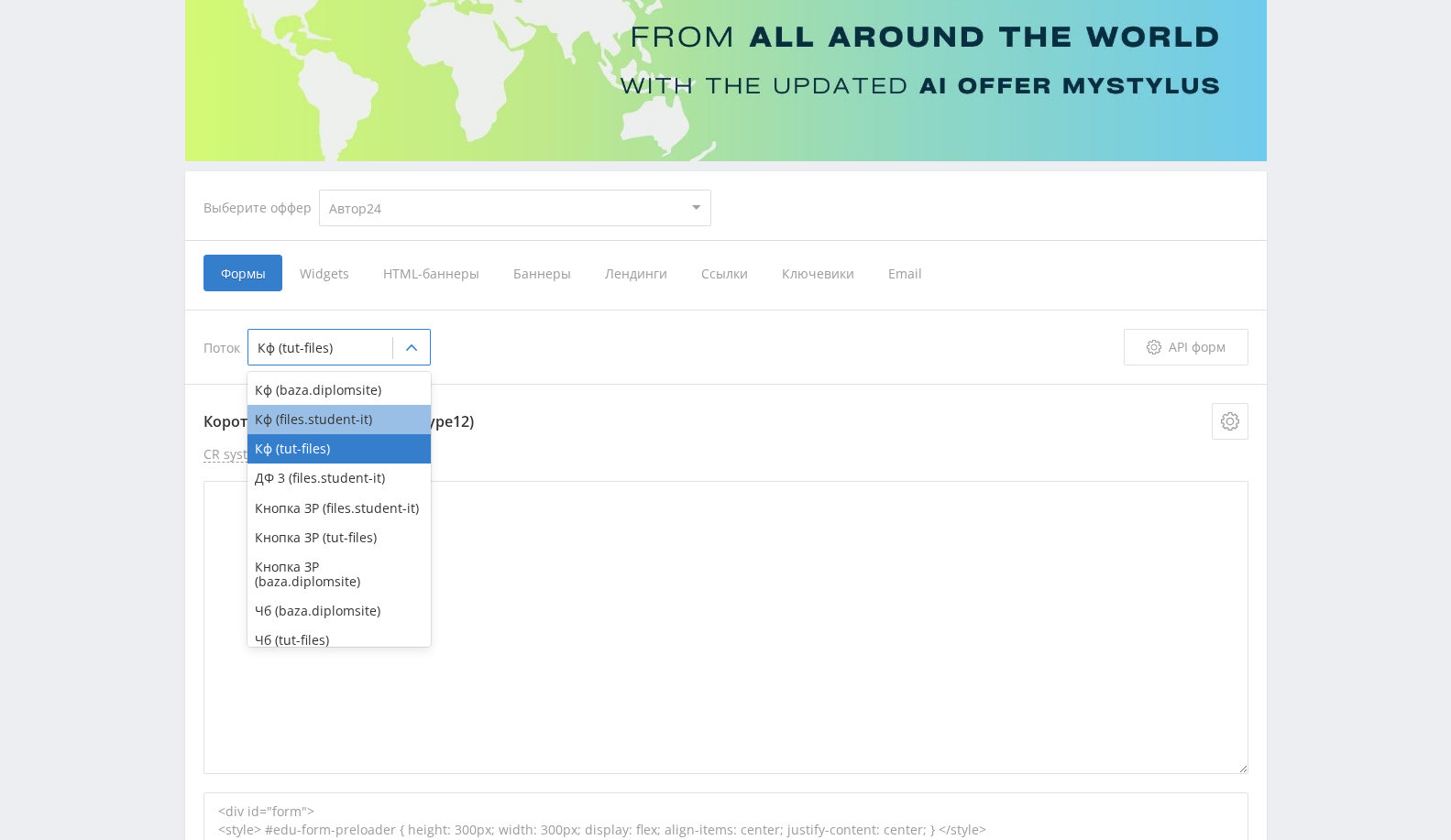
type textarea "<div id="form"> <style> #edu-form-preloader { height: 300px; width: 300px; disp…"
type textarea "<div id="form"> </div> <link rel="stylesheet" href="https://eduforms.org/assets…"
type textarea "<div id="form"> <style> #edu-form-preloader { height: 300px; width: 300px; disp…"
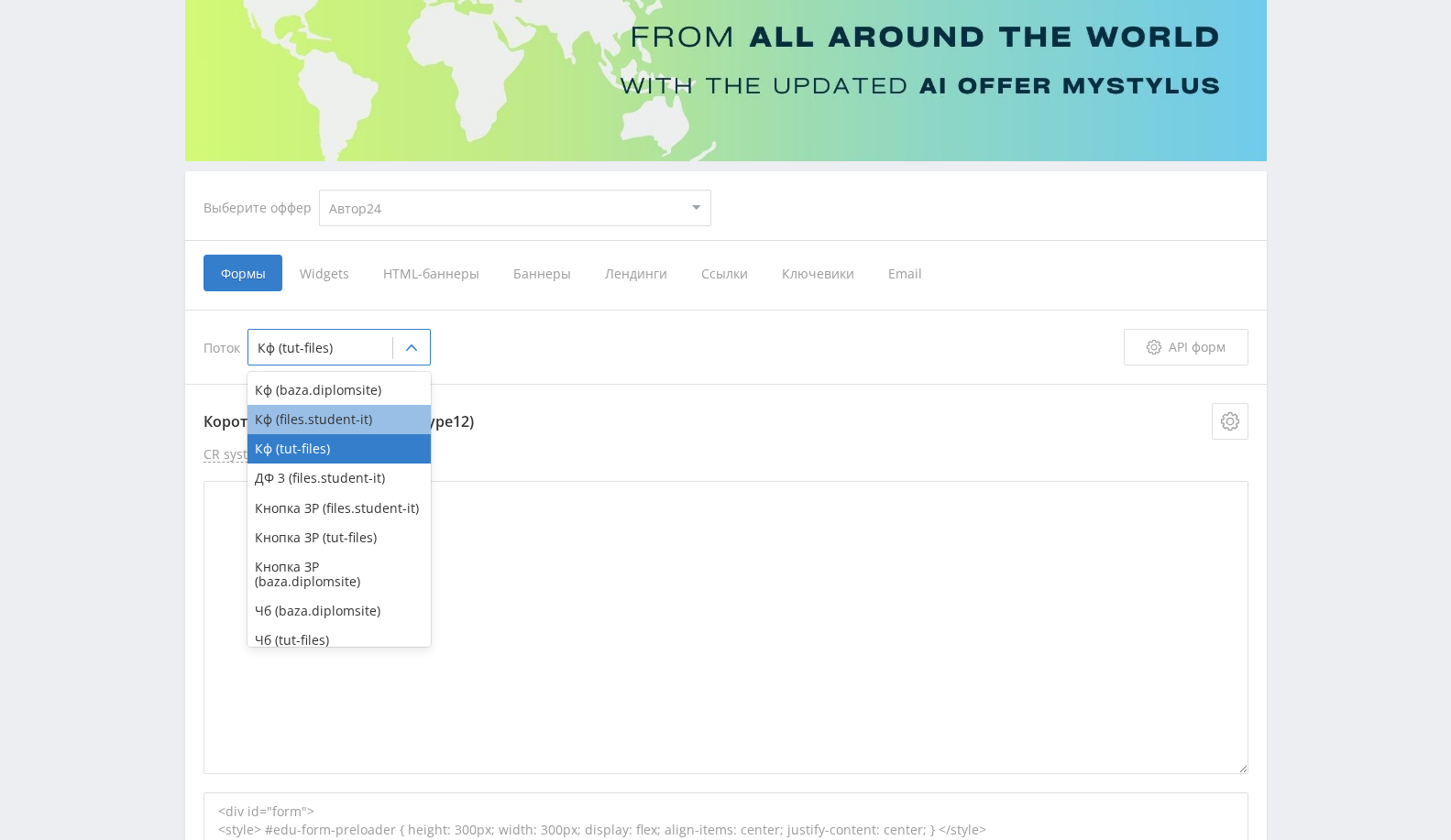
type textarea "<div id="form"> <style> #edu-form-preloader { height: 300px; width: 300px; disp…"
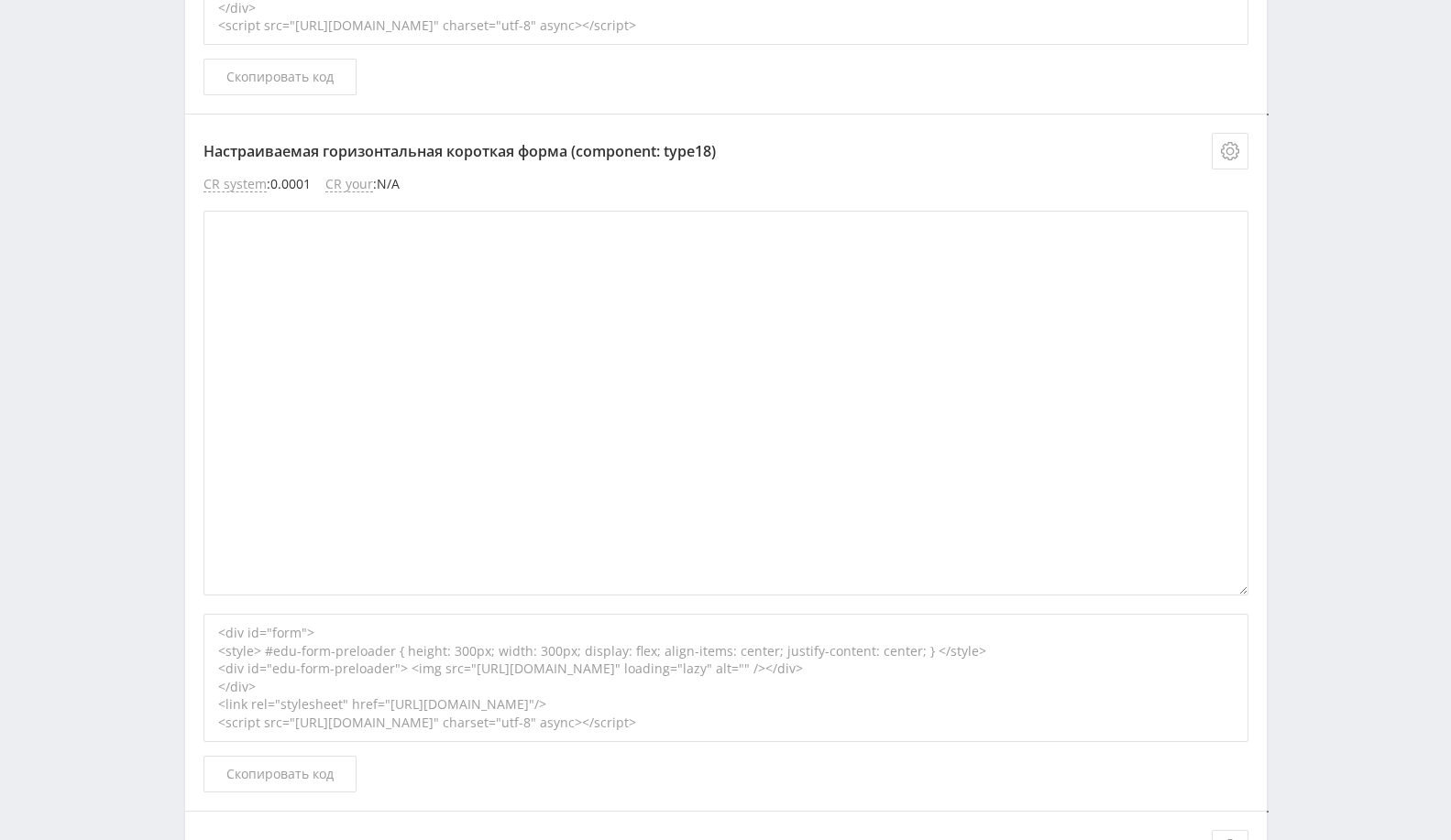
scroll to position [2341, 0]
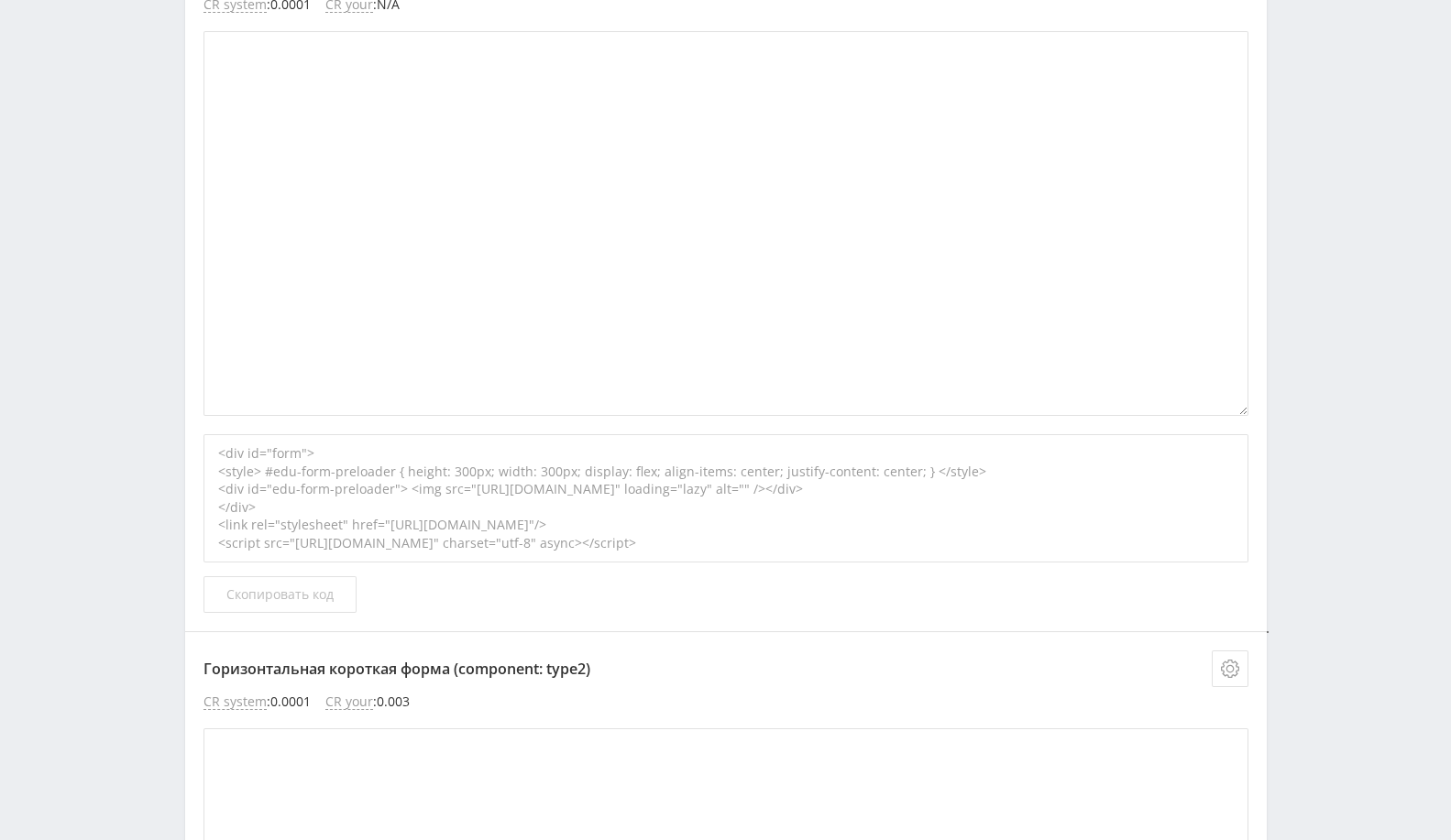
click at [309, 593] on span "Скопировать код" at bounding box center [279, 594] width 107 height 15
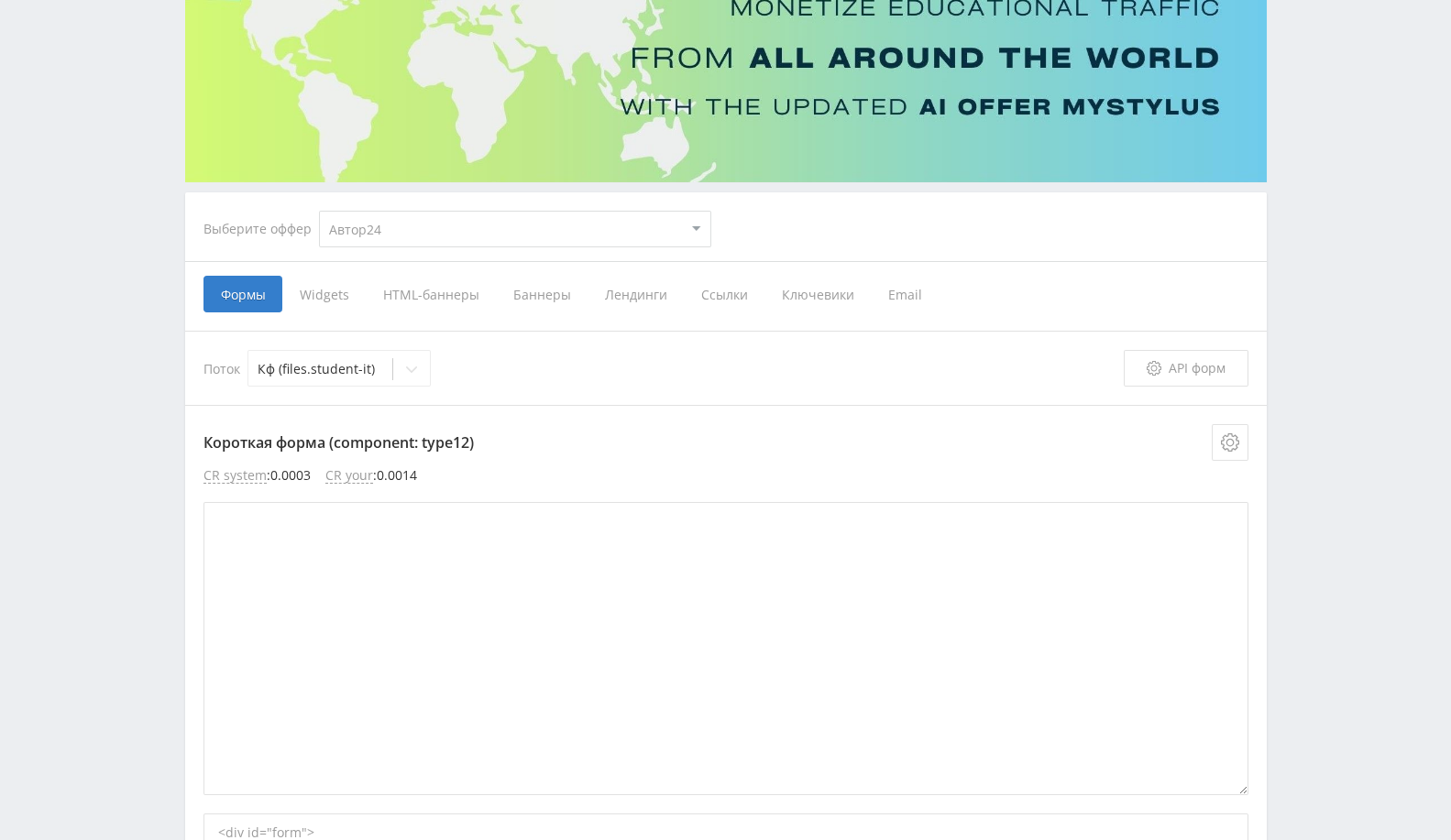
scroll to position [0, 0]
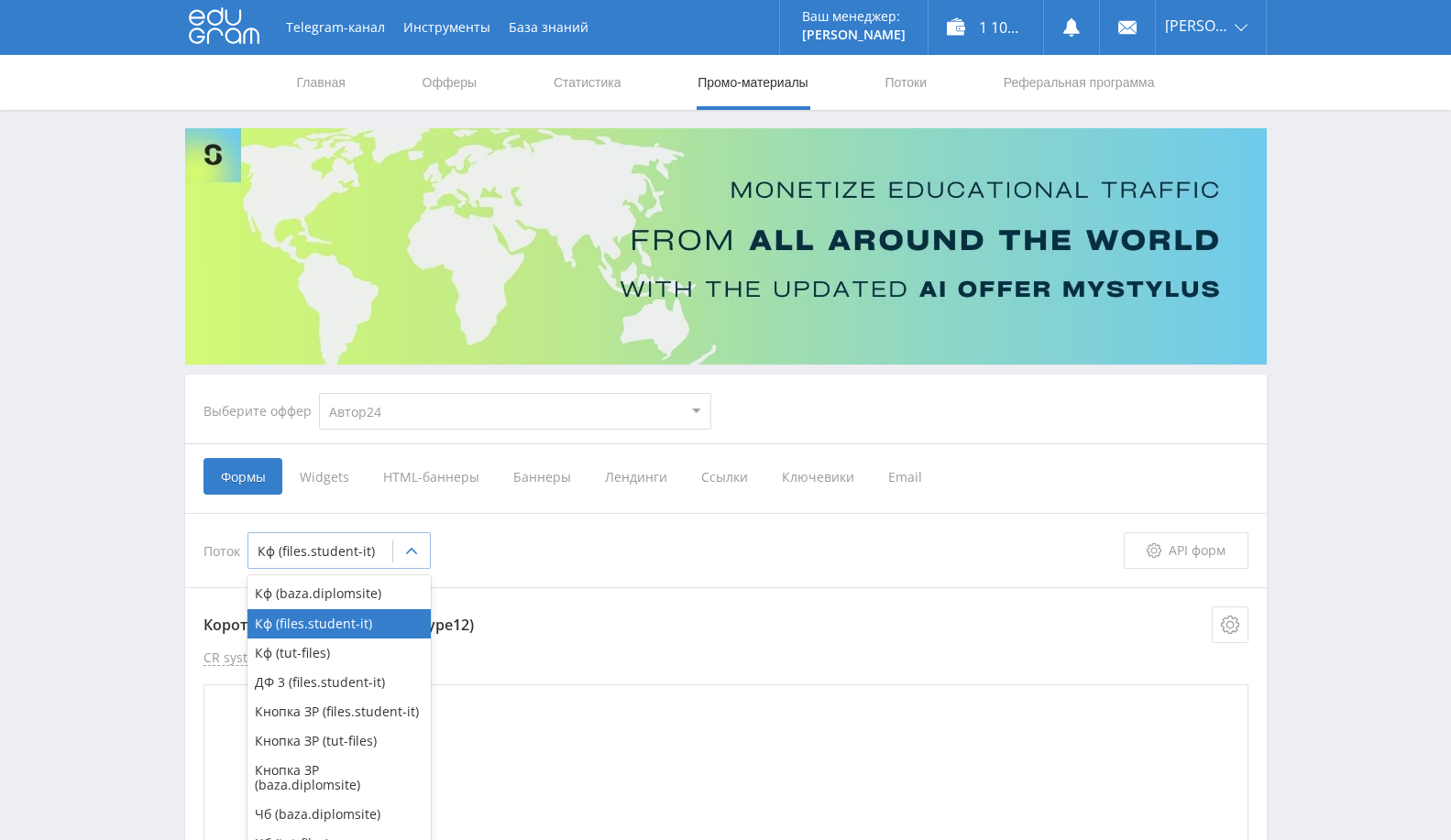
click at [332, 561] on div "Кф (files.student-it)" at bounding box center [320, 552] width 144 height 26
click at [376, 587] on div "Кф (baza.diplomsite)" at bounding box center [339, 594] width 183 height 30
type textarea "<div id="form"> <style> #edu-form-preloader { height: 300px; width: 300px; disp…"
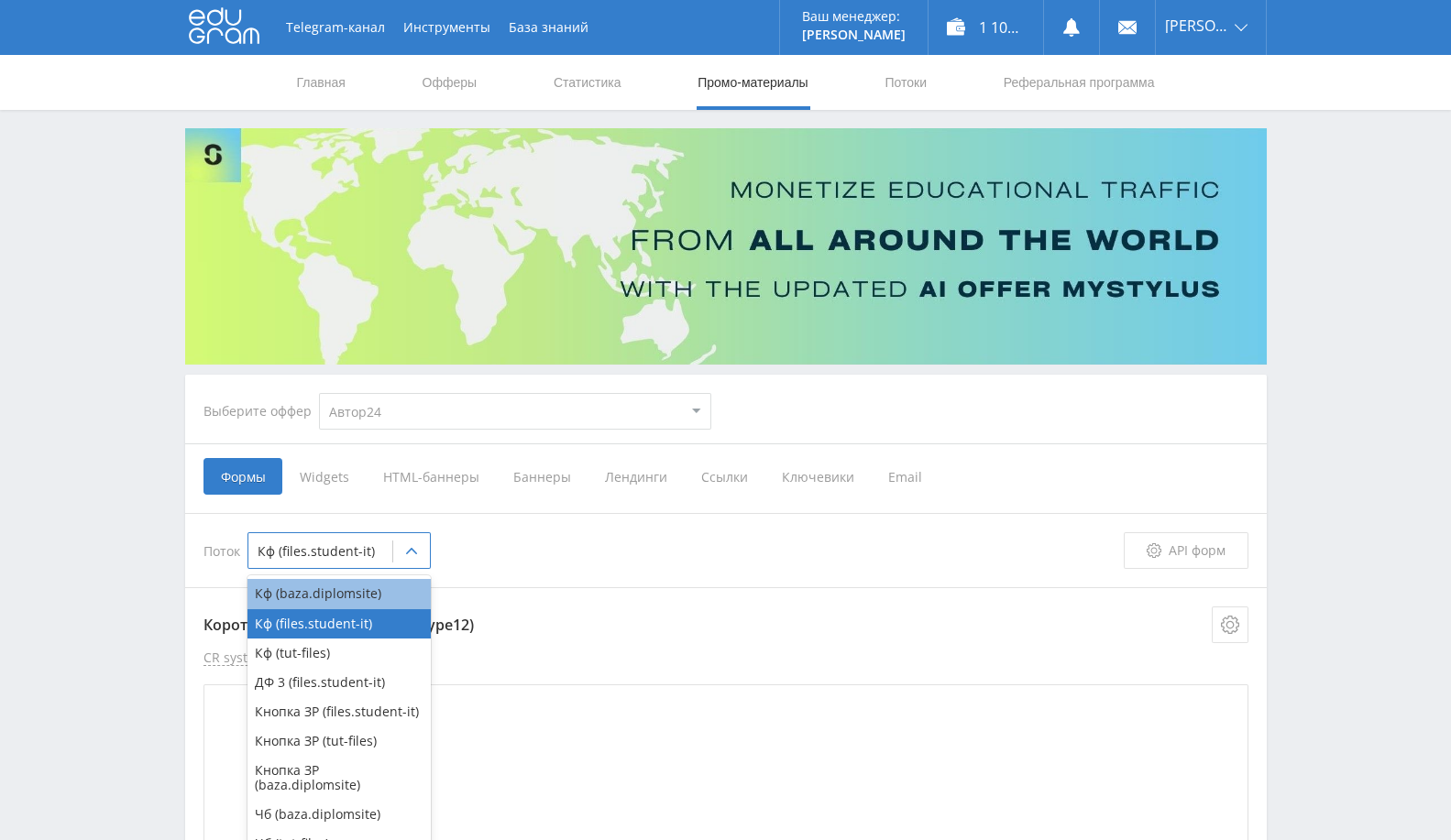
type textarea "<div id="form"> <style> #edu-form-preloader { height: 300px; width: 300px; disp…"
type textarea "<div id="form"> </div> <link rel="stylesheet" href="https://eduforms.org/assets…"
type textarea "<div id="form"> <style> #edu-form-preloader { height: 300px; width: 300px; disp…"
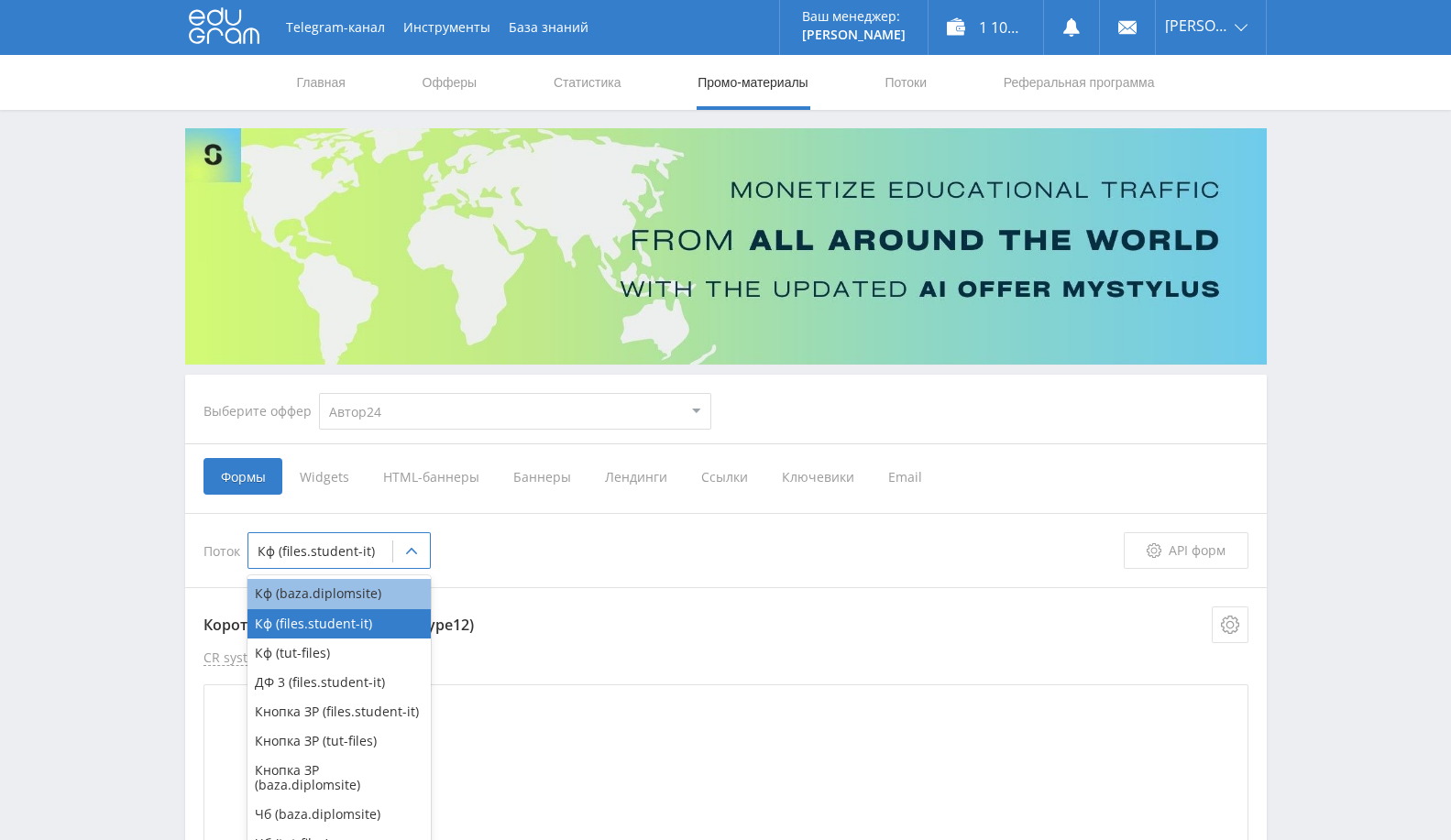
type textarea "<div id="form"> <style> #edu-form-preloader { height: 300px; width: 300px; disp…"
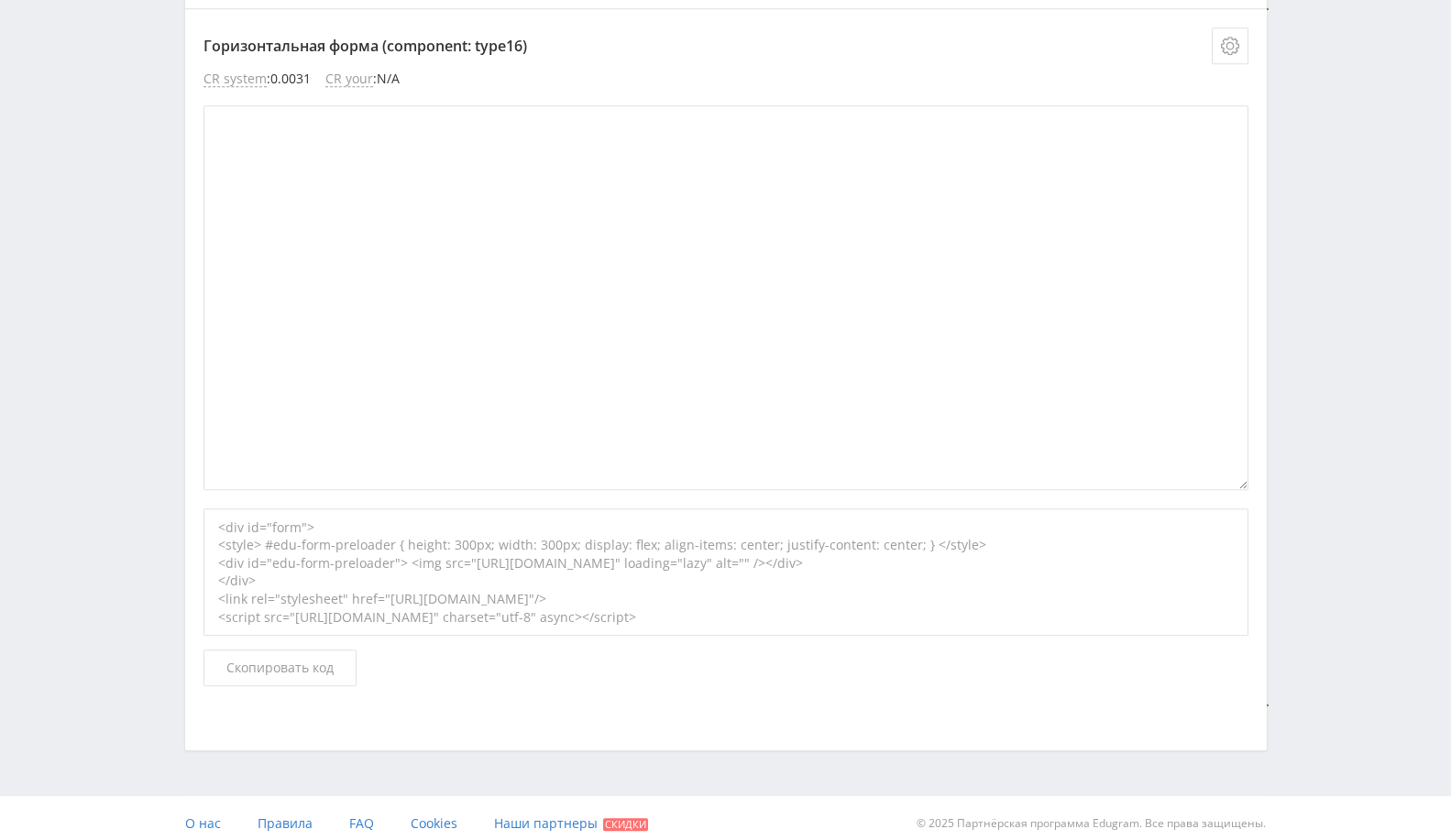
scroll to position [7140, 0]
click at [292, 666] on button "Скопировать код" at bounding box center [280, 666] width 154 height 36
click at [301, 660] on span "Скопировать код" at bounding box center [279, 667] width 107 height 15
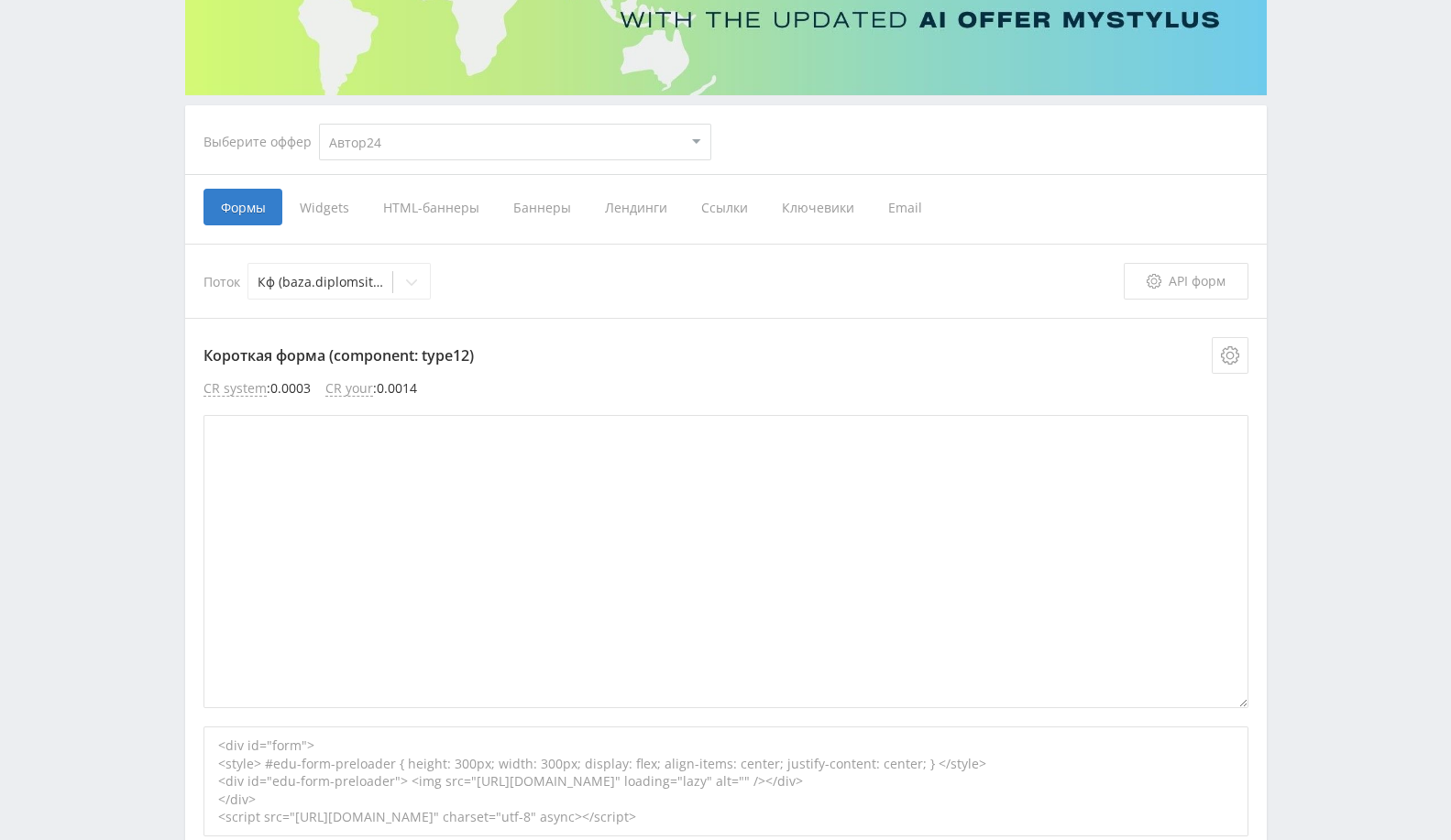
scroll to position [0, 0]
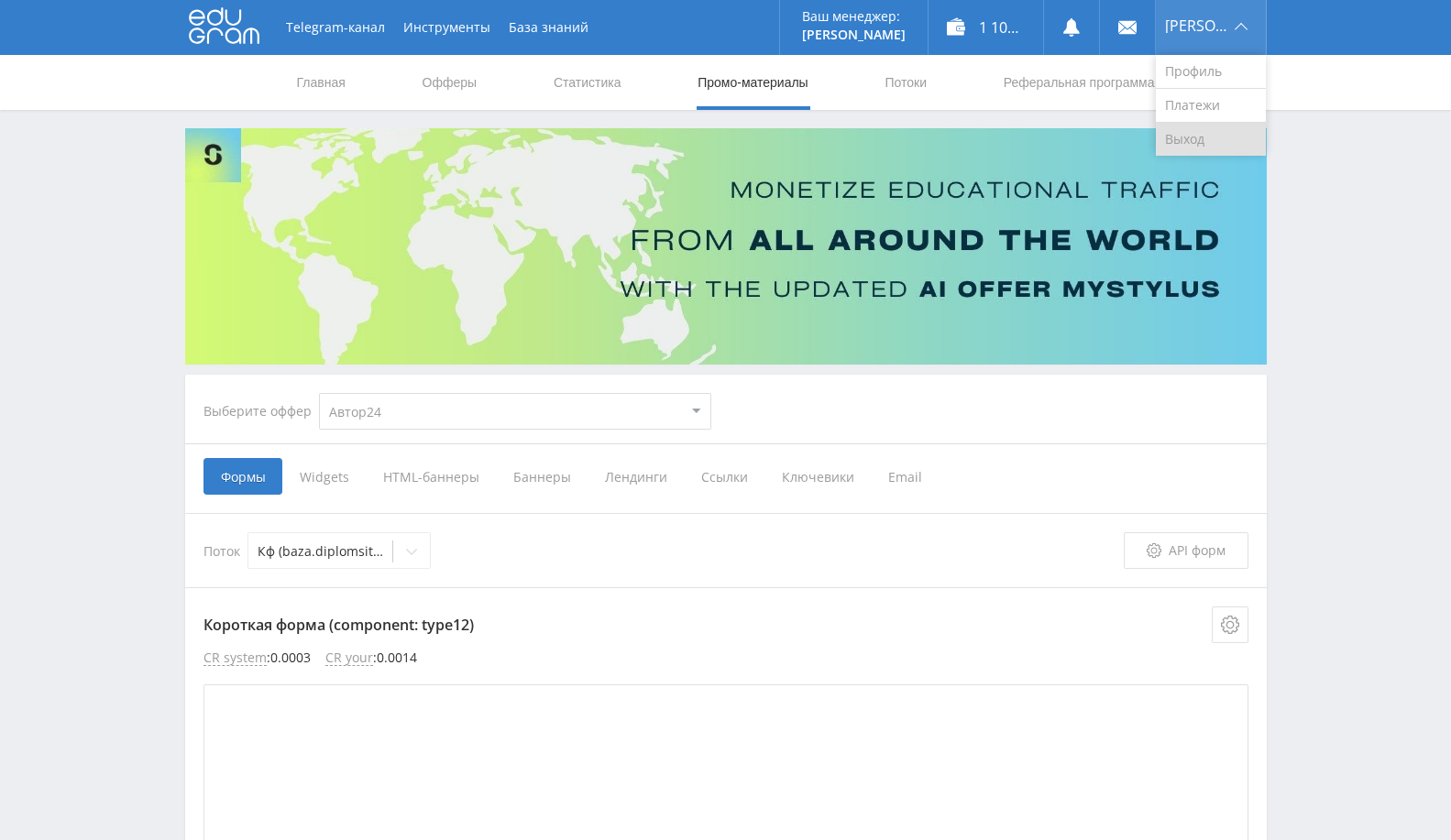
click at [1197, 136] on link "Выход" at bounding box center [1211, 139] width 110 height 33
